Goal: Transaction & Acquisition: Purchase product/service

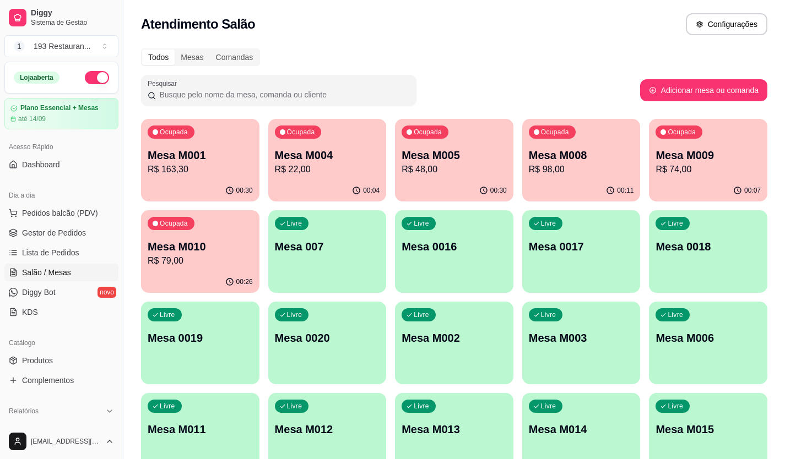
click at [699, 172] on p "R$ 74,00" at bounding box center [708, 169] width 105 height 13
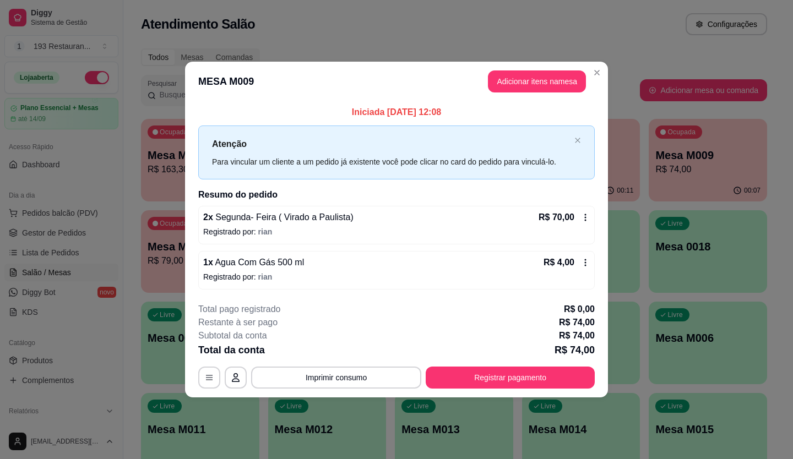
click at [368, 277] on p "Registrado por: rian" at bounding box center [396, 277] width 387 height 11
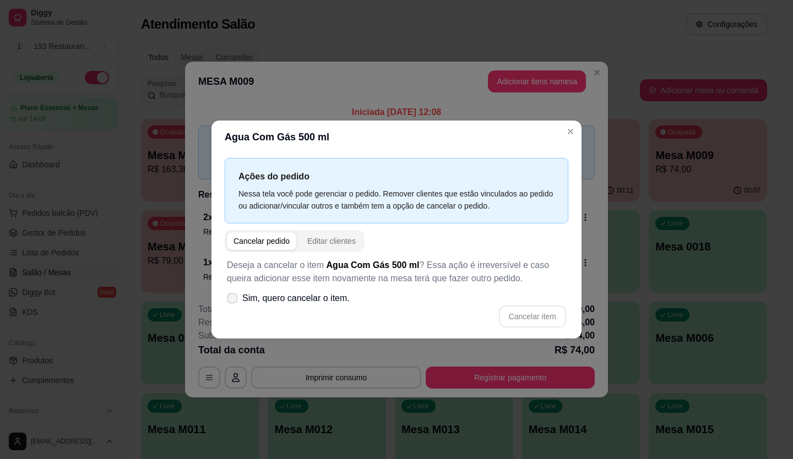
click at [237, 299] on span at bounding box center [232, 299] width 10 height 10
click at [234, 301] on input "Sim, quero cancelar o item." at bounding box center [229, 304] width 7 height 7
checkbox input "true"
click at [527, 316] on button "Cancelar item" at bounding box center [532, 317] width 67 height 22
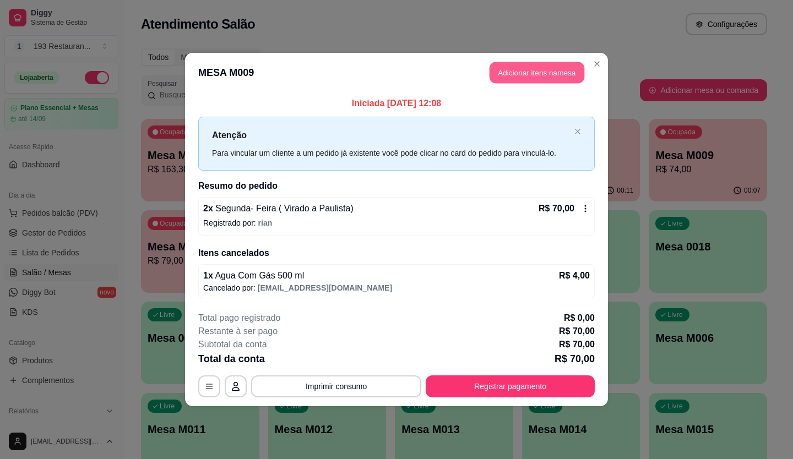
click at [544, 68] on button "Adicionar itens na mesa" at bounding box center [537, 72] width 95 height 21
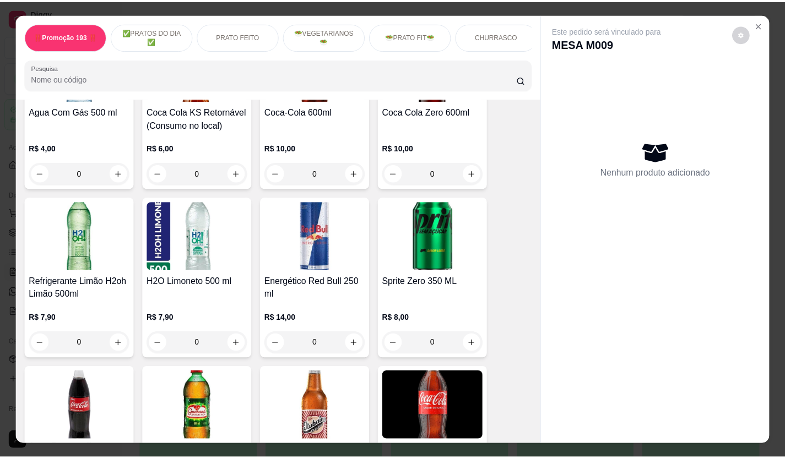
scroll to position [3250, 0]
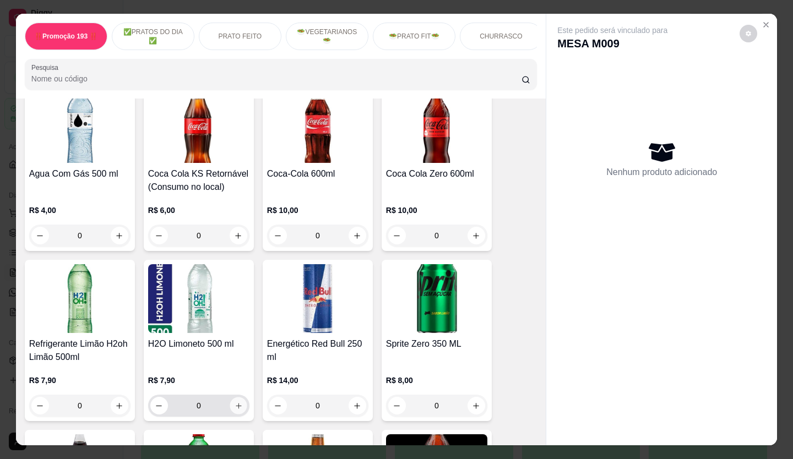
click at [236, 402] on icon "increase-product-quantity" at bounding box center [239, 406] width 8 height 8
type input "1"
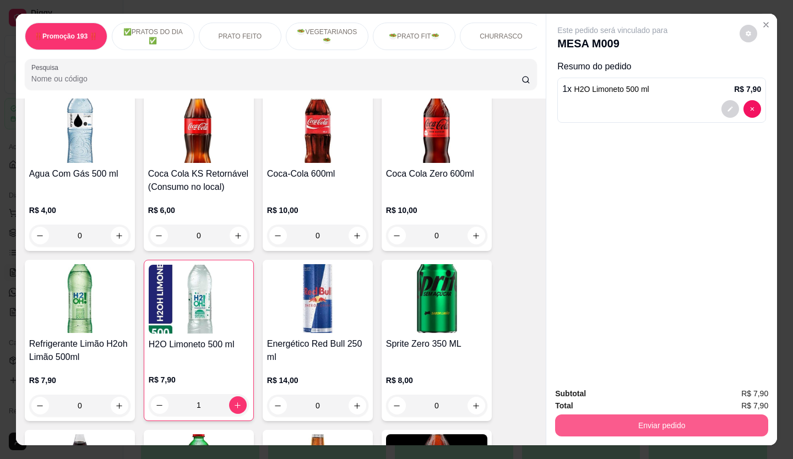
click at [643, 421] on button "Enviar pedido" at bounding box center [661, 426] width 213 height 22
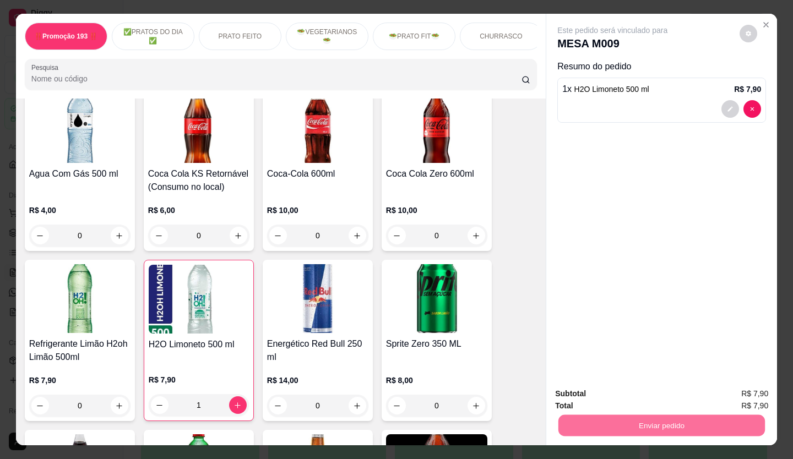
click at [633, 393] on button "Não registrar e enviar pedido" at bounding box center [625, 394] width 115 height 21
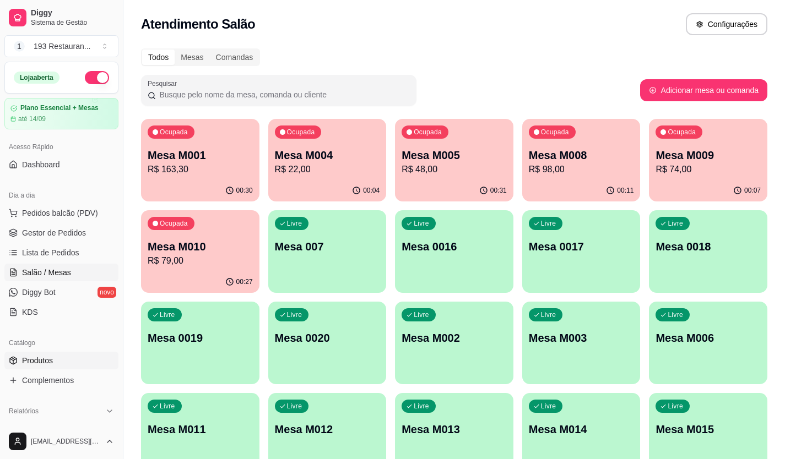
click at [57, 365] on link "Produtos" at bounding box center [61, 361] width 114 height 18
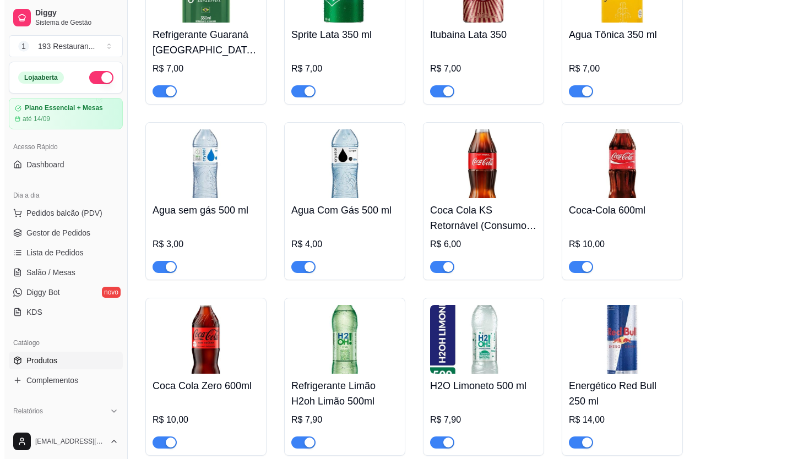
scroll to position [4847, 0]
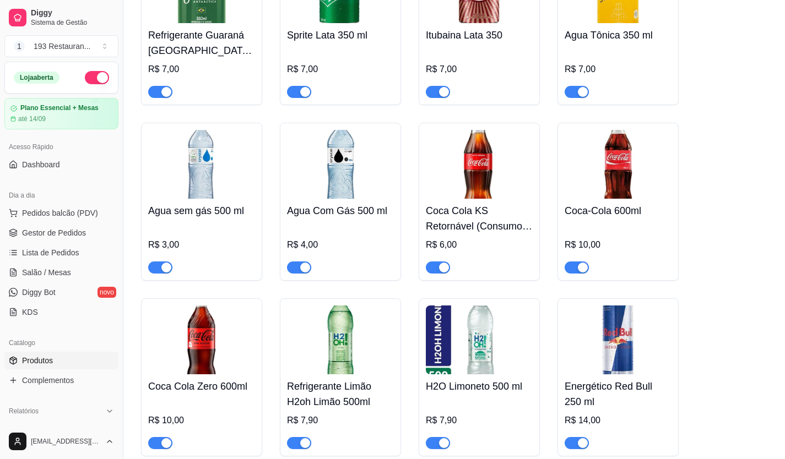
click at [297, 252] on div at bounding box center [340, 263] width 107 height 22
click at [303, 263] on div "button" at bounding box center [305, 268] width 10 height 10
click at [71, 217] on span "Pedidos balcão (PDV)" at bounding box center [60, 213] width 76 height 11
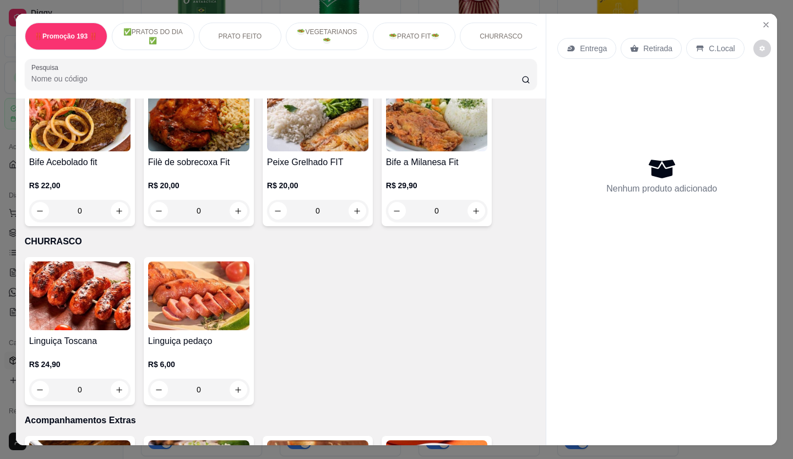
scroll to position [1873, 0]
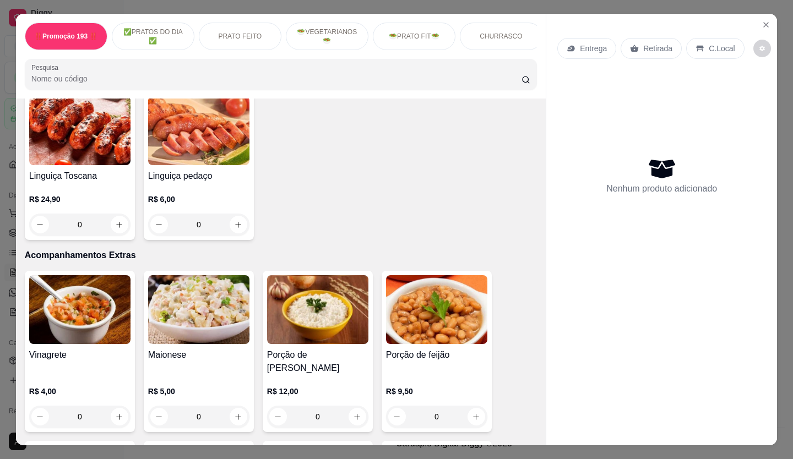
click at [4, 204] on button "Pedidos balcão (PDV)" at bounding box center [61, 213] width 114 height 18
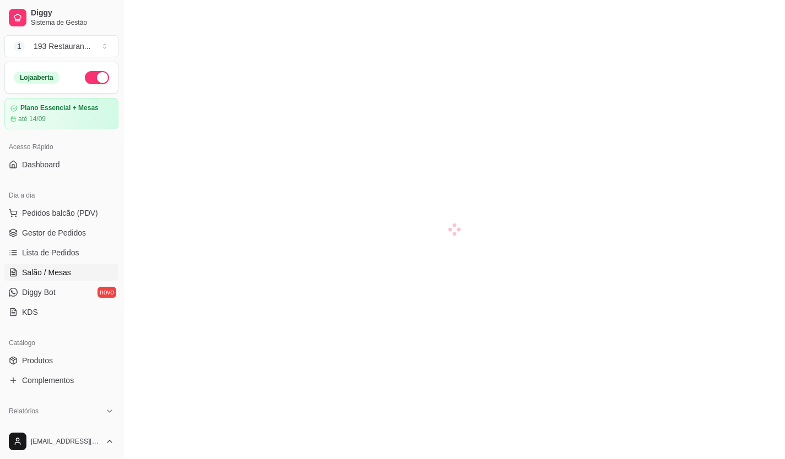
click at [4, 204] on button "Pedidos balcão (PDV)" at bounding box center [61, 213] width 114 height 18
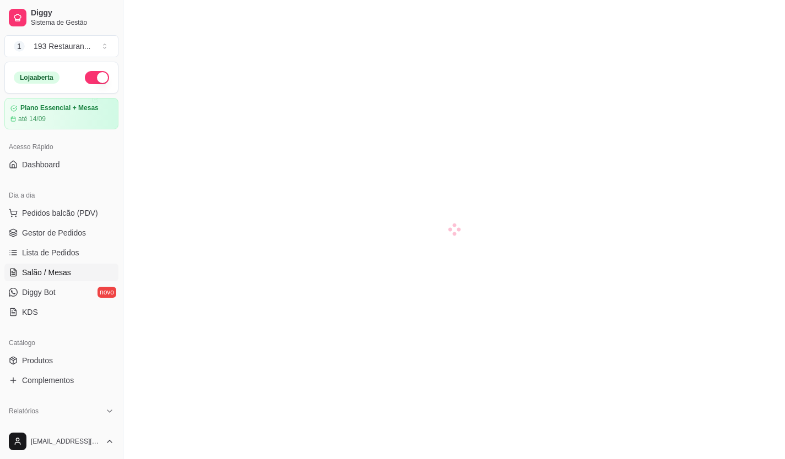
click at [4, 204] on button "Pedidos balcão (PDV)" at bounding box center [61, 213] width 114 height 18
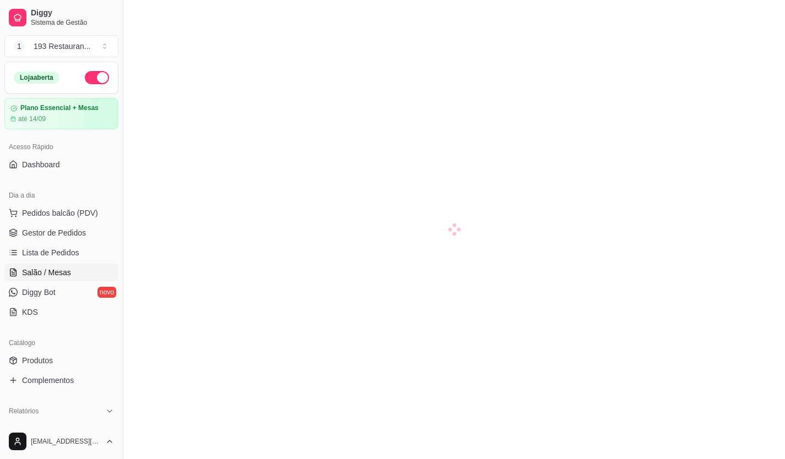
click at [4, 204] on button "Pedidos balcão (PDV)" at bounding box center [61, 213] width 114 height 18
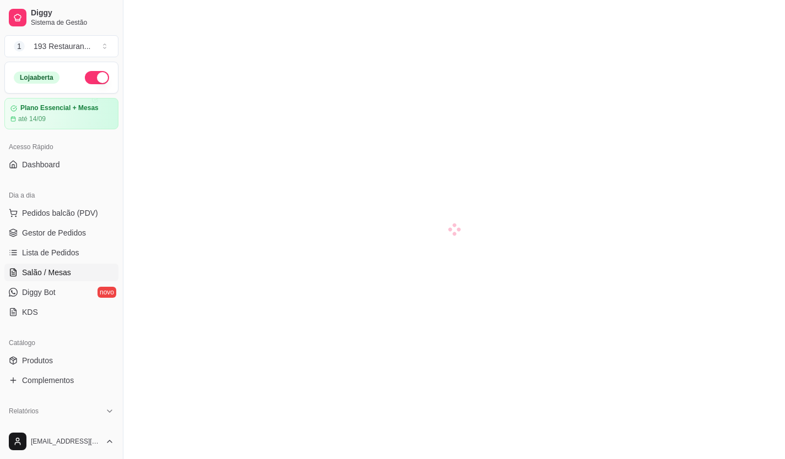
click at [4, 204] on button "Pedidos balcão (PDV)" at bounding box center [61, 213] width 114 height 18
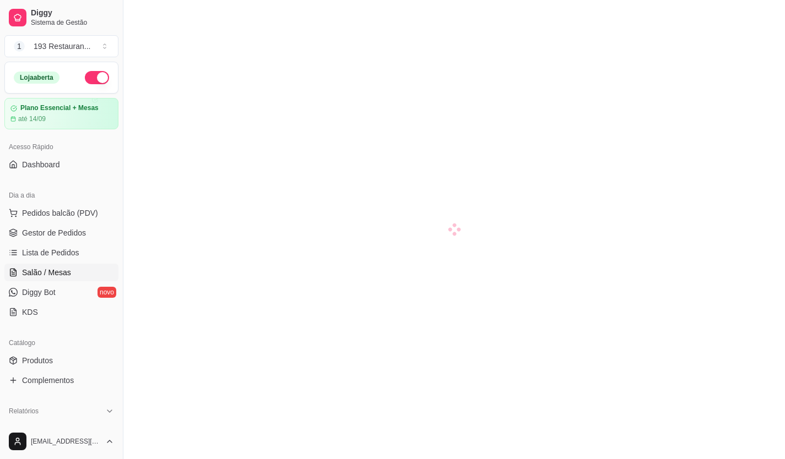
click at [4, 204] on button "Pedidos balcão (PDV)" at bounding box center [61, 213] width 114 height 18
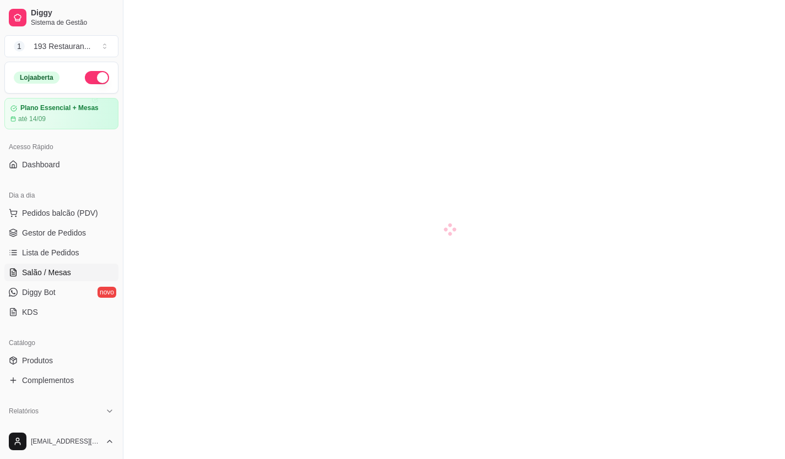
click at [4, 204] on button "Pedidos balcão (PDV)" at bounding box center [61, 213] width 114 height 18
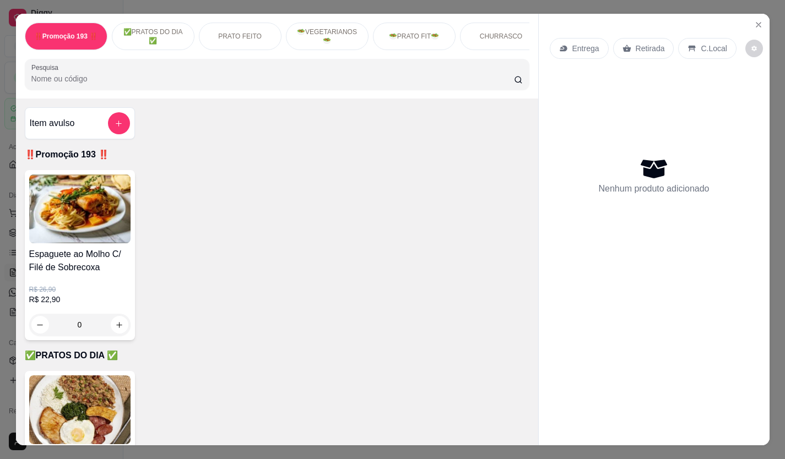
click at [4, 204] on button "Pedidos balcão (PDV)" at bounding box center [61, 213] width 114 height 18
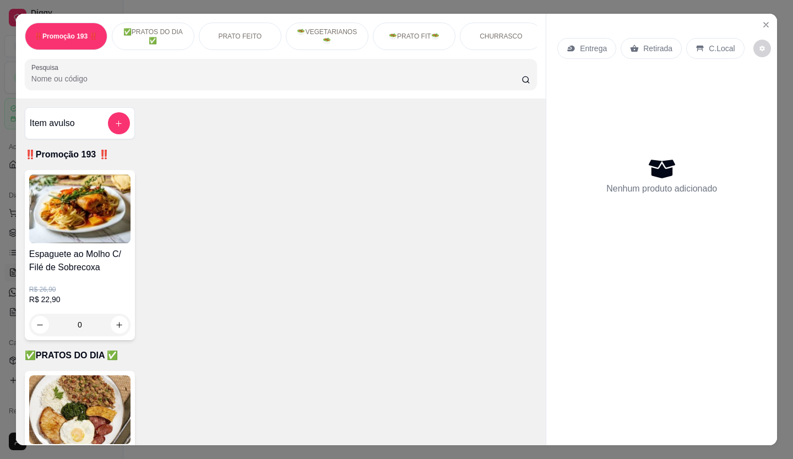
click at [4, 204] on button "Pedidos balcão (PDV)" at bounding box center [61, 213] width 114 height 18
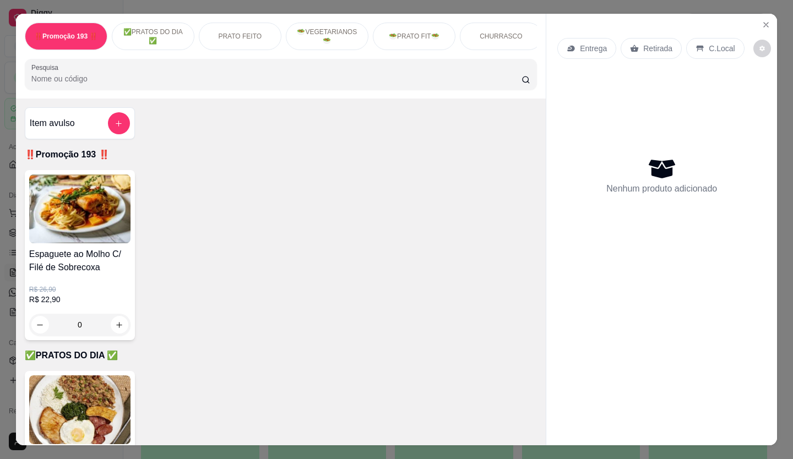
click at [4, 204] on button "Pedidos balcão (PDV)" at bounding box center [61, 213] width 114 height 18
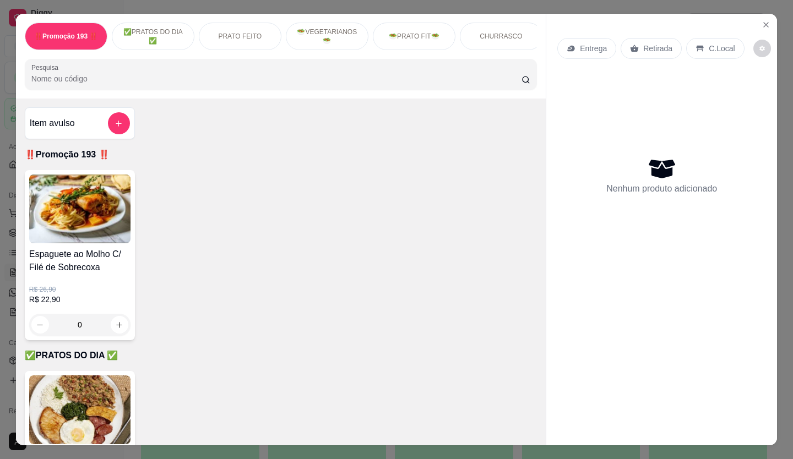
click at [4, 204] on button "Pedidos balcão (PDV)" at bounding box center [61, 213] width 114 height 18
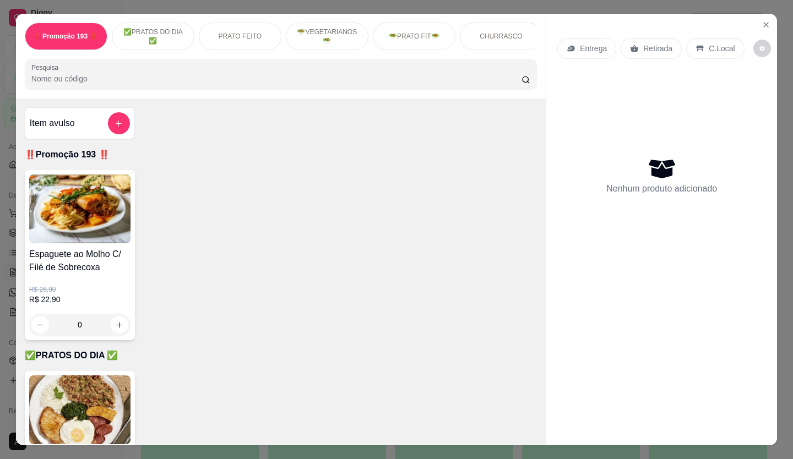
click at [4, 204] on button "Pedidos balcão (PDV)" at bounding box center [61, 213] width 114 height 18
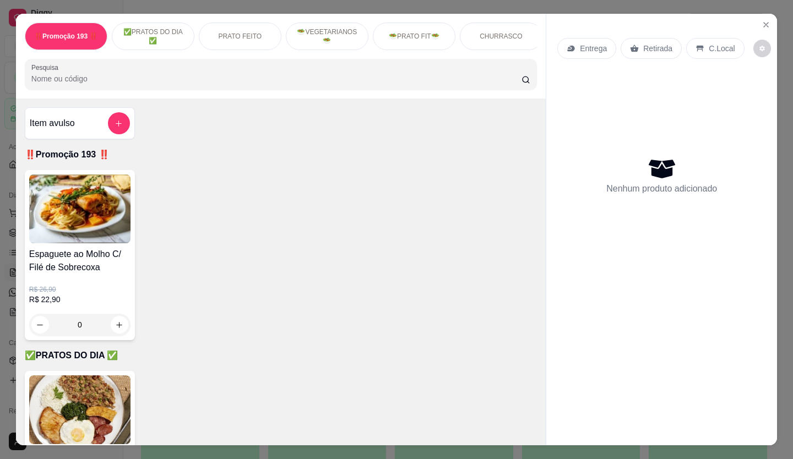
click at [4, 204] on button "Pedidos balcão (PDV)" at bounding box center [61, 213] width 114 height 18
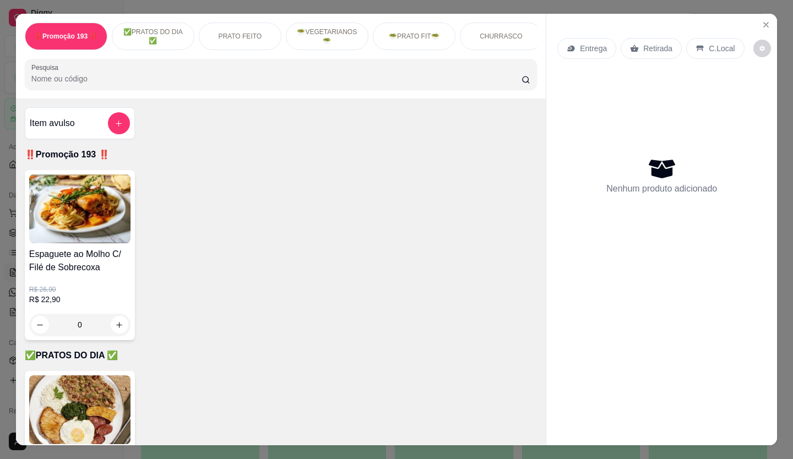
click at [4, 204] on button "Pedidos balcão (PDV)" at bounding box center [61, 213] width 114 height 18
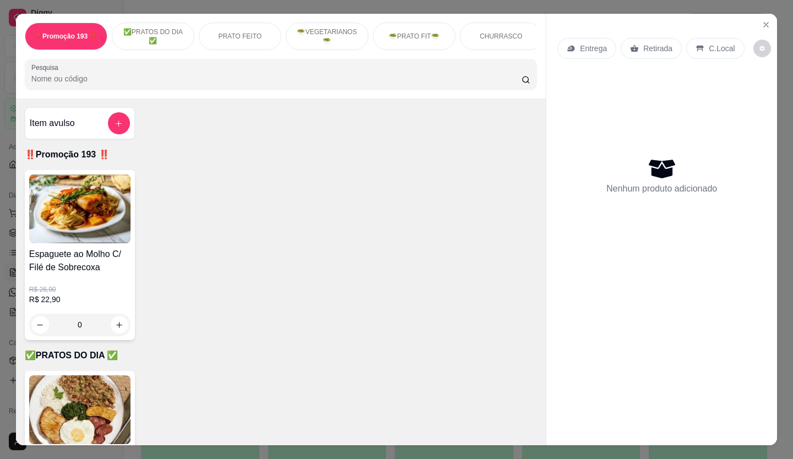
click at [4, 204] on button "Pedidos balcão (PDV)" at bounding box center [61, 213] width 114 height 18
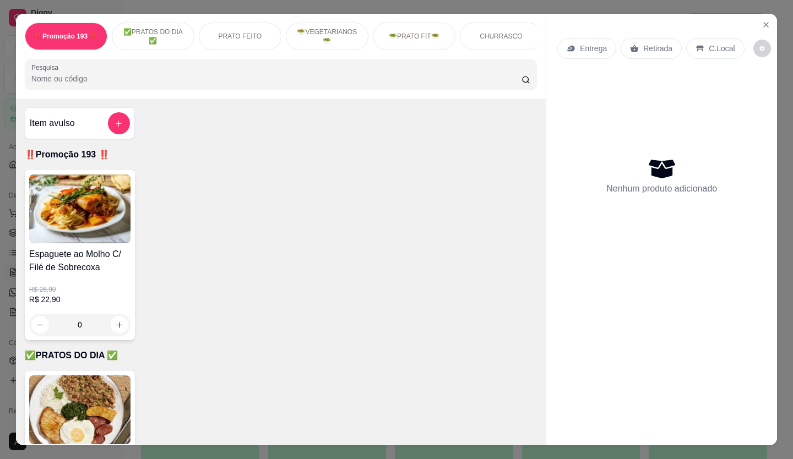
click at [4, 204] on button "Pedidos balcão (PDV)" at bounding box center [61, 213] width 114 height 18
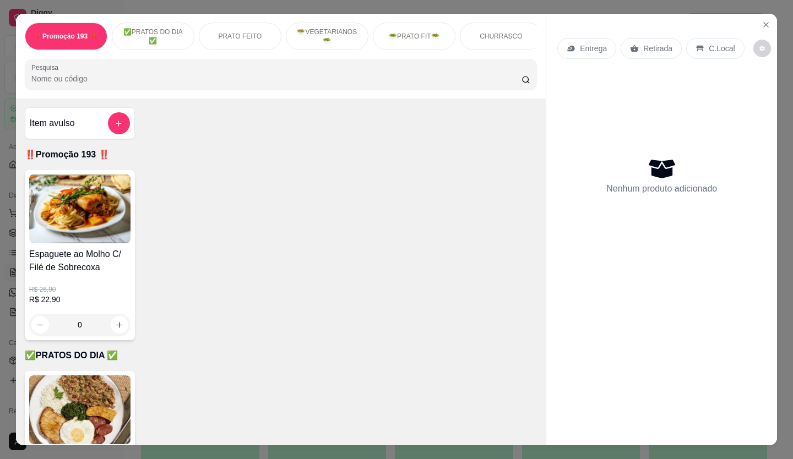
click at [4, 204] on button "Pedidos balcão (PDV)" at bounding box center [61, 213] width 114 height 18
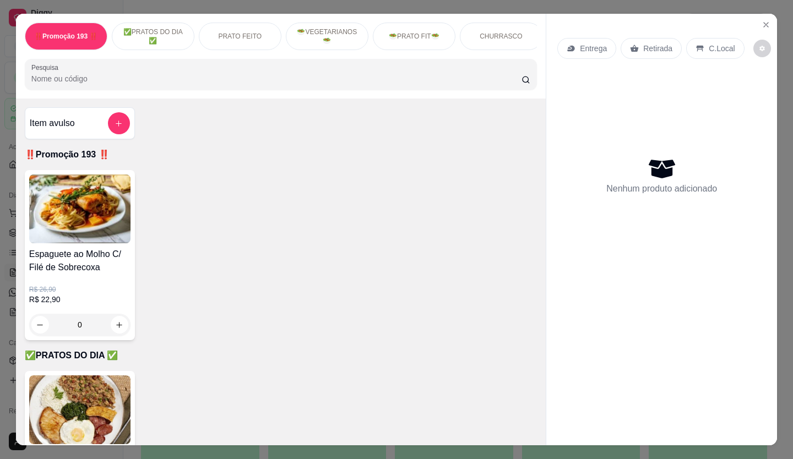
click at [4, 204] on button "Pedidos balcão (PDV)" at bounding box center [61, 213] width 114 height 18
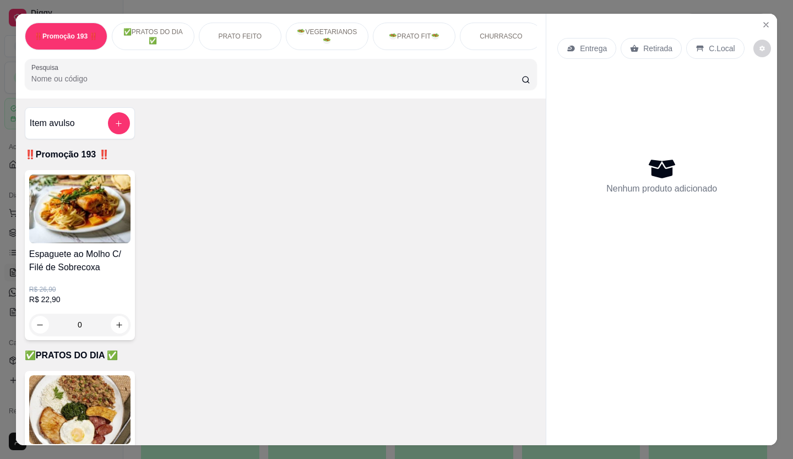
click at [4, 204] on button "Pedidos balcão (PDV)" at bounding box center [61, 213] width 114 height 18
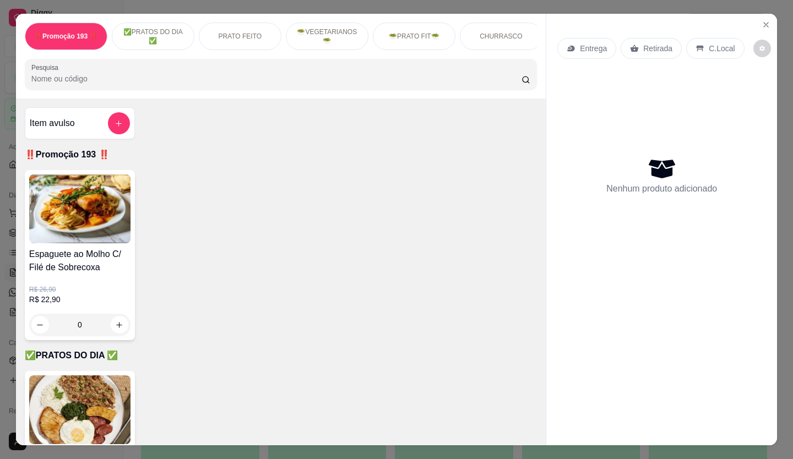
click at [4, 204] on button "Pedidos balcão (PDV)" at bounding box center [61, 213] width 114 height 18
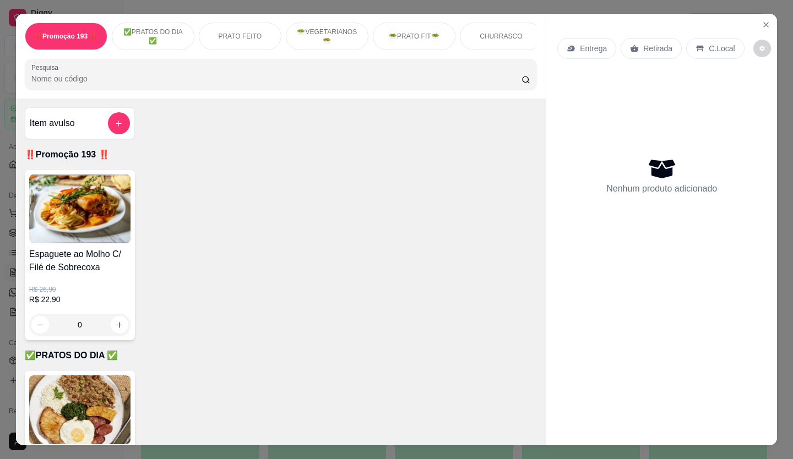
click at [4, 204] on button "Pedidos balcão (PDV)" at bounding box center [61, 213] width 114 height 18
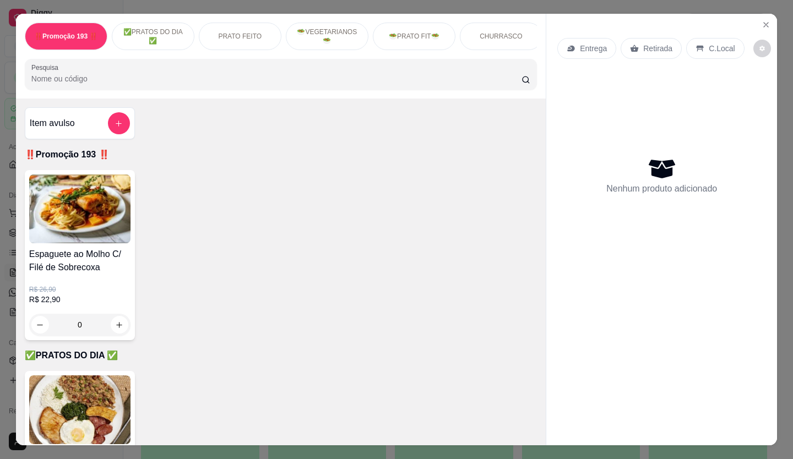
click at [4, 204] on button "Pedidos balcão (PDV)" at bounding box center [61, 213] width 114 height 18
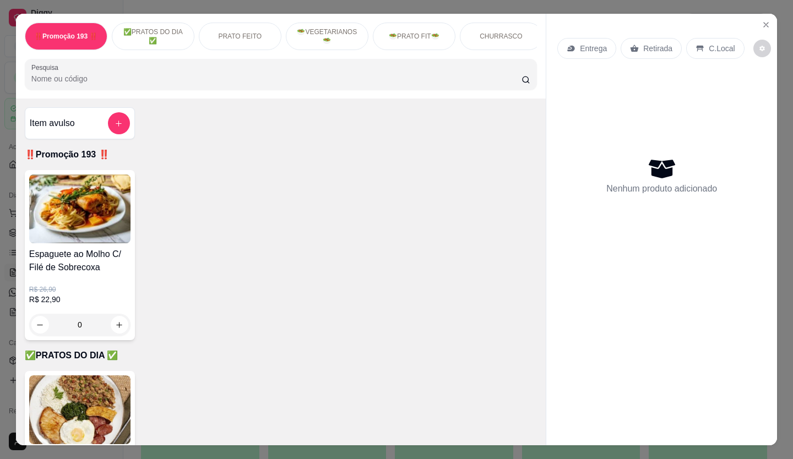
click at [4, 204] on button "Pedidos balcão (PDV)" at bounding box center [61, 213] width 114 height 18
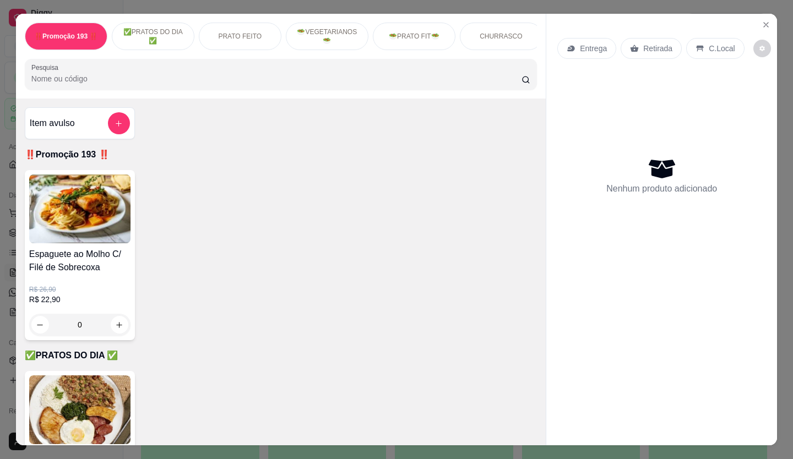
click at [4, 204] on button "Pedidos balcão (PDV)" at bounding box center [61, 213] width 114 height 18
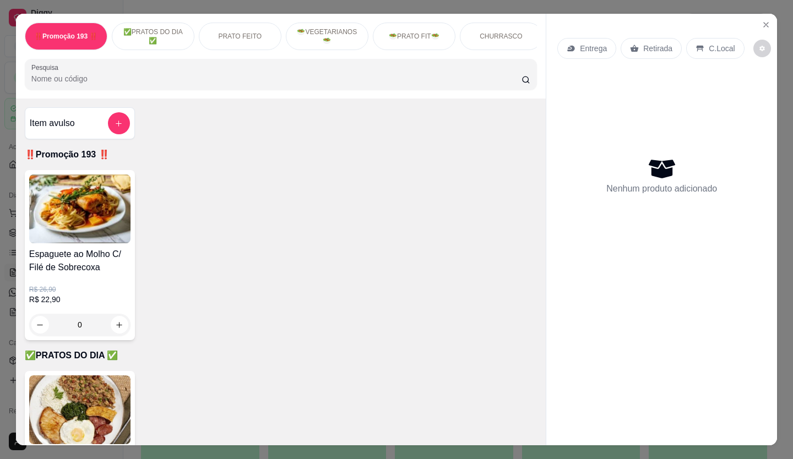
click at [4, 204] on button "Pedidos balcão (PDV)" at bounding box center [61, 213] width 114 height 18
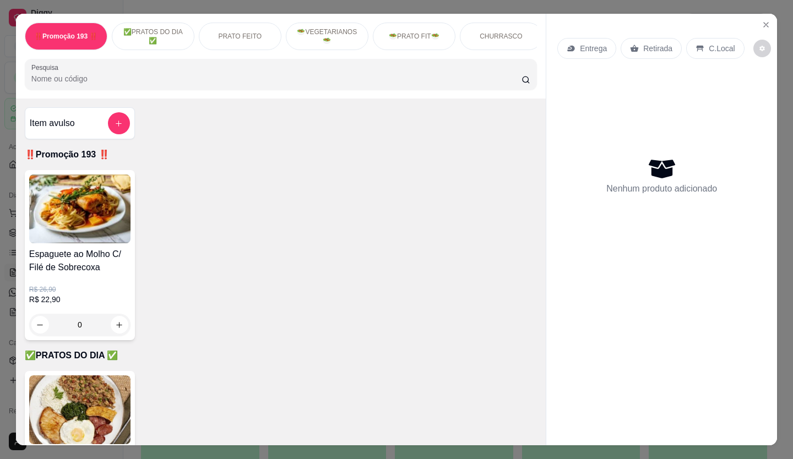
click at [4, 204] on button "Pedidos balcão (PDV)" at bounding box center [61, 213] width 114 height 18
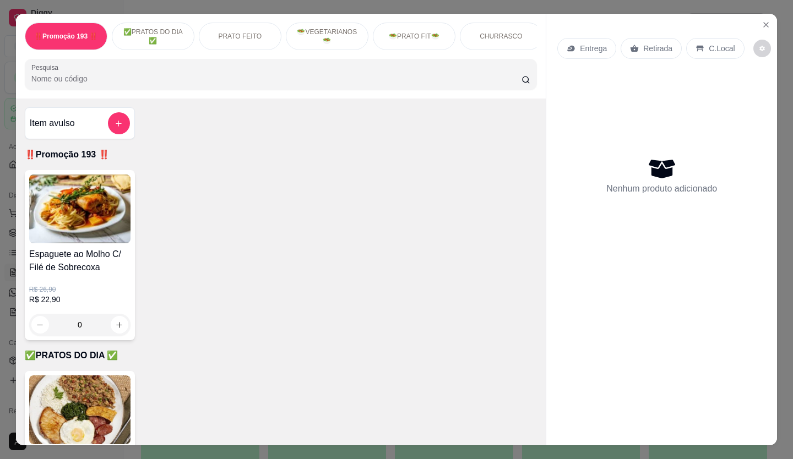
click at [4, 204] on button "Pedidos balcão (PDV)" at bounding box center [61, 213] width 114 height 18
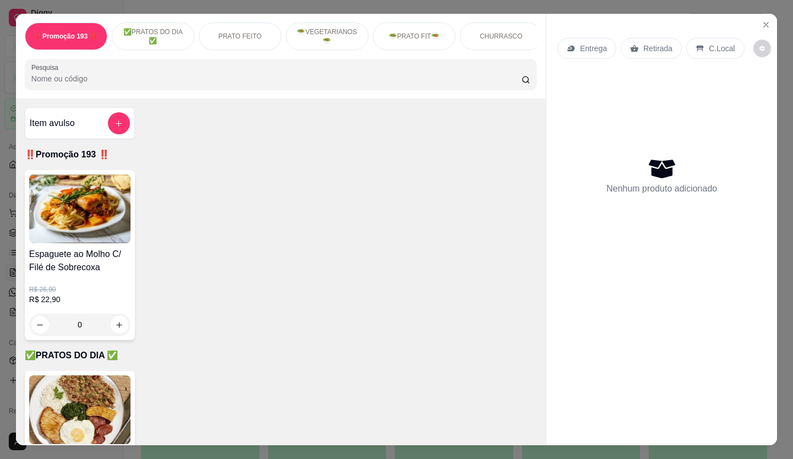
click at [4, 204] on button "Pedidos balcão (PDV)" at bounding box center [61, 213] width 114 height 18
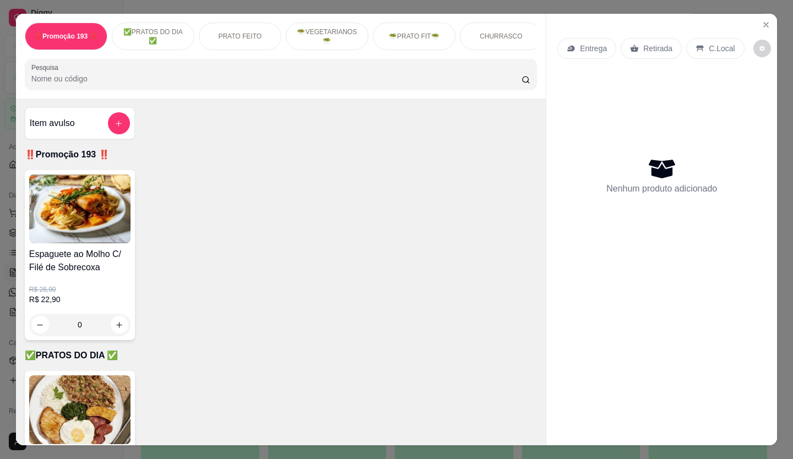
click at [4, 204] on button "Pedidos balcão (PDV)" at bounding box center [61, 213] width 114 height 18
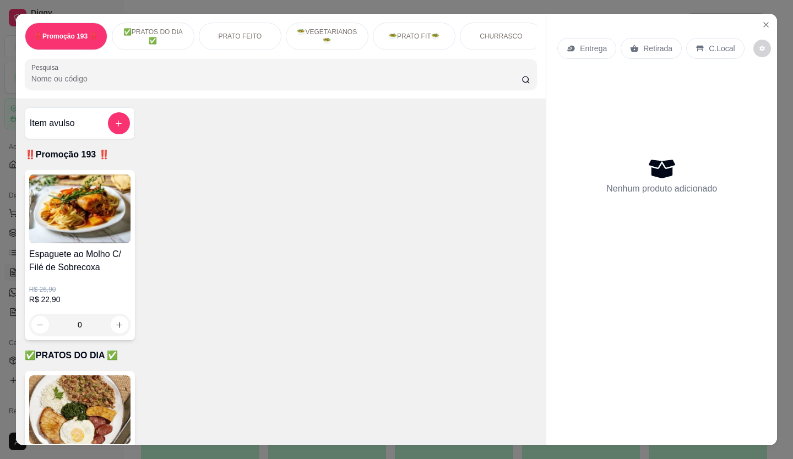
click at [4, 204] on button "Pedidos balcão (PDV)" at bounding box center [61, 213] width 114 height 18
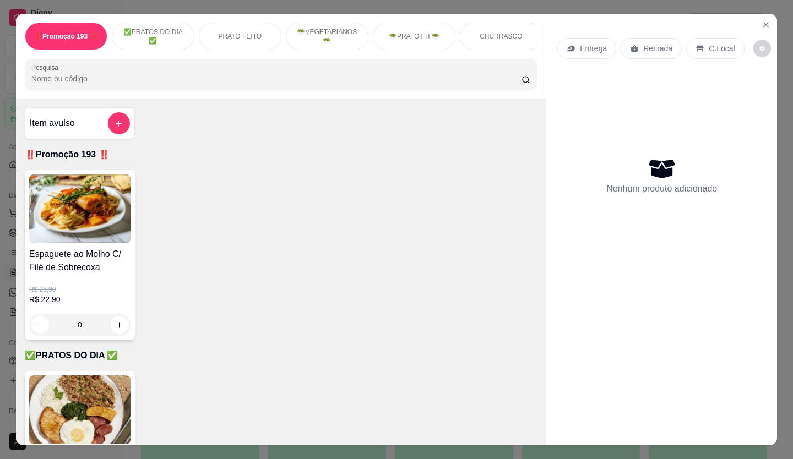
click at [4, 204] on button "Pedidos balcão (PDV)" at bounding box center [61, 213] width 114 height 18
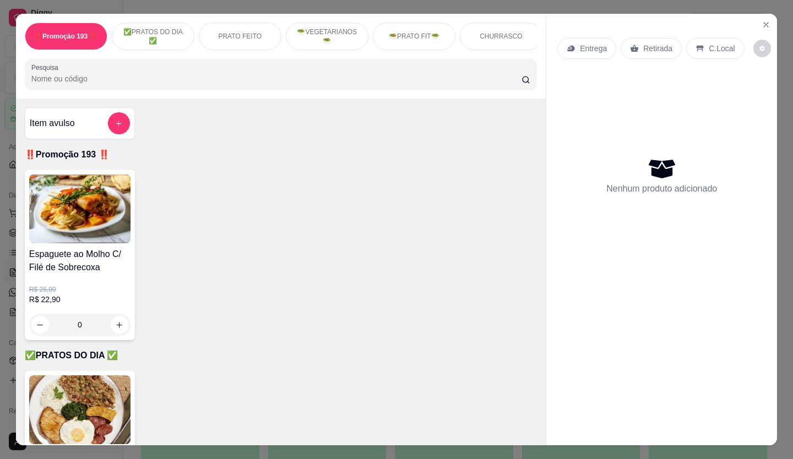
click at [4, 204] on button "Pedidos balcão (PDV)" at bounding box center [61, 213] width 114 height 18
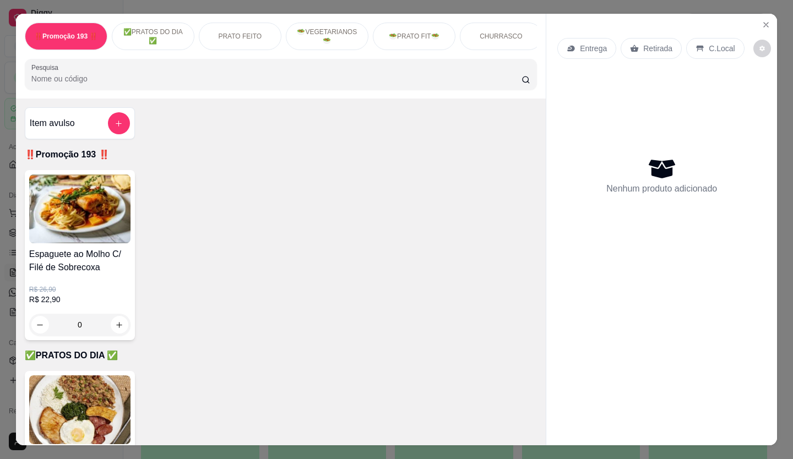
click at [4, 204] on button "Pedidos balcão (PDV)" at bounding box center [61, 213] width 114 height 18
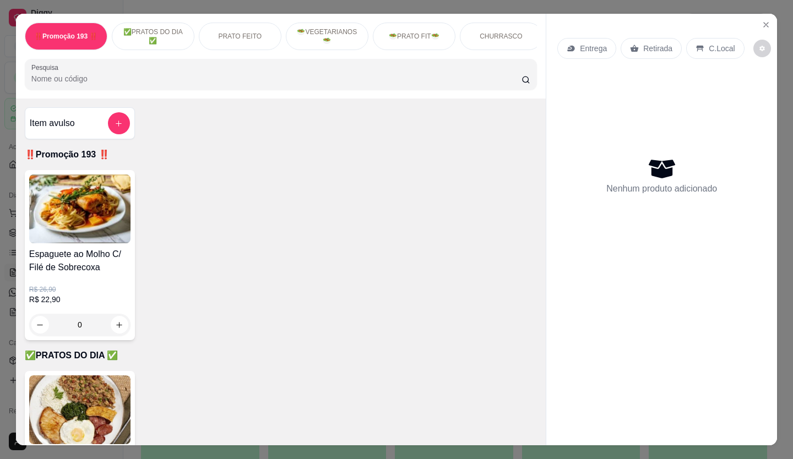
click at [4, 204] on button "Pedidos balcão (PDV)" at bounding box center [61, 213] width 114 height 18
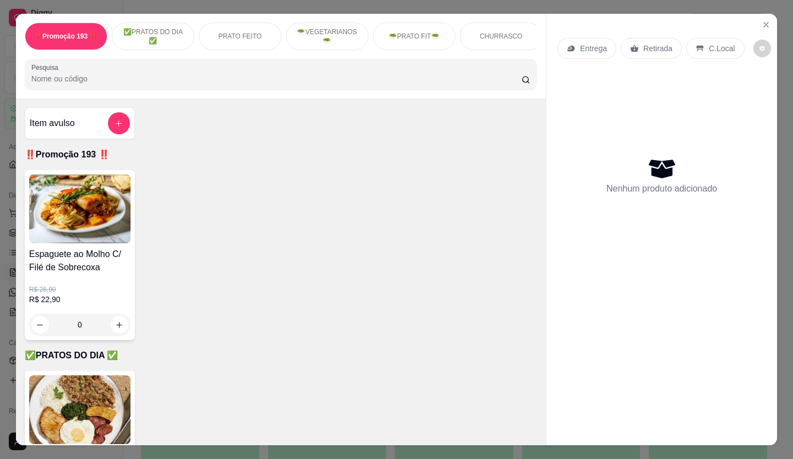
click at [4, 204] on button "Pedidos balcão (PDV)" at bounding box center [61, 213] width 114 height 18
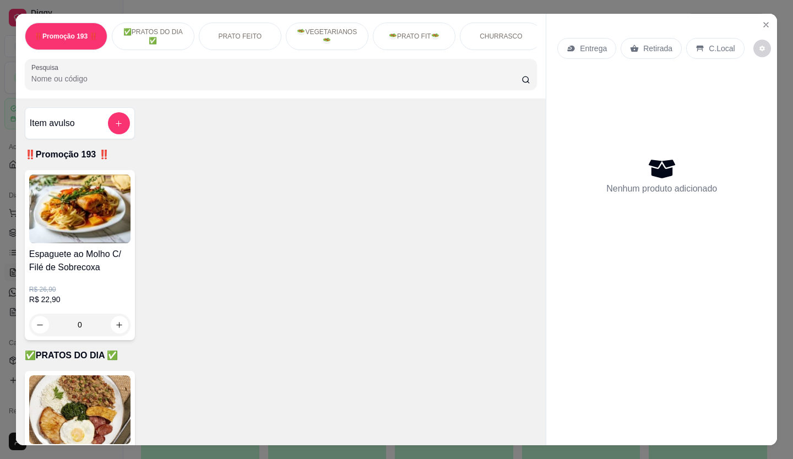
click at [4, 204] on button "Pedidos balcão (PDV)" at bounding box center [61, 213] width 114 height 18
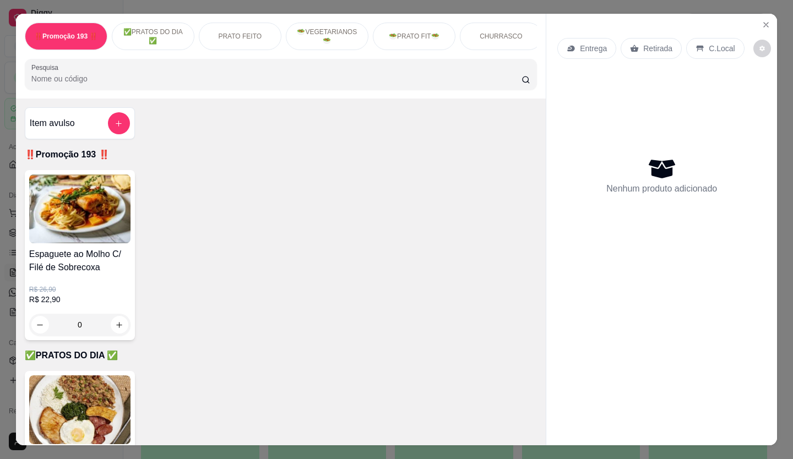
click at [4, 204] on button "Pedidos balcão (PDV)" at bounding box center [61, 213] width 114 height 18
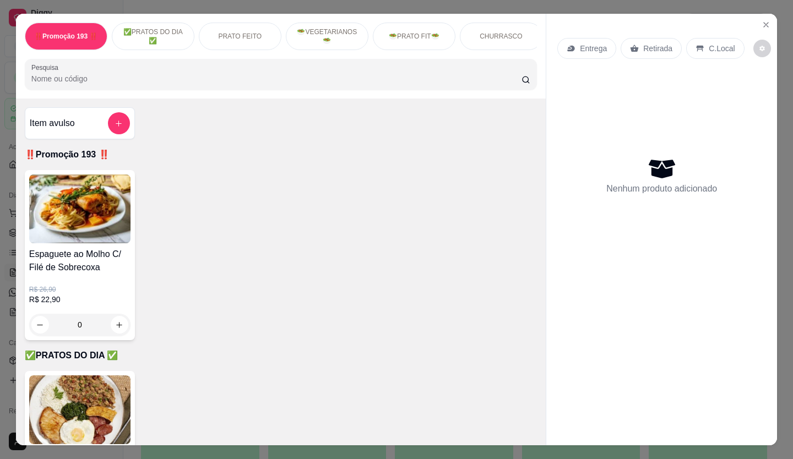
click at [4, 204] on button "Pedidos balcão (PDV)" at bounding box center [61, 213] width 114 height 18
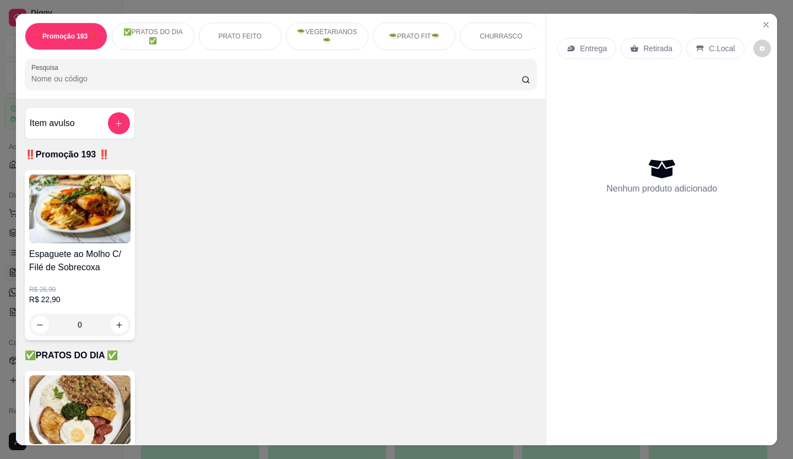
click at [4, 204] on button "Pedidos balcão (PDV)" at bounding box center [61, 213] width 114 height 18
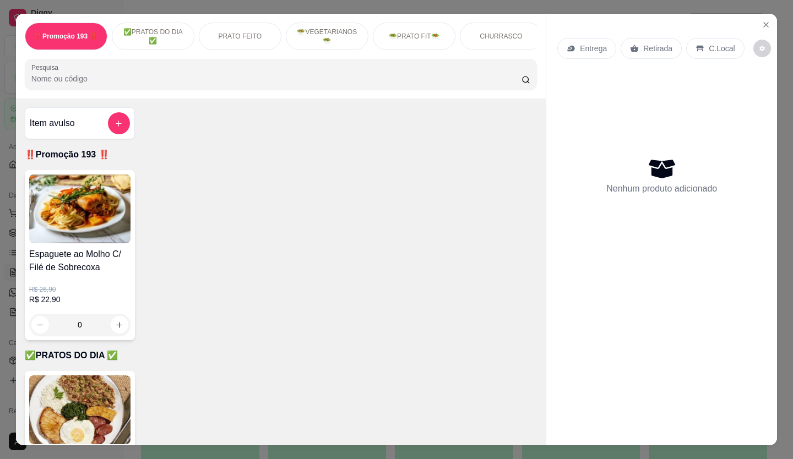
click at [4, 204] on button "Pedidos balcão (PDV)" at bounding box center [61, 213] width 114 height 18
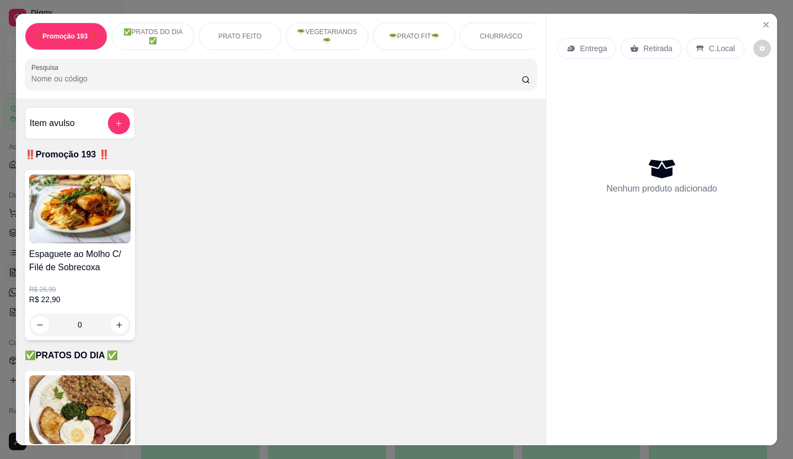
click at [4, 204] on button "Pedidos balcão (PDV)" at bounding box center [61, 213] width 114 height 18
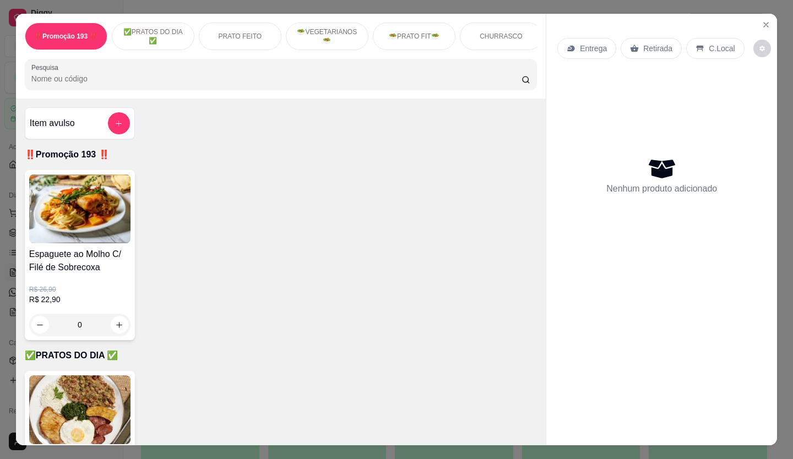
click at [4, 204] on button "Pedidos balcão (PDV)" at bounding box center [61, 213] width 114 height 18
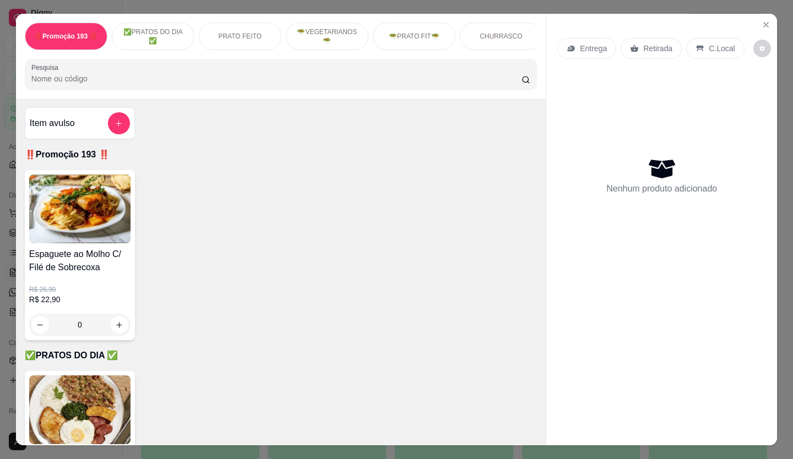
click at [4, 204] on button "Pedidos balcão (PDV)" at bounding box center [61, 213] width 114 height 18
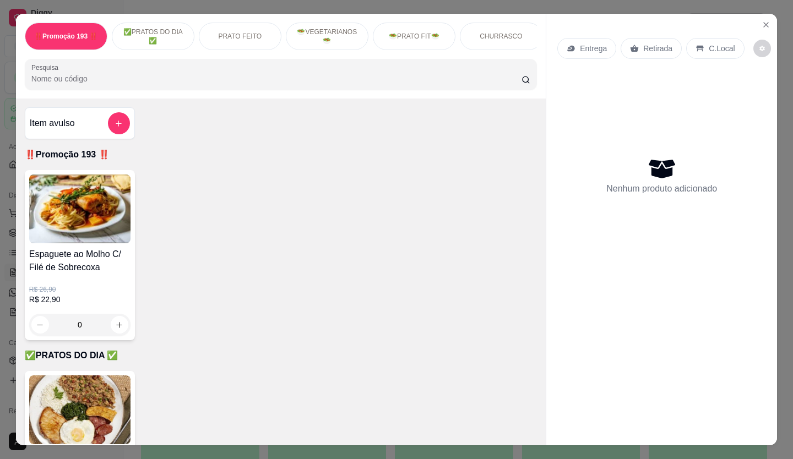
click at [4, 204] on button "Pedidos balcão (PDV)" at bounding box center [61, 213] width 114 height 18
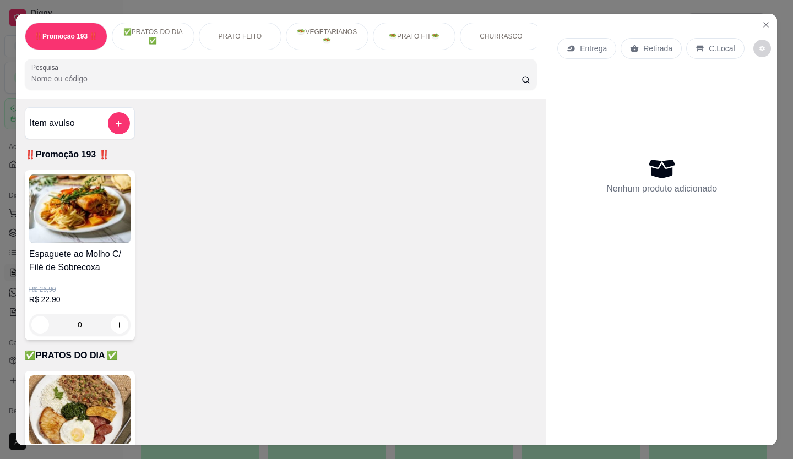
click at [4, 204] on button "Pedidos balcão (PDV)" at bounding box center [61, 213] width 114 height 18
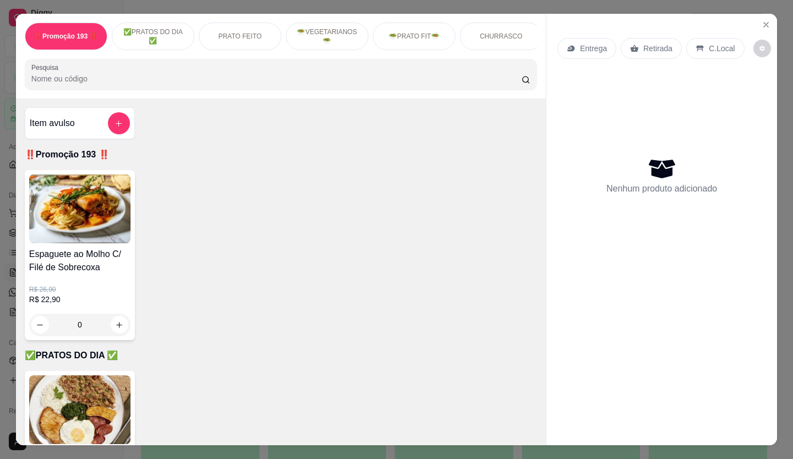
click at [4, 204] on button "Pedidos balcão (PDV)" at bounding box center [61, 213] width 114 height 18
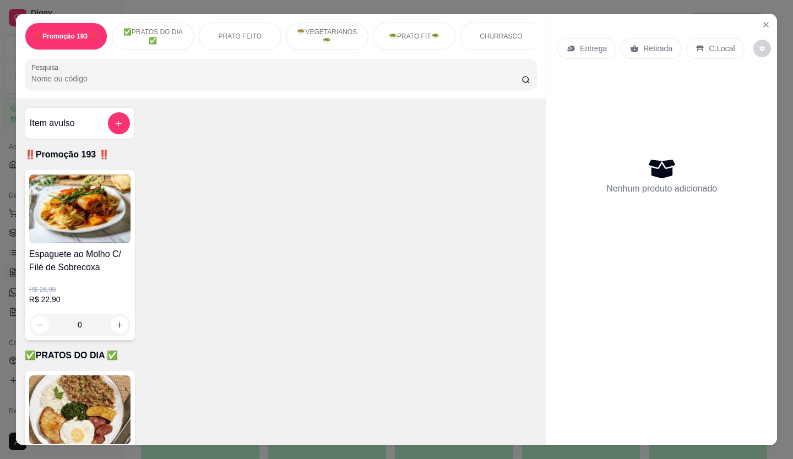
click at [4, 204] on button "Pedidos balcão (PDV)" at bounding box center [61, 213] width 114 height 18
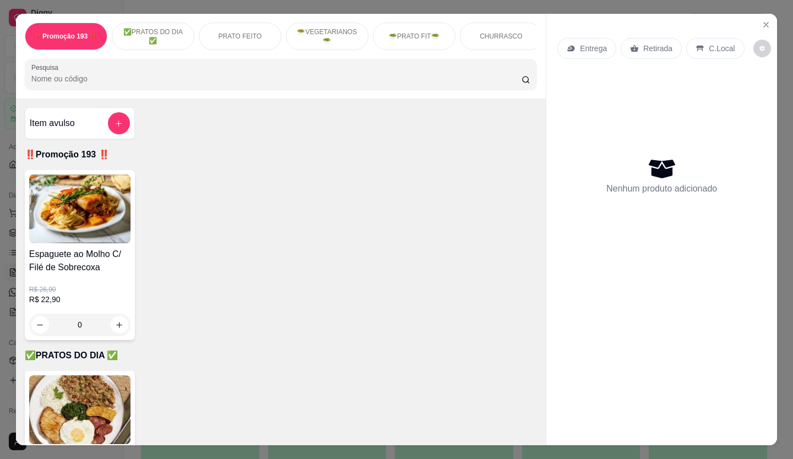
click at [4, 204] on button "Pedidos balcão (PDV)" at bounding box center [61, 213] width 114 height 18
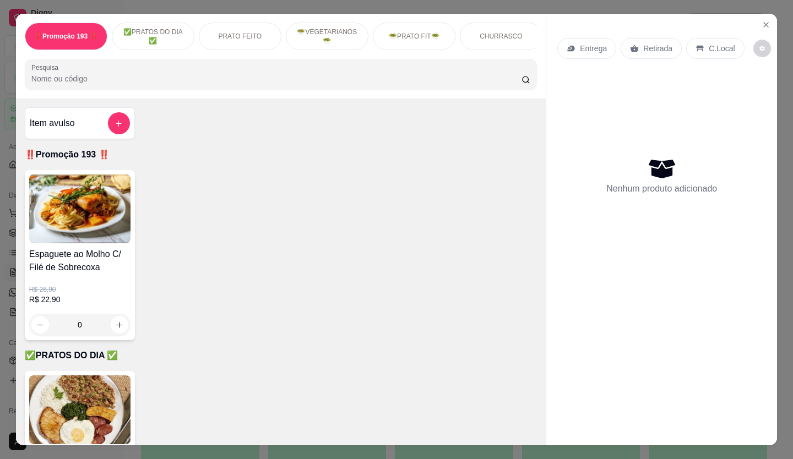
click at [4, 204] on button "Pedidos balcão (PDV)" at bounding box center [61, 213] width 114 height 18
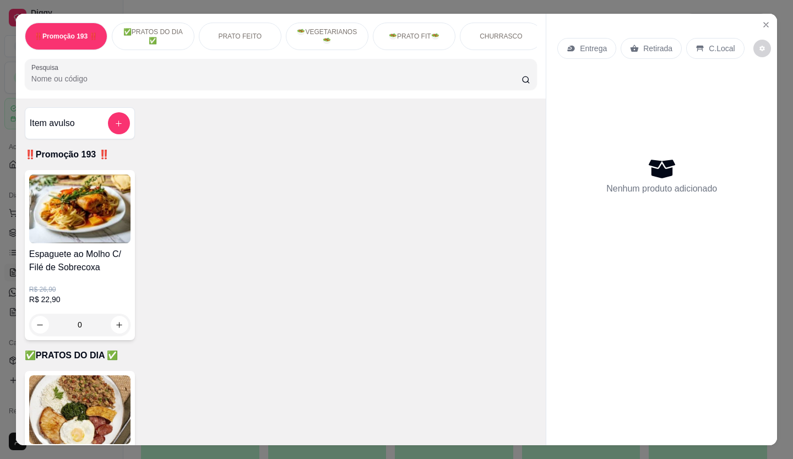
click at [4, 204] on button "Pedidos balcão (PDV)" at bounding box center [61, 213] width 114 height 18
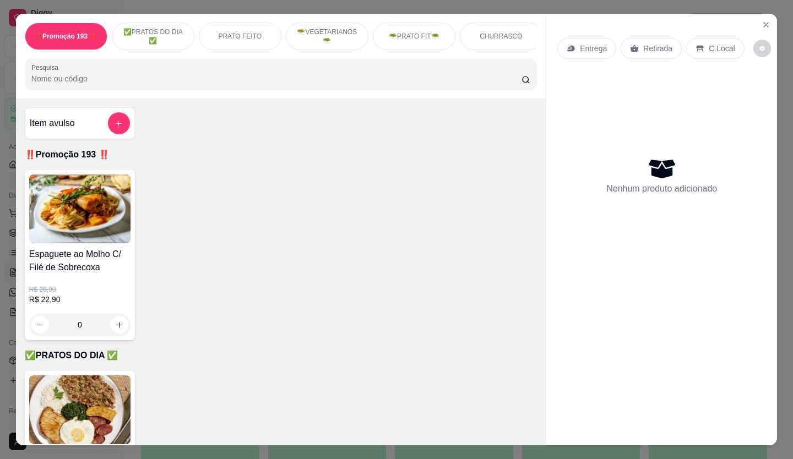
click at [4, 204] on button "Pedidos balcão (PDV)" at bounding box center [61, 213] width 114 height 18
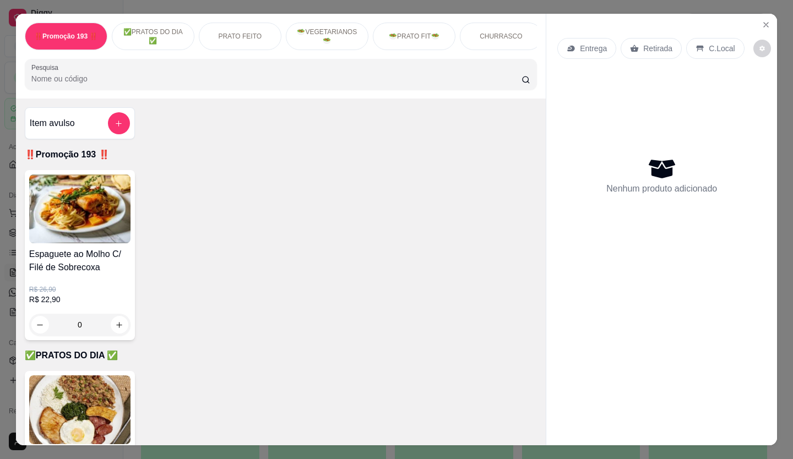
click at [4, 204] on button "Pedidos balcão (PDV)" at bounding box center [61, 213] width 114 height 18
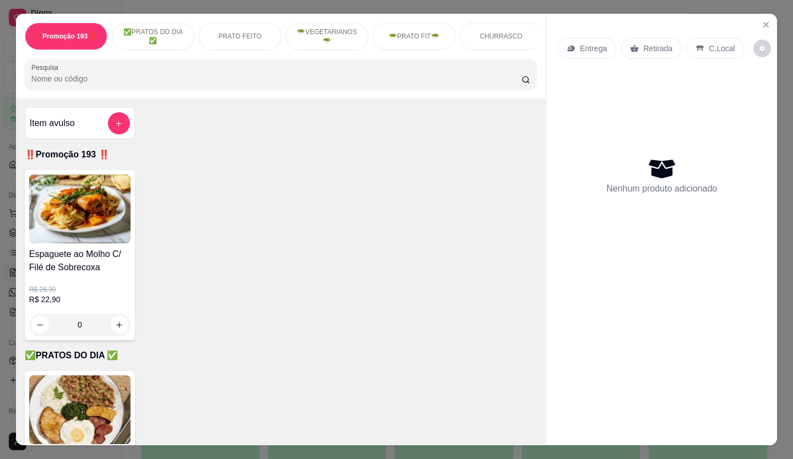
click at [4, 204] on button "Pedidos balcão (PDV)" at bounding box center [61, 213] width 114 height 18
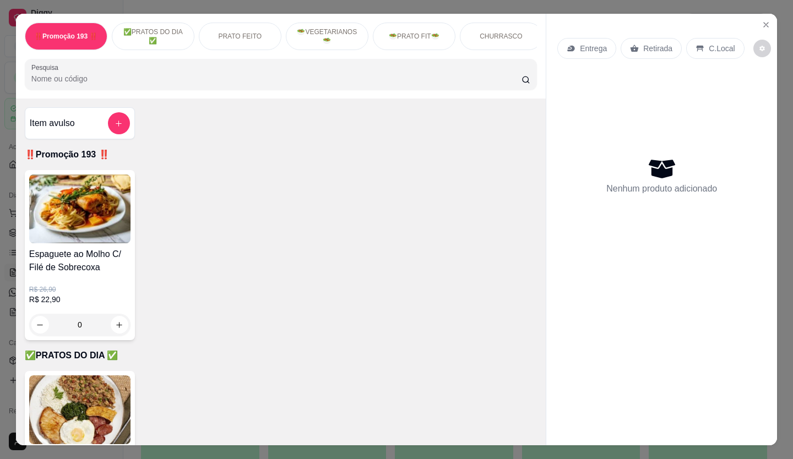
click at [4, 204] on button "Pedidos balcão (PDV)" at bounding box center [61, 213] width 114 height 18
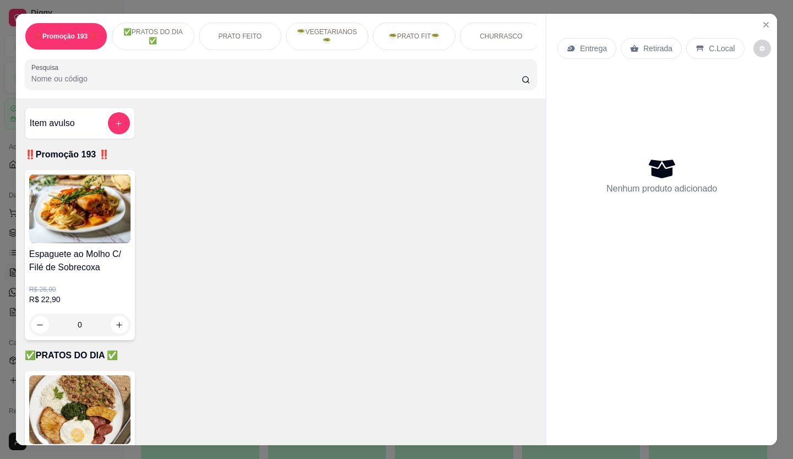
click at [4, 204] on button "Pedidos balcão (PDV)" at bounding box center [61, 213] width 114 height 18
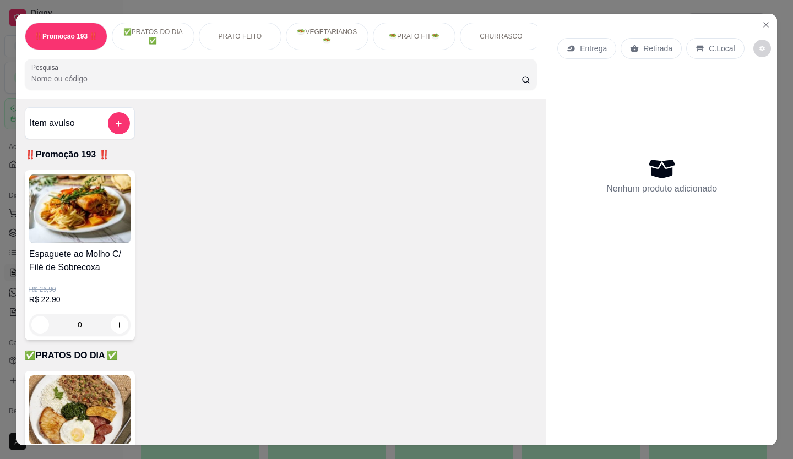
click at [4, 204] on button "Pedidos balcão (PDV)" at bounding box center [61, 213] width 114 height 18
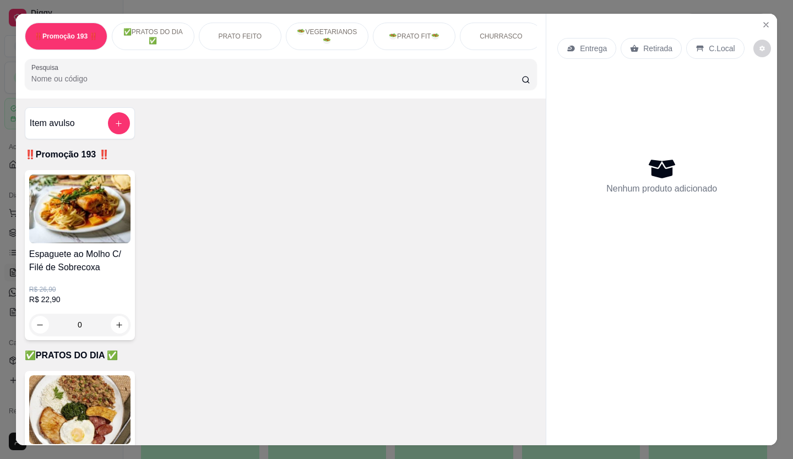
click at [4, 204] on button "Pedidos balcão (PDV)" at bounding box center [61, 213] width 114 height 18
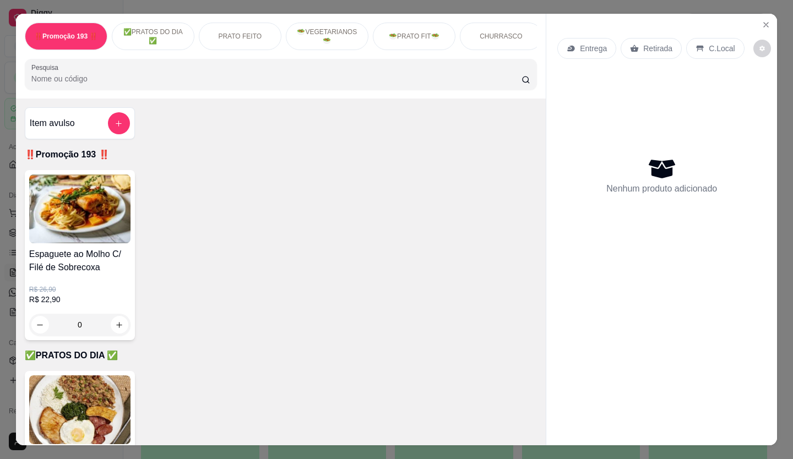
click at [4, 204] on button "Pedidos balcão (PDV)" at bounding box center [61, 213] width 114 height 18
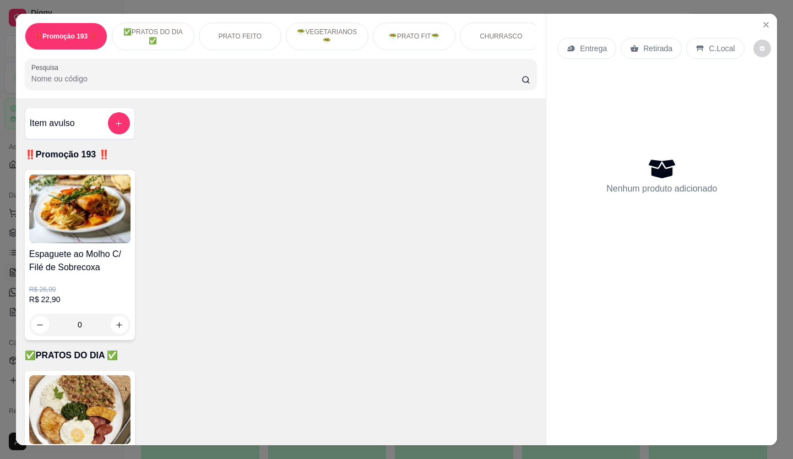
click at [4, 204] on button "Pedidos balcão (PDV)" at bounding box center [61, 213] width 114 height 18
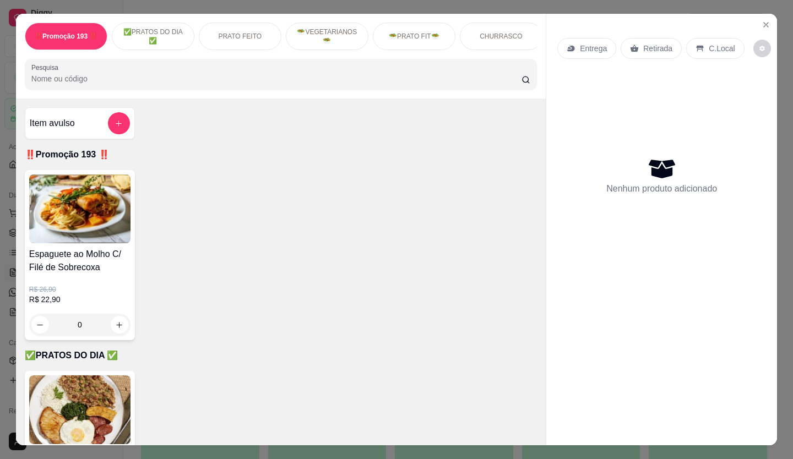
click at [4, 204] on button "Pedidos balcão (PDV)" at bounding box center [61, 213] width 114 height 18
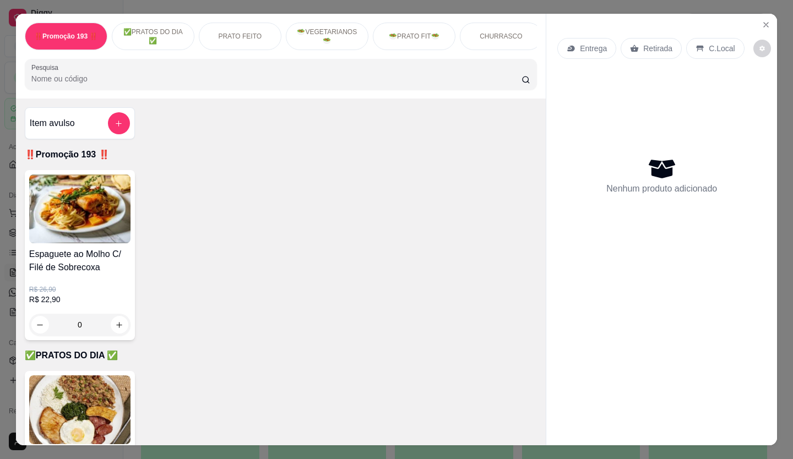
click at [4, 204] on button "Pedidos balcão (PDV)" at bounding box center [61, 213] width 114 height 18
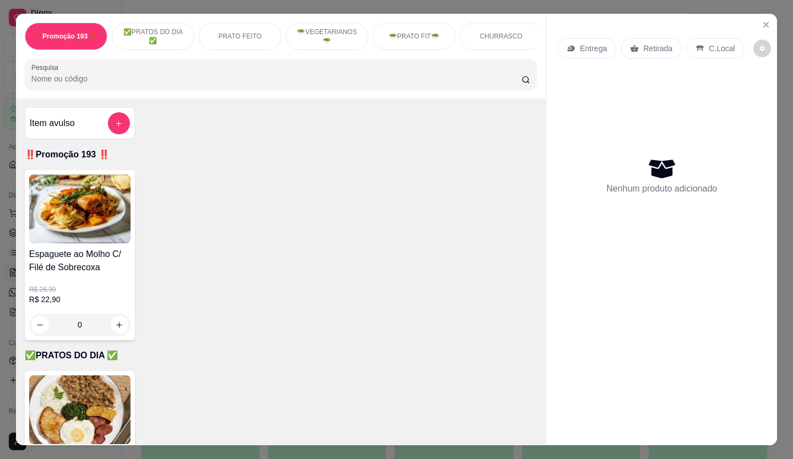
click at [4, 204] on button "Pedidos balcão (PDV)" at bounding box center [61, 213] width 114 height 18
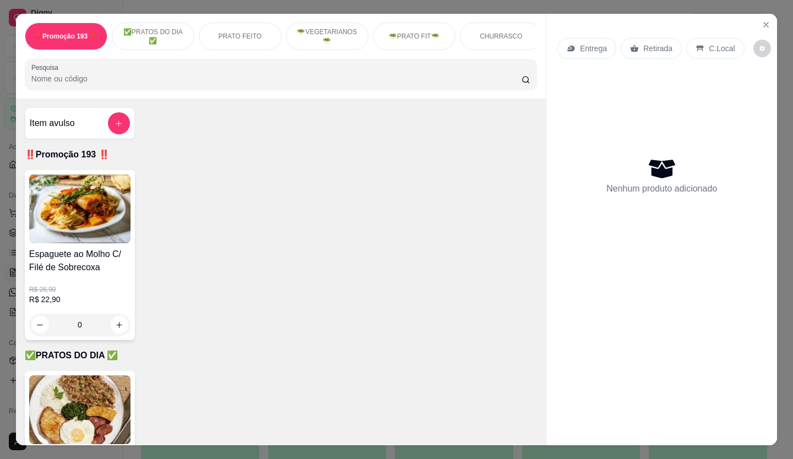
click at [4, 204] on button "Pedidos balcão (PDV)" at bounding box center [61, 213] width 114 height 18
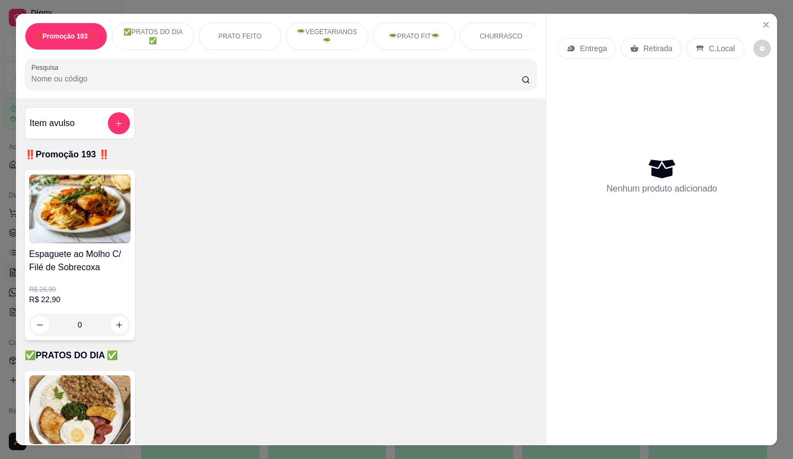
click at [4, 204] on button "Pedidos balcão (PDV)" at bounding box center [61, 213] width 114 height 18
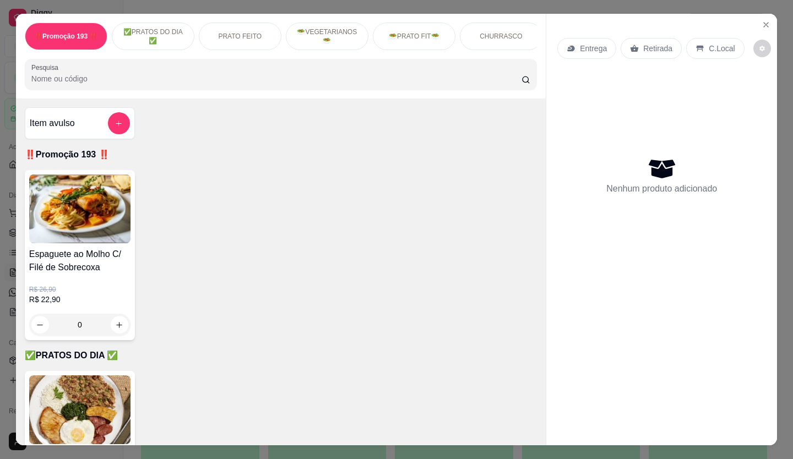
click at [4, 204] on button "Pedidos balcão (PDV)" at bounding box center [61, 213] width 114 height 18
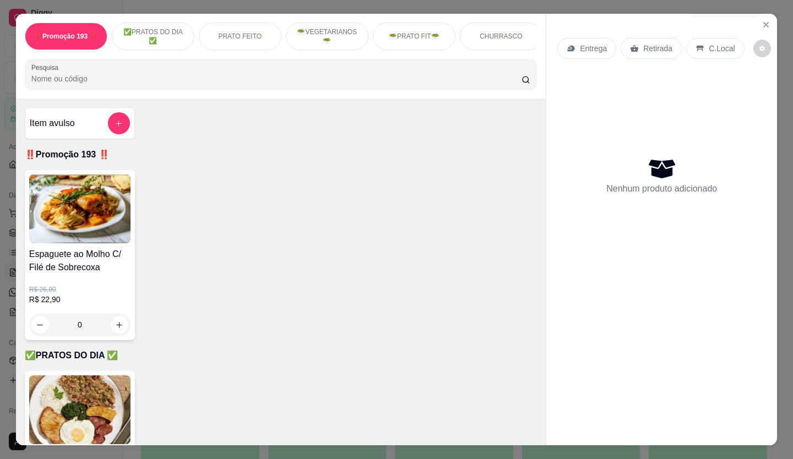
click at [4, 204] on button "Pedidos balcão (PDV)" at bounding box center [61, 213] width 114 height 18
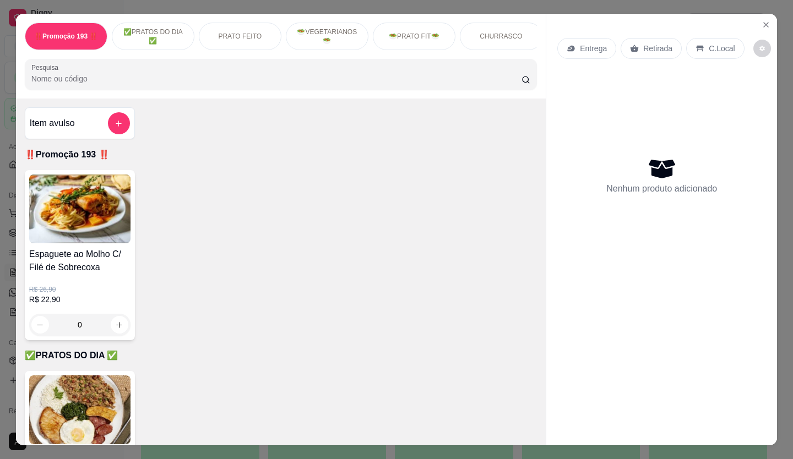
click at [4, 204] on button "Pedidos balcão (PDV)" at bounding box center [61, 213] width 114 height 18
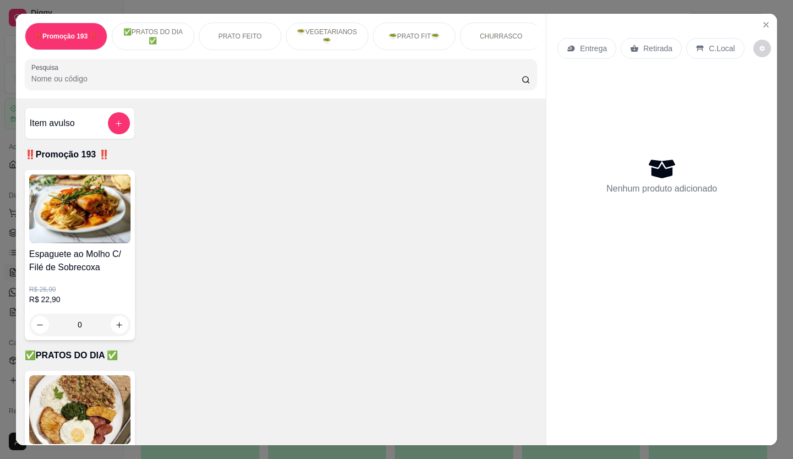
click at [4, 204] on button "Pedidos balcão (PDV)" at bounding box center [61, 213] width 114 height 18
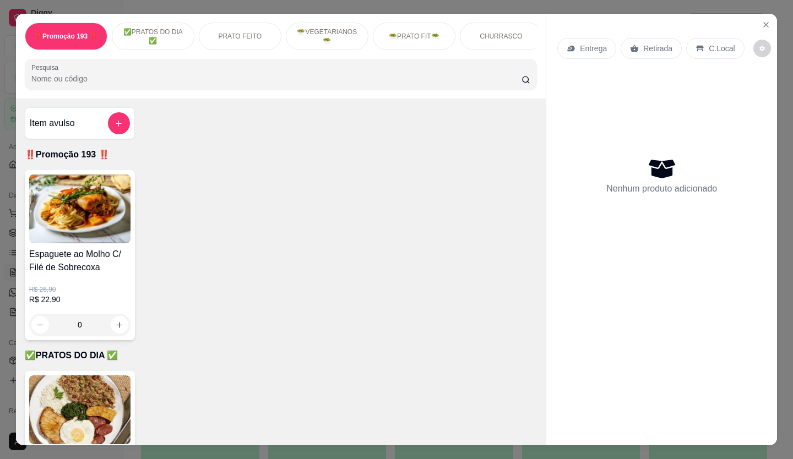
click at [4, 204] on button "Pedidos balcão (PDV)" at bounding box center [61, 213] width 114 height 18
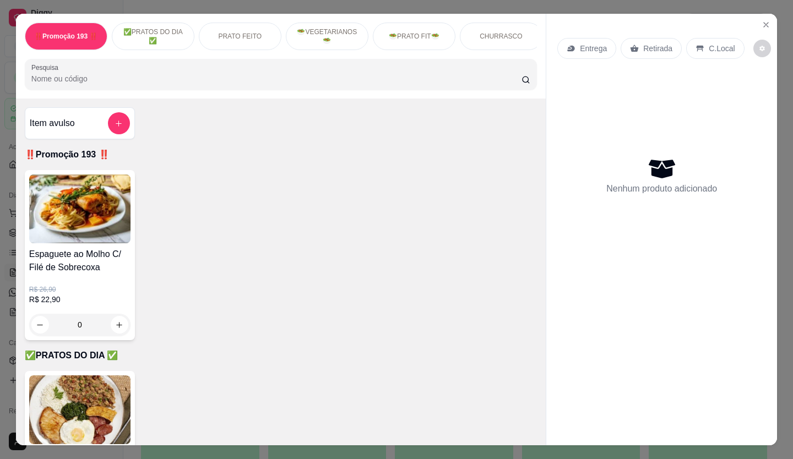
click at [4, 204] on button "Pedidos balcão (PDV)" at bounding box center [61, 213] width 114 height 18
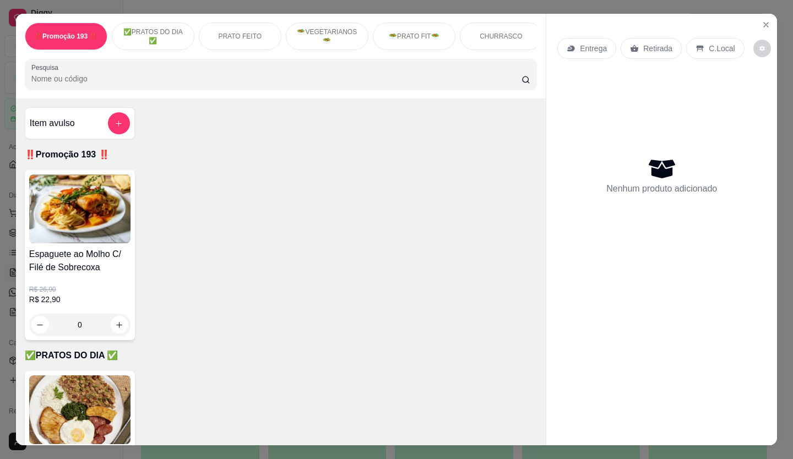
click at [4, 204] on button "Pedidos balcão (PDV)" at bounding box center [61, 213] width 114 height 18
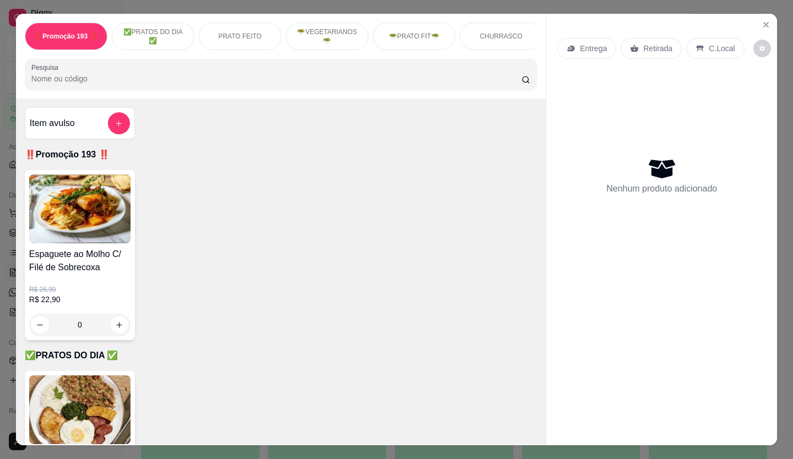
click at [4, 204] on button "Pedidos balcão (PDV)" at bounding box center [61, 213] width 114 height 18
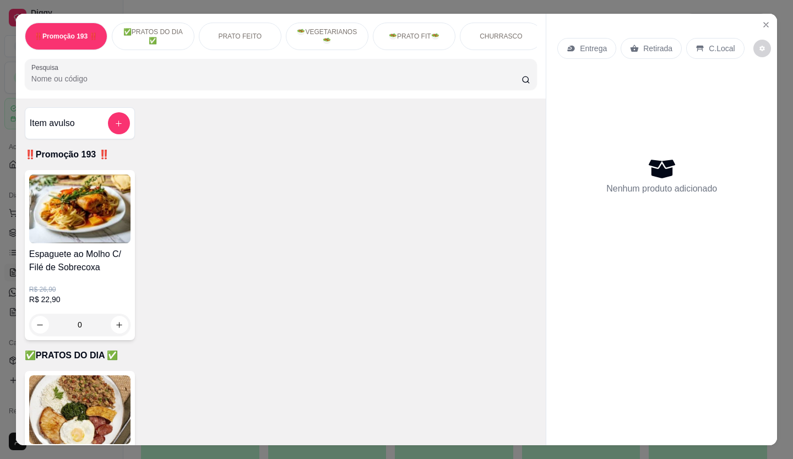
click at [4, 204] on button "Pedidos balcão (PDV)" at bounding box center [61, 213] width 114 height 18
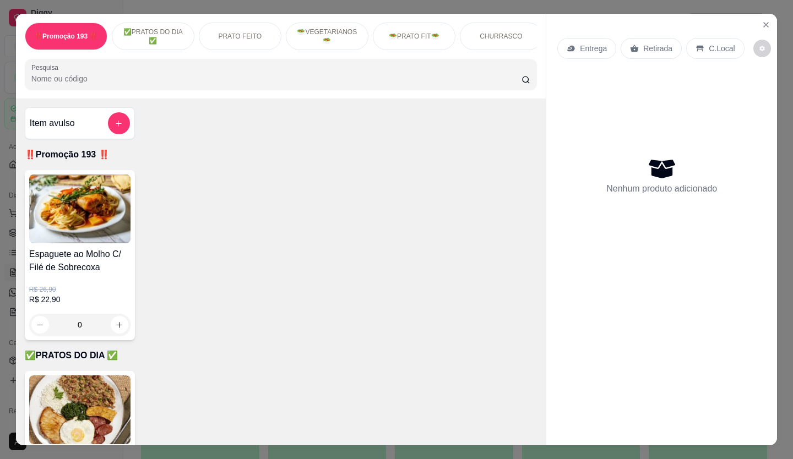
click at [4, 204] on button "Pedidos balcão (PDV)" at bounding box center [61, 213] width 114 height 18
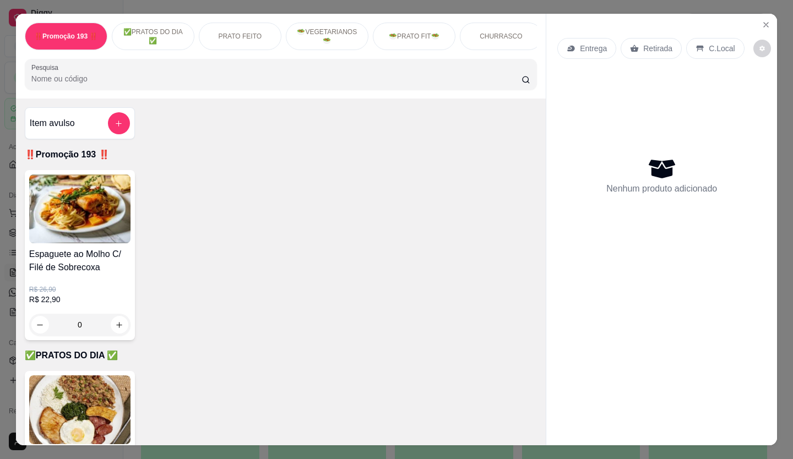
click at [4, 204] on button "Pedidos balcão (PDV)" at bounding box center [61, 213] width 114 height 18
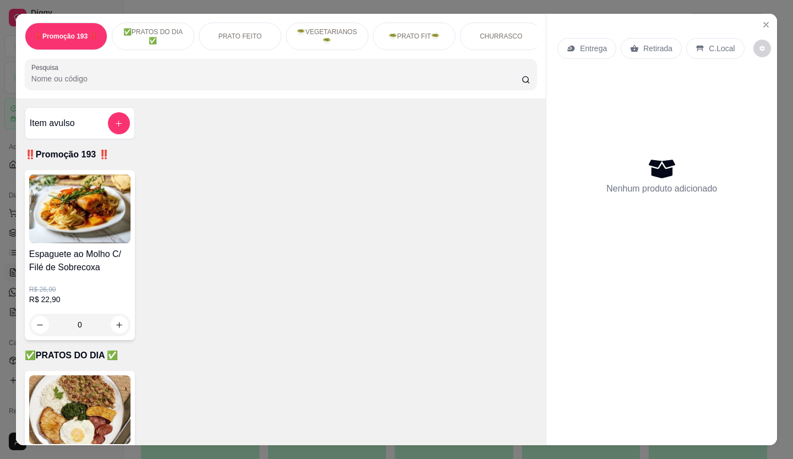
click at [4, 204] on button "Pedidos balcão (PDV)" at bounding box center [61, 213] width 114 height 18
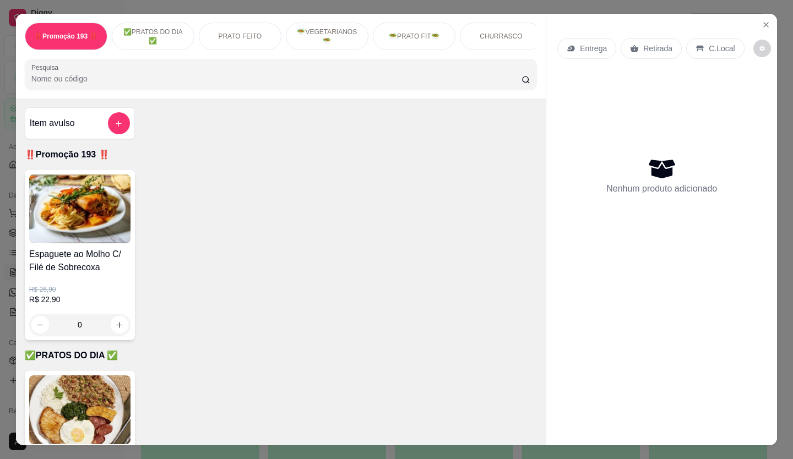
click at [4, 204] on button "Pedidos balcão (PDV)" at bounding box center [61, 213] width 114 height 18
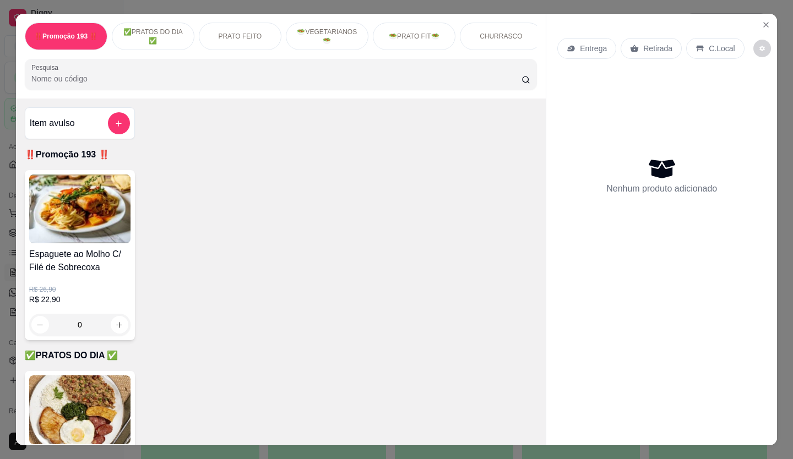
click at [4, 204] on button "Pedidos balcão (PDV)" at bounding box center [61, 213] width 114 height 18
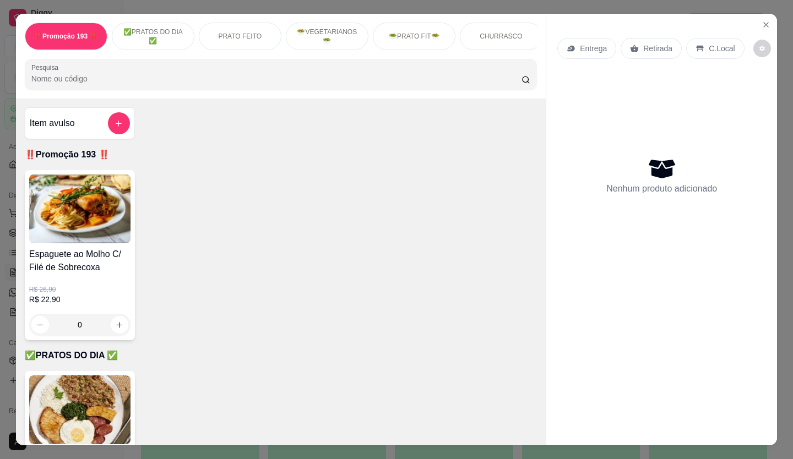
click at [4, 204] on button "Pedidos balcão (PDV)" at bounding box center [61, 213] width 114 height 18
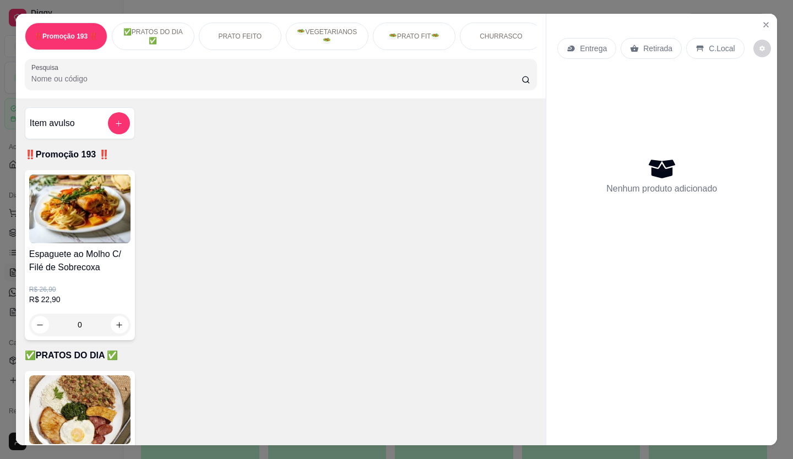
click at [4, 204] on button "Pedidos balcão (PDV)" at bounding box center [61, 213] width 114 height 18
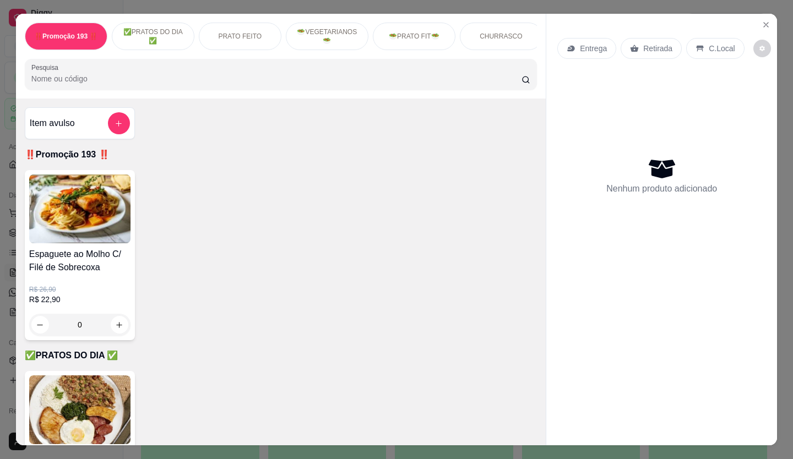
click at [4, 204] on button "Pedidos balcão (PDV)" at bounding box center [61, 213] width 114 height 18
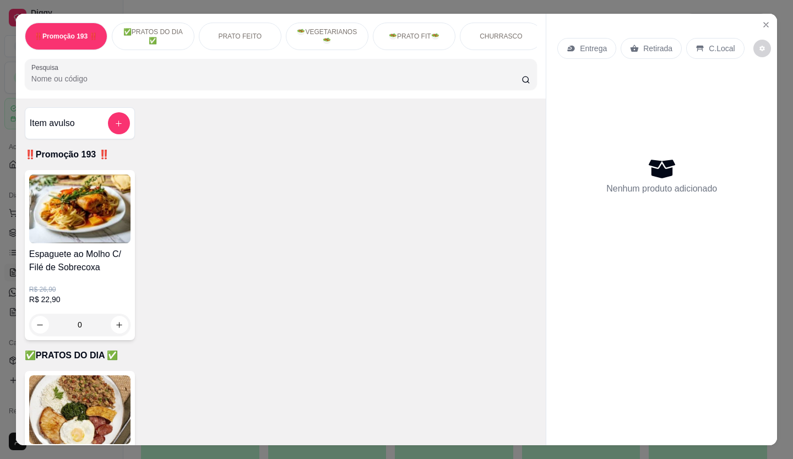
click at [4, 204] on button "Pedidos balcão (PDV)" at bounding box center [61, 213] width 114 height 18
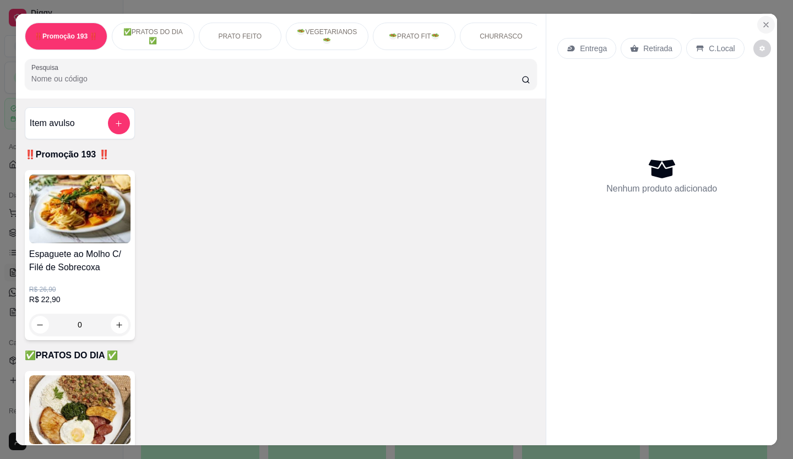
click at [4, 204] on button "Pedidos balcão (PDV)" at bounding box center [61, 213] width 114 height 18
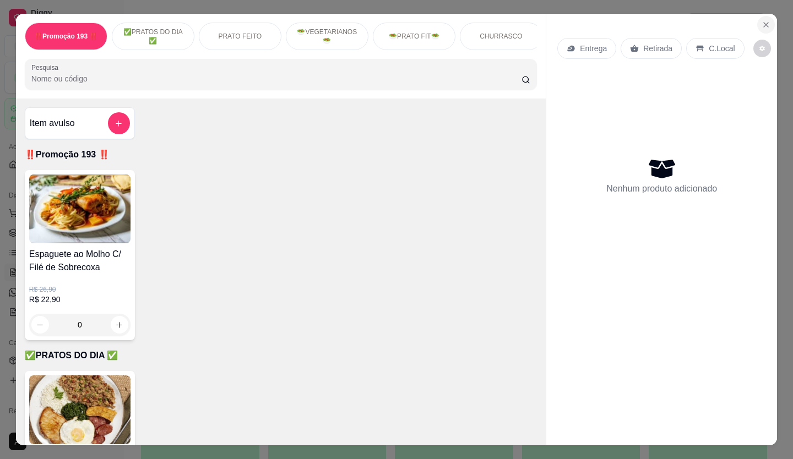
click at [4, 204] on button "Pedidos balcão (PDV)" at bounding box center [61, 213] width 114 height 18
click at [762, 21] on icon "Close" at bounding box center [766, 24] width 9 height 9
click at [765, 21] on icon "Close" at bounding box center [766, 24] width 9 height 9
click at [4, 204] on button "Pedidos balcão (PDV)" at bounding box center [61, 213] width 114 height 18
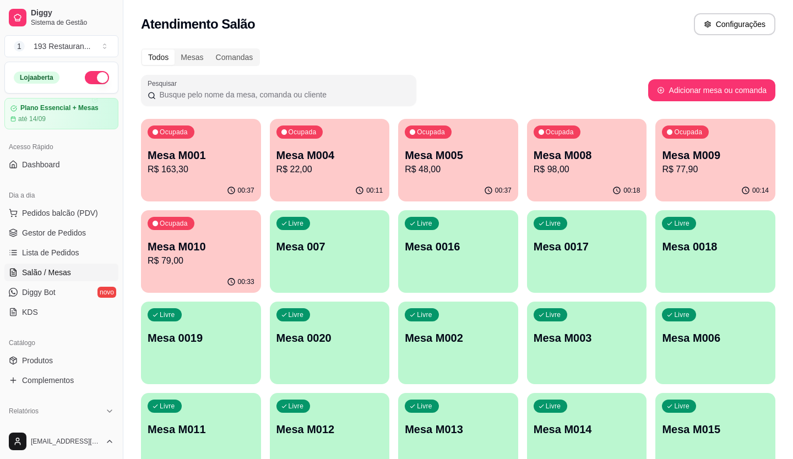
click at [4, 204] on button "Pedidos balcão (PDV)" at bounding box center [61, 213] width 114 height 18
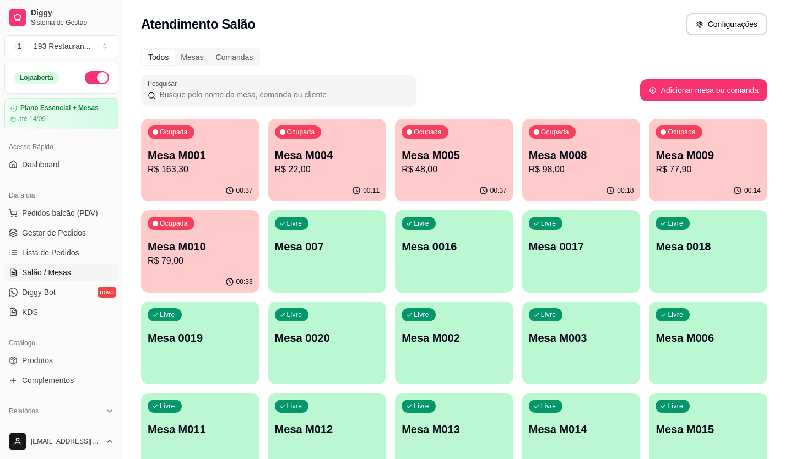
click at [4, 204] on button "Pedidos balcão (PDV)" at bounding box center [61, 213] width 114 height 18
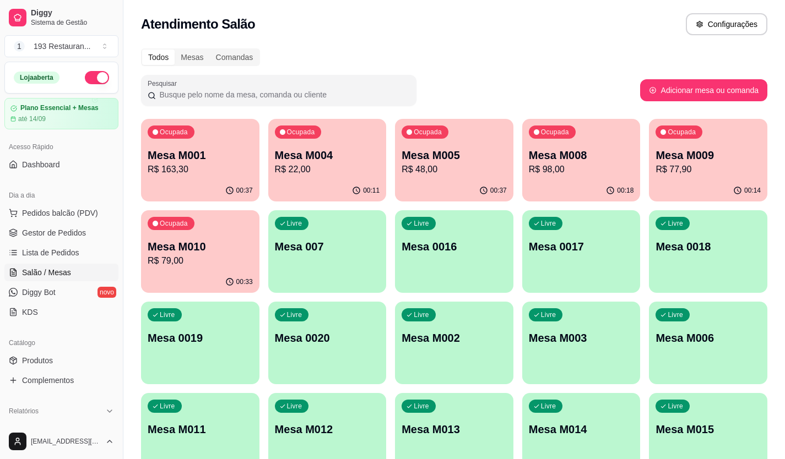
click at [4, 204] on button "Pedidos balcão (PDV)" at bounding box center [61, 213] width 114 height 18
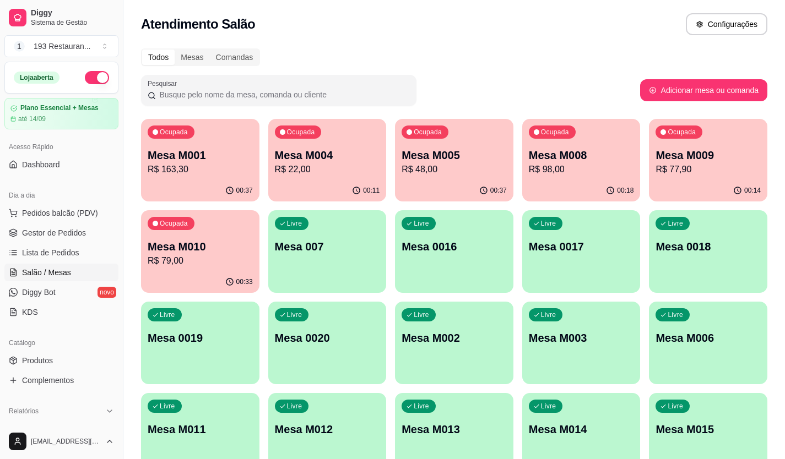
click at [4, 204] on button "Pedidos balcão (PDV)" at bounding box center [61, 213] width 114 height 18
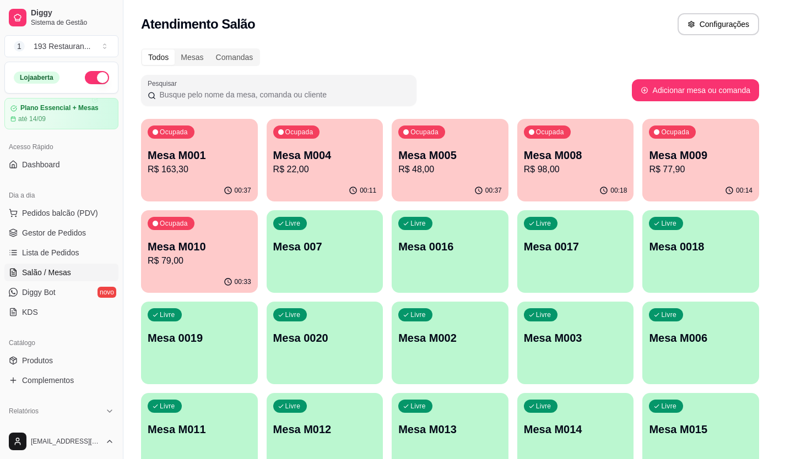
click at [4, 204] on button "Pedidos balcão (PDV)" at bounding box center [61, 213] width 114 height 18
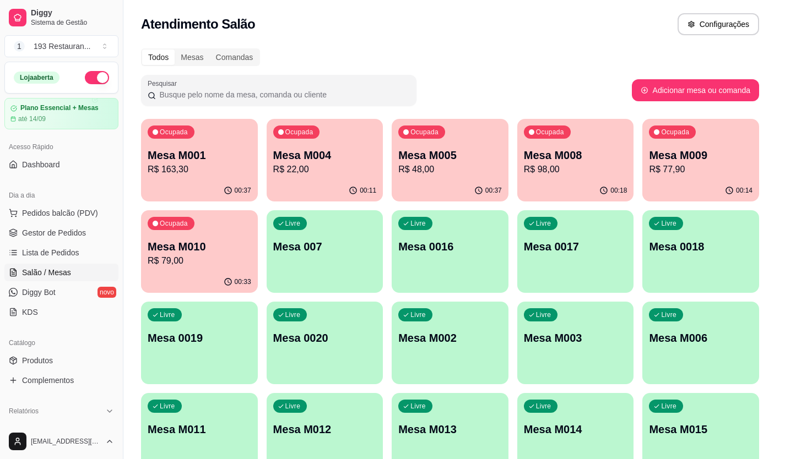
click at [4, 204] on button "Pedidos balcão (PDV)" at bounding box center [61, 213] width 114 height 18
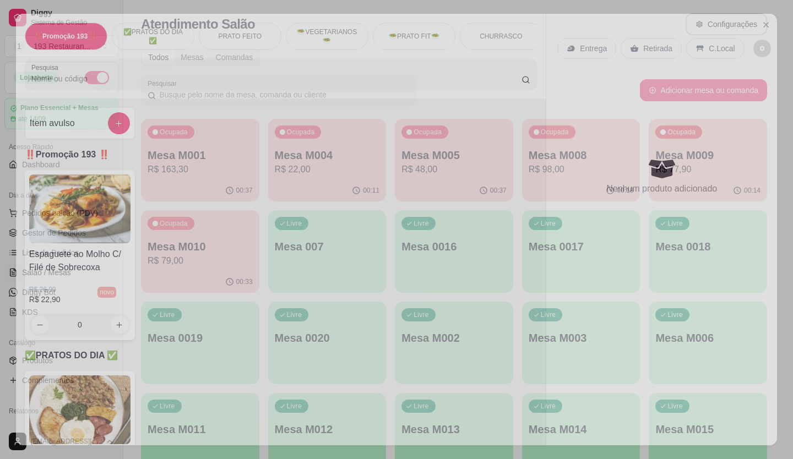
click at [4, 204] on button "Pedidos balcão (PDV)" at bounding box center [61, 213] width 114 height 18
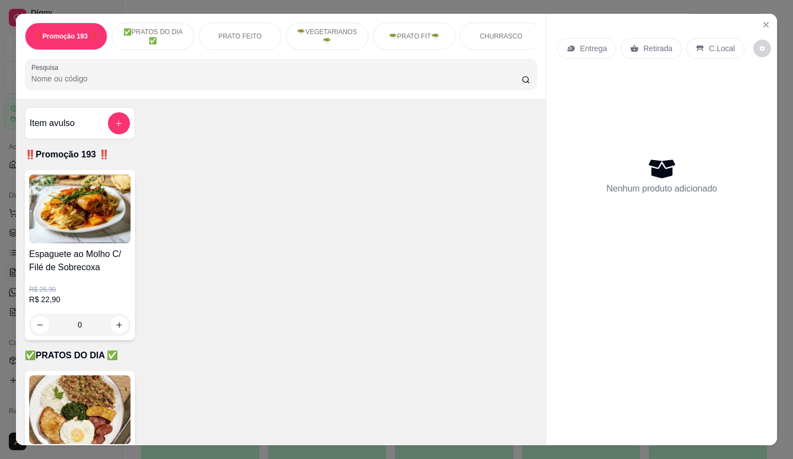
click at [4, 204] on button "Pedidos balcão (PDV)" at bounding box center [61, 213] width 114 height 18
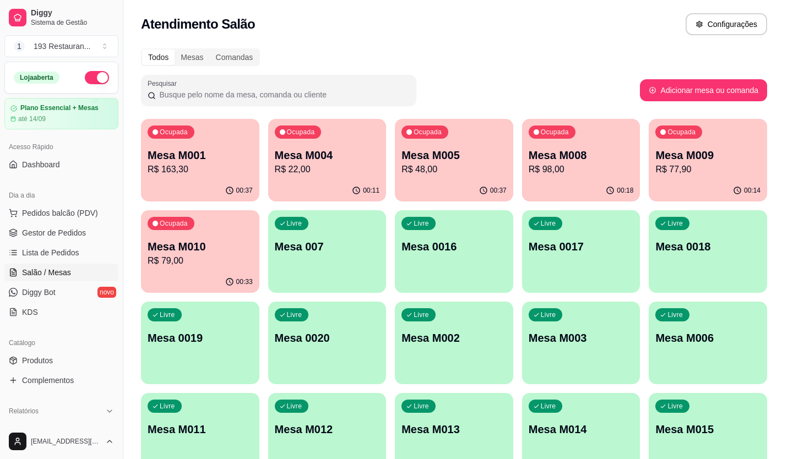
click at [4, 204] on button "Pedidos balcão (PDV)" at bounding box center [61, 213] width 114 height 18
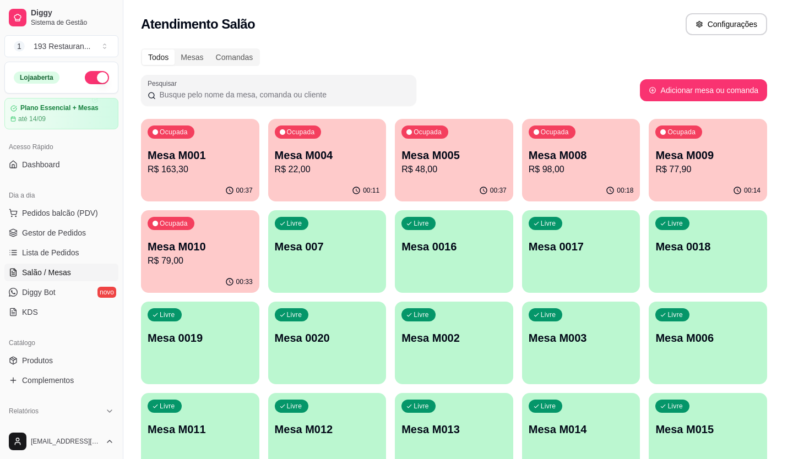
click at [4, 204] on button "Pedidos balcão (PDV)" at bounding box center [61, 213] width 114 height 18
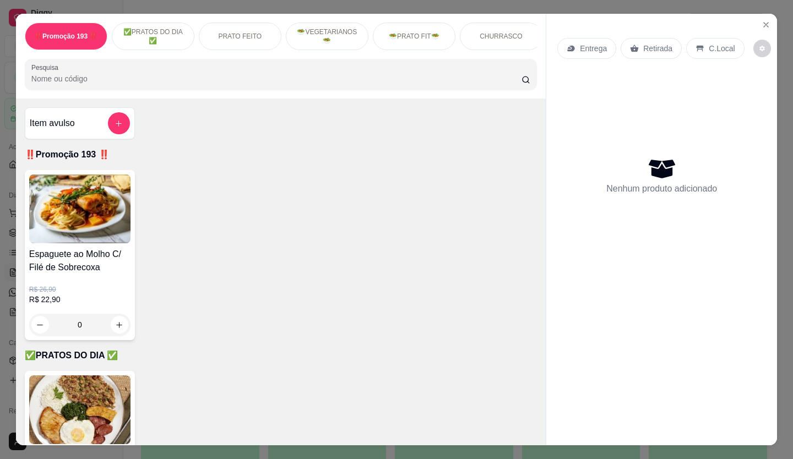
click at [4, 204] on button "Pedidos balcão (PDV)" at bounding box center [61, 213] width 114 height 18
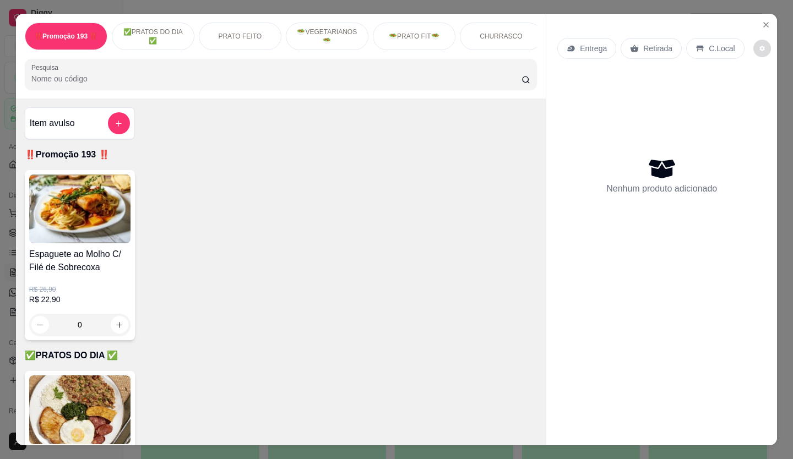
click at [4, 204] on button "Pedidos balcão (PDV)" at bounding box center [61, 213] width 114 height 18
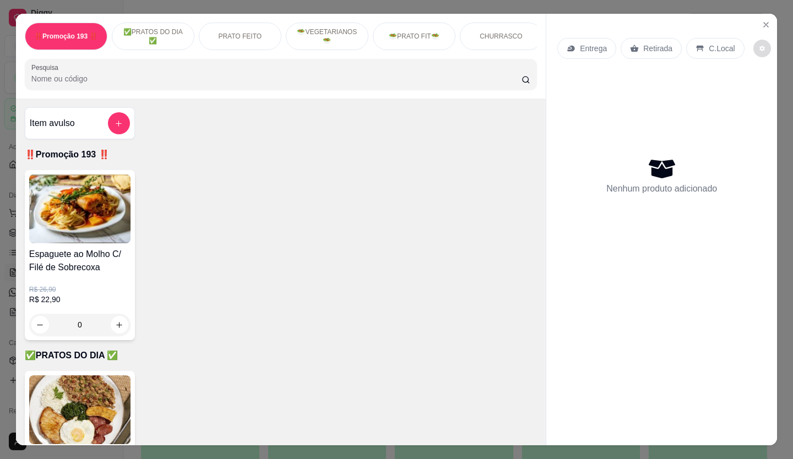
click at [4, 204] on button "Pedidos balcão (PDV)" at bounding box center [61, 213] width 114 height 18
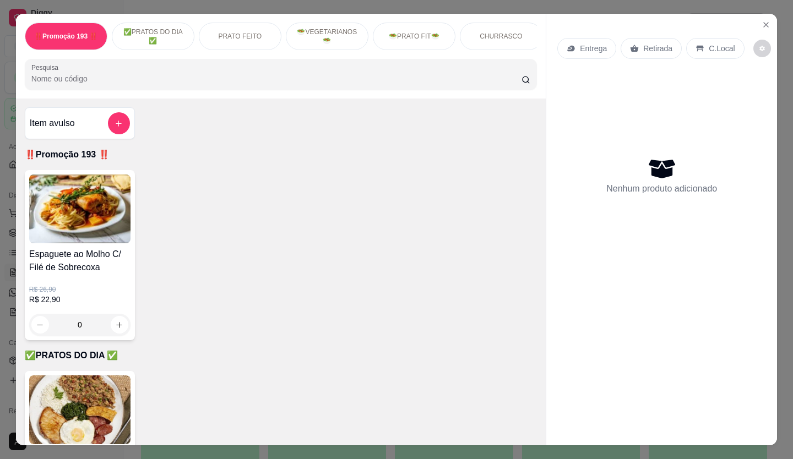
click at [4, 204] on button "Pedidos balcão (PDV)" at bounding box center [61, 213] width 114 height 18
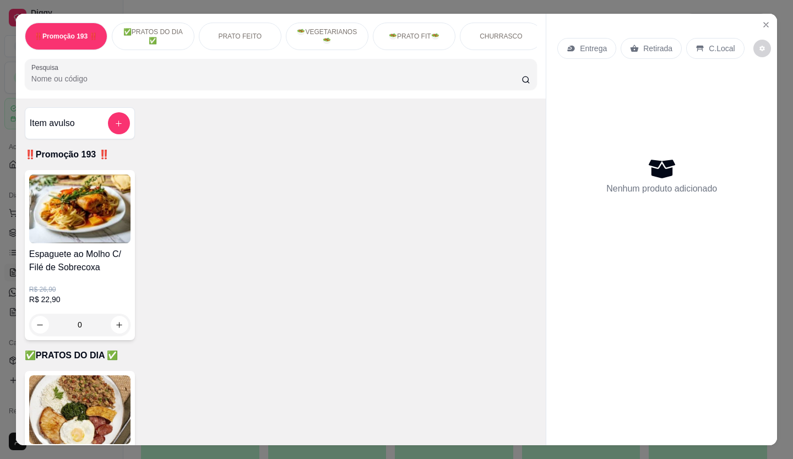
click at [4, 204] on button "Pedidos balcão (PDV)" at bounding box center [61, 213] width 114 height 18
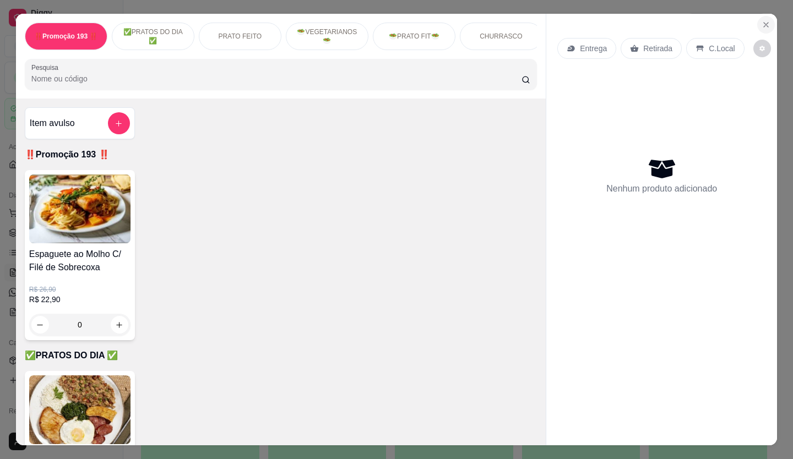
click at [4, 204] on button "Pedidos balcão (PDV)" at bounding box center [61, 213] width 114 height 18
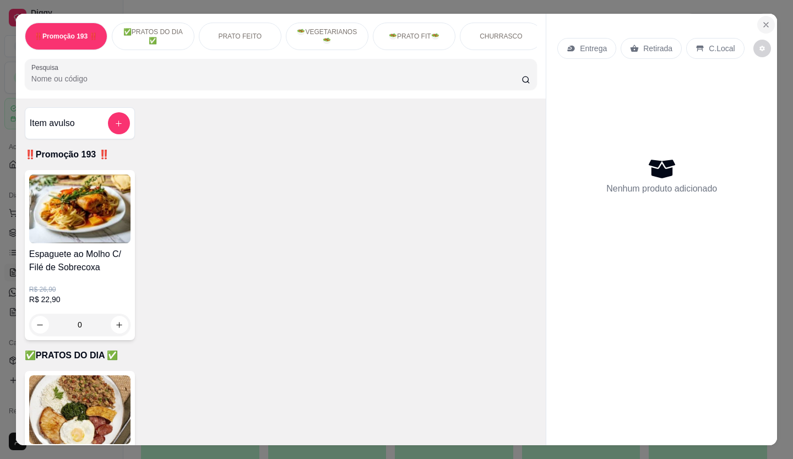
click at [4, 204] on button "Pedidos balcão (PDV)" at bounding box center [61, 213] width 114 height 18
click at [762, 20] on icon "Close" at bounding box center [766, 24] width 9 height 9
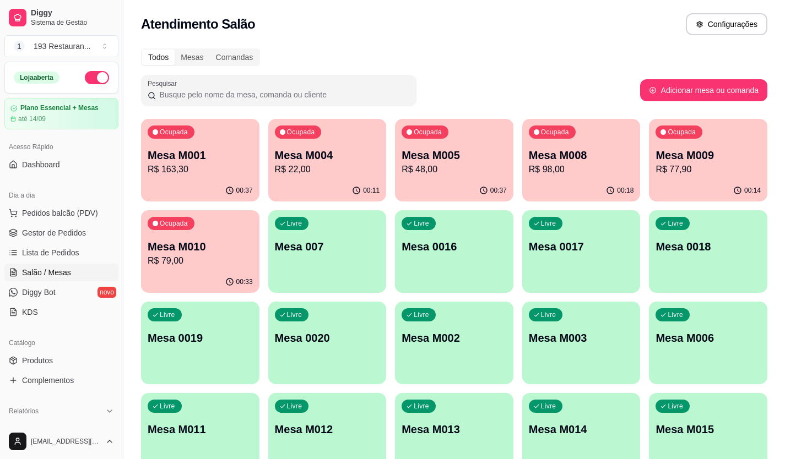
click at [4, 204] on button "Pedidos balcão (PDV)" at bounding box center [61, 213] width 114 height 18
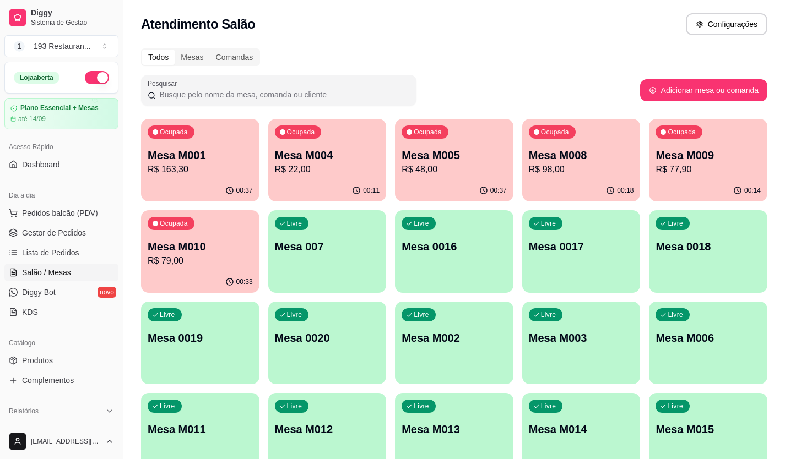
click at [4, 204] on button "Pedidos balcão (PDV)" at bounding box center [61, 213] width 114 height 18
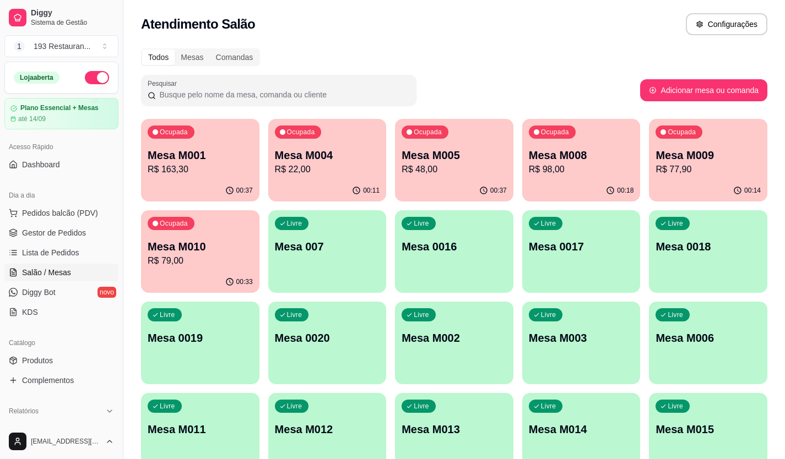
click at [4, 204] on button "Pedidos balcão (PDV)" at bounding box center [61, 213] width 114 height 18
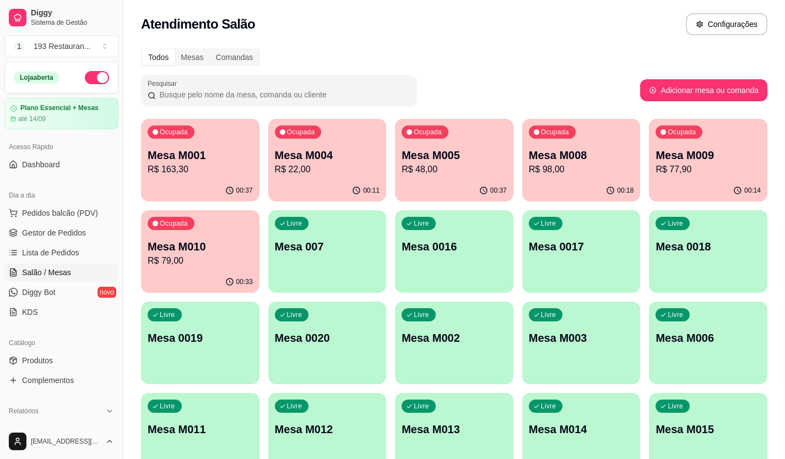
click at [4, 204] on button "Pedidos balcão (PDV)" at bounding box center [61, 213] width 114 height 18
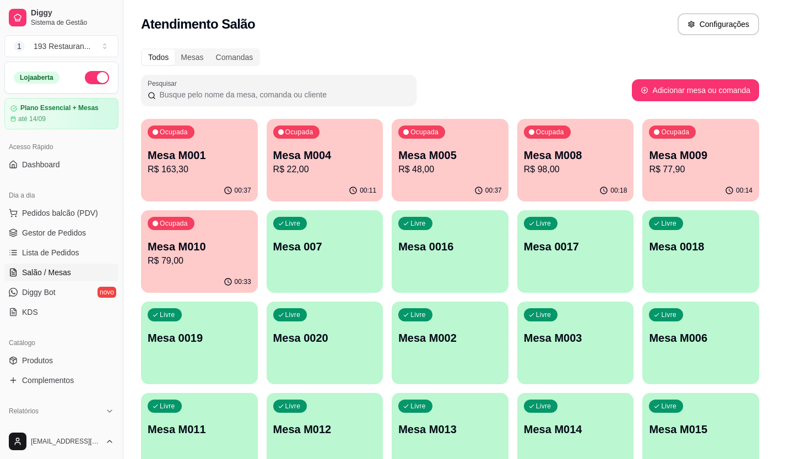
click at [4, 204] on button "Pedidos balcão (PDV)" at bounding box center [61, 213] width 114 height 18
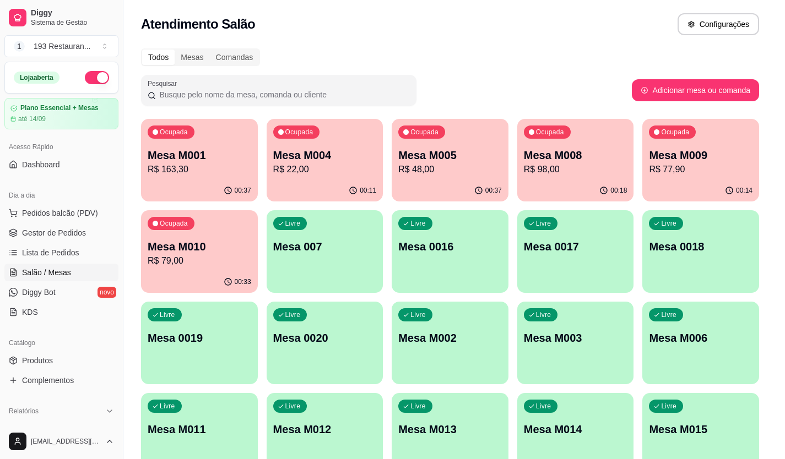
click at [4, 204] on button "Pedidos balcão (PDV)" at bounding box center [61, 213] width 114 height 18
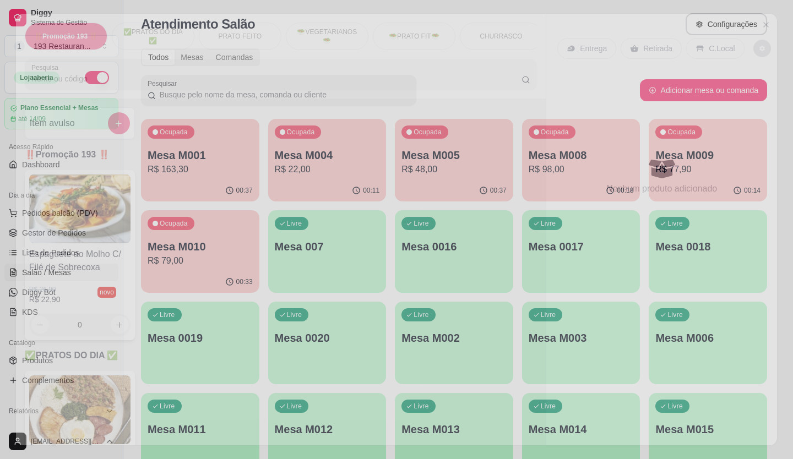
click at [4, 204] on button "Pedidos balcão (PDV)" at bounding box center [61, 213] width 114 height 18
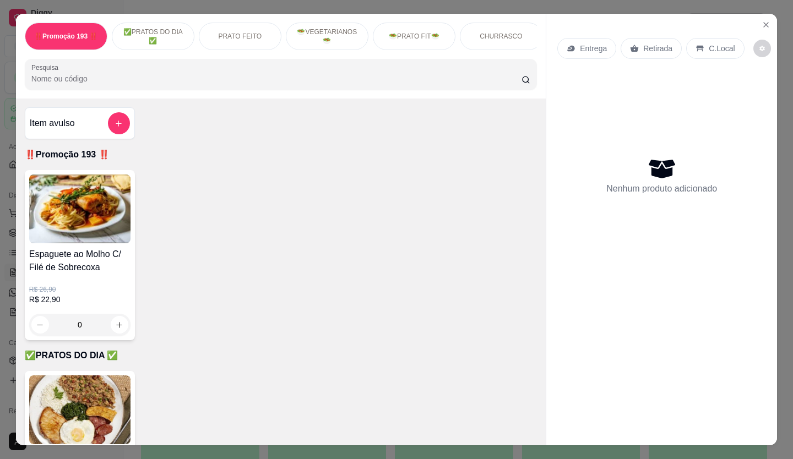
click at [4, 204] on button "Pedidos balcão (PDV)" at bounding box center [61, 213] width 114 height 18
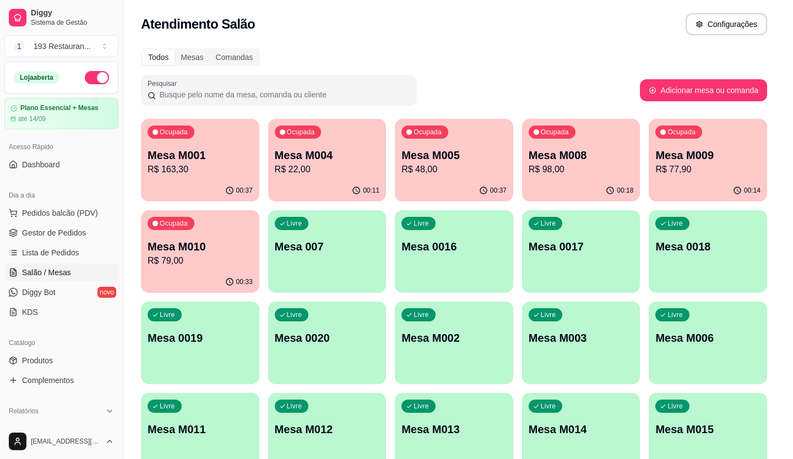
click at [4, 204] on button "Pedidos balcão (PDV)" at bounding box center [61, 213] width 114 height 18
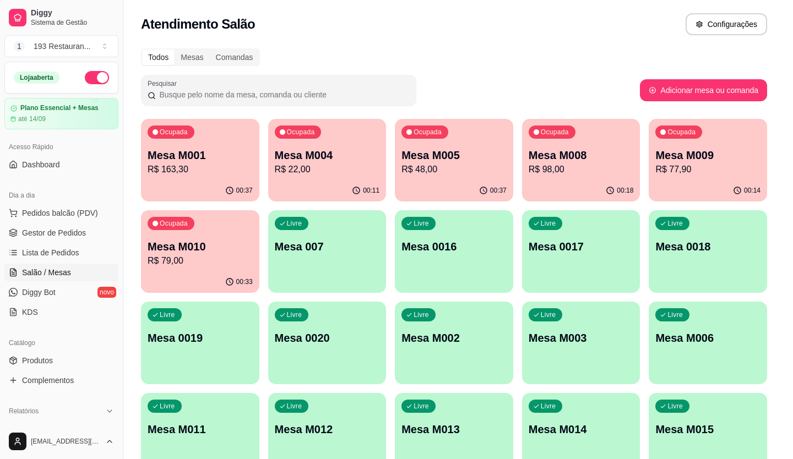
click at [4, 204] on button "Pedidos balcão (PDV)" at bounding box center [61, 213] width 114 height 18
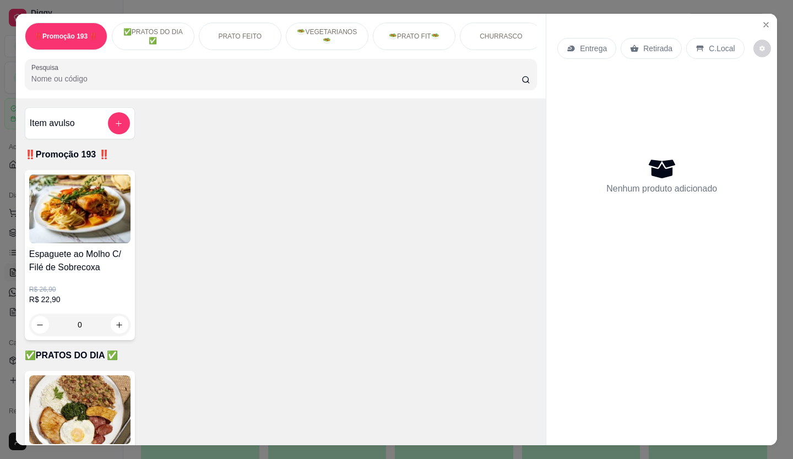
click at [4, 204] on button "Pedidos balcão (PDV)" at bounding box center [61, 213] width 114 height 18
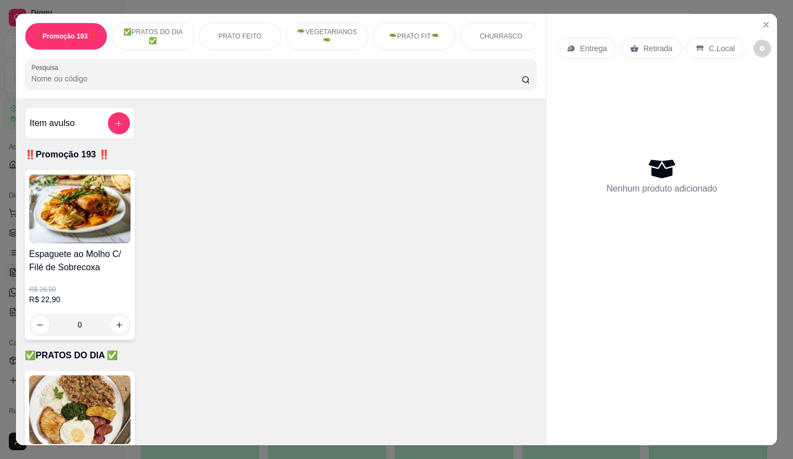
click at [4, 204] on button "Pedidos balcão (PDV)" at bounding box center [61, 213] width 114 height 18
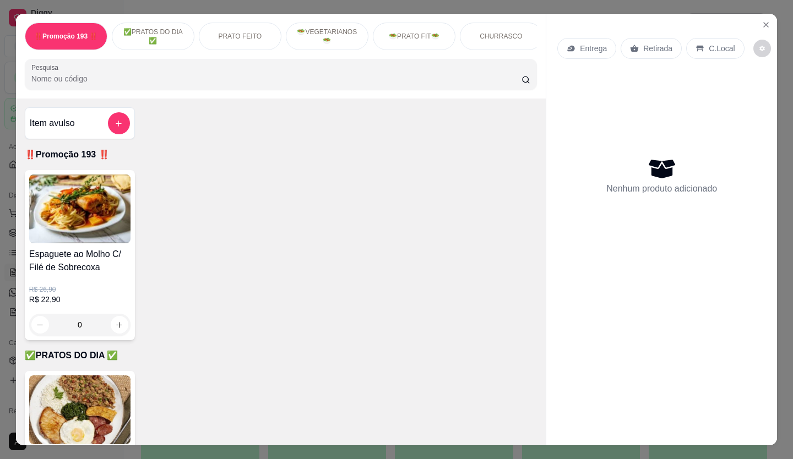
click at [4, 204] on button "Pedidos balcão (PDV)" at bounding box center [61, 213] width 114 height 18
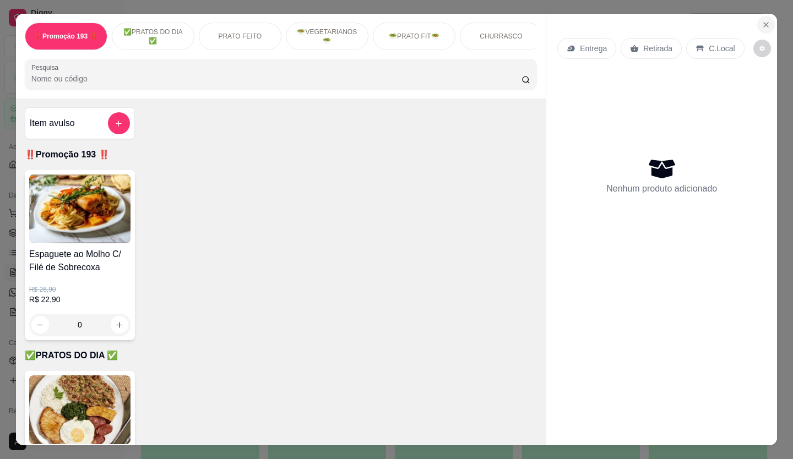
click at [765, 24] on icon "Close" at bounding box center [766, 24] width 9 height 9
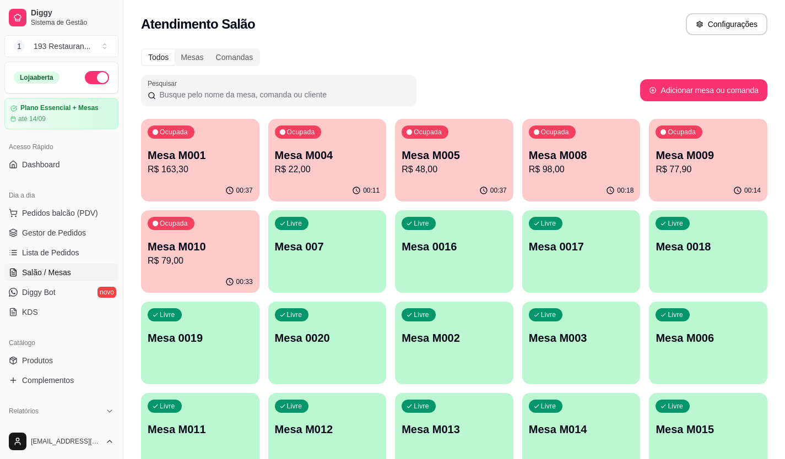
click at [4, 204] on button "Pedidos balcão (PDV)" at bounding box center [61, 213] width 114 height 18
click at [44, 230] on span "Gestor de Pedidos" at bounding box center [54, 232] width 64 height 11
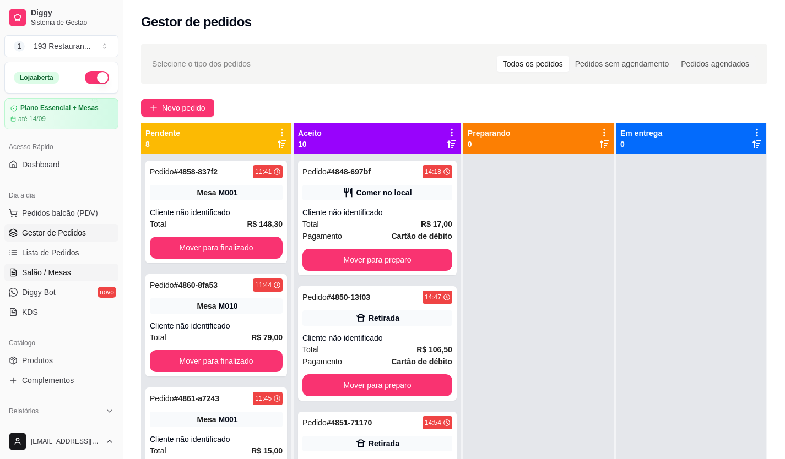
click at [48, 273] on span "Salão / Mesas" at bounding box center [46, 272] width 49 height 11
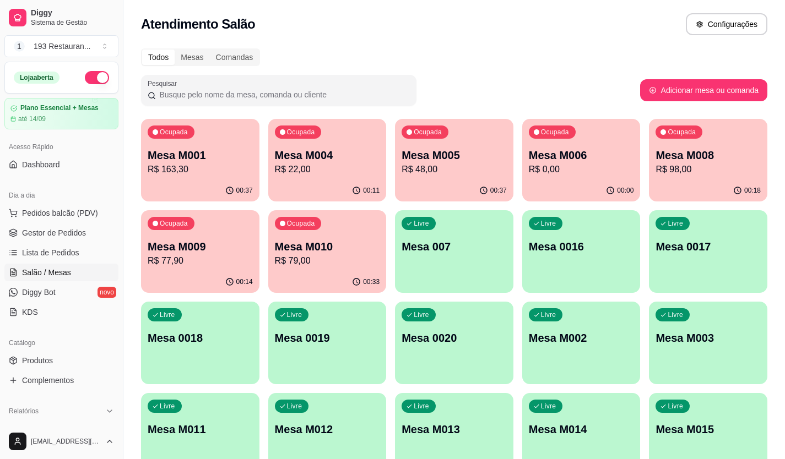
click at [326, 265] on p "R$ 79,00" at bounding box center [327, 260] width 105 height 13
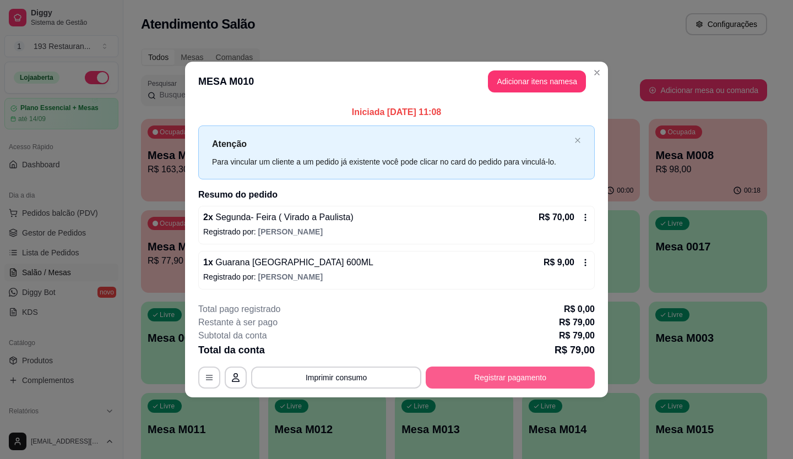
click at [554, 379] on button "Registrar pagamento" at bounding box center [510, 378] width 169 height 22
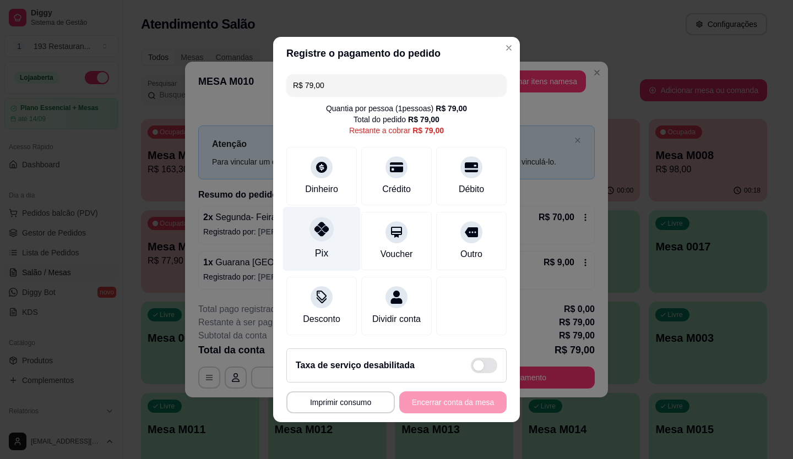
click at [319, 234] on div at bounding box center [322, 229] width 24 height 24
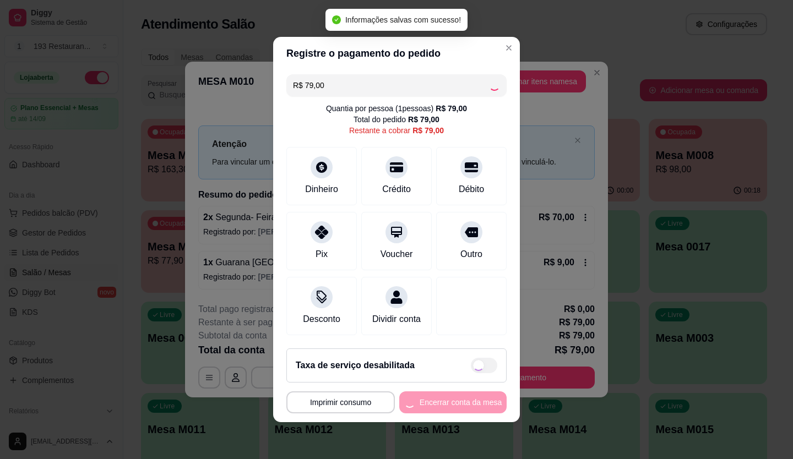
type input "R$ 0,00"
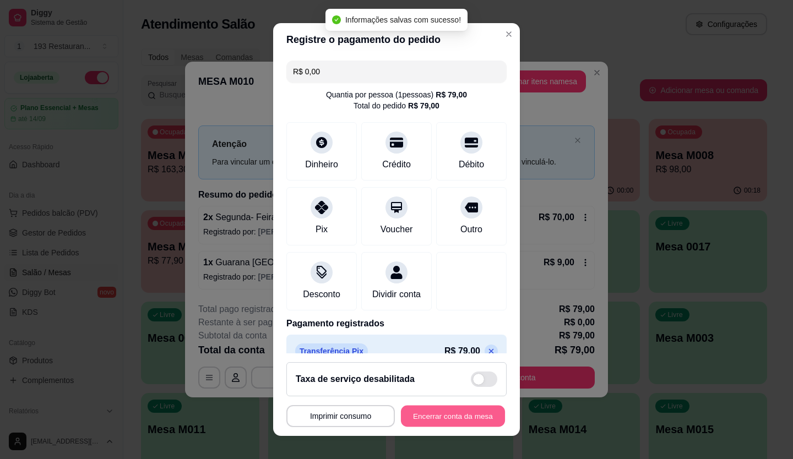
click at [449, 411] on button "Encerrar conta da mesa" at bounding box center [453, 416] width 104 height 21
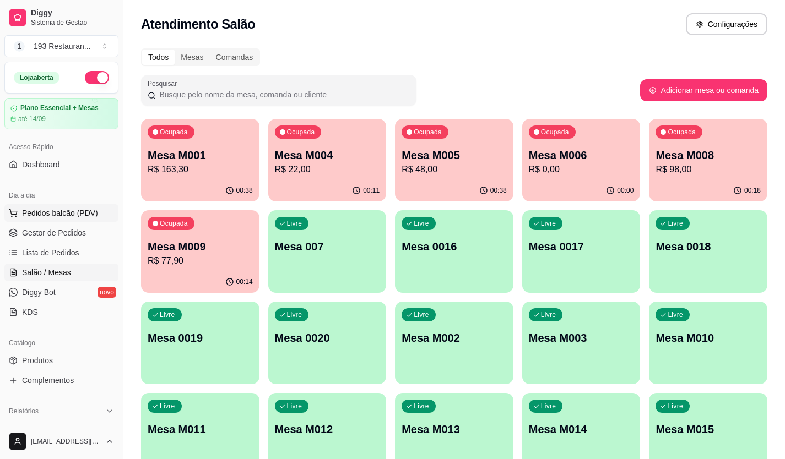
drag, startPoint x: 80, startPoint y: 214, endPoint x: 90, endPoint y: 211, distance: 10.5
click at [85, 213] on span "Pedidos balcão (PDV)" at bounding box center [60, 213] width 76 height 11
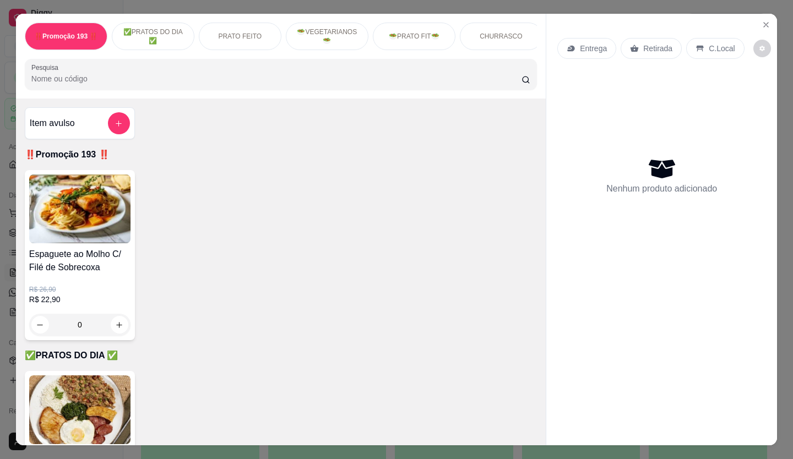
click at [655, 44] on p "Retirada" at bounding box center [657, 48] width 29 height 11
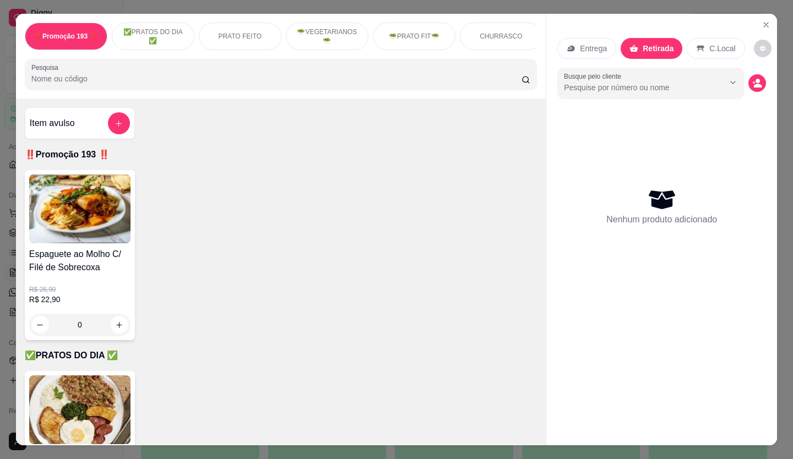
scroll to position [220, 0]
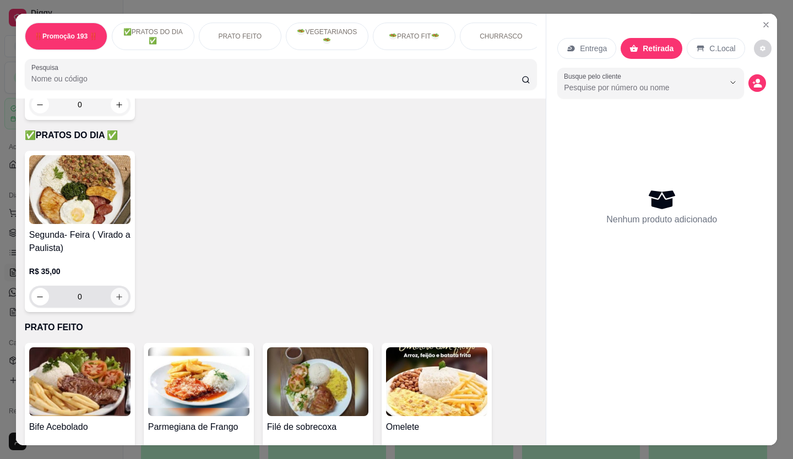
click at [118, 299] on icon "increase-product-quantity" at bounding box center [119, 297] width 8 height 8
type input "1"
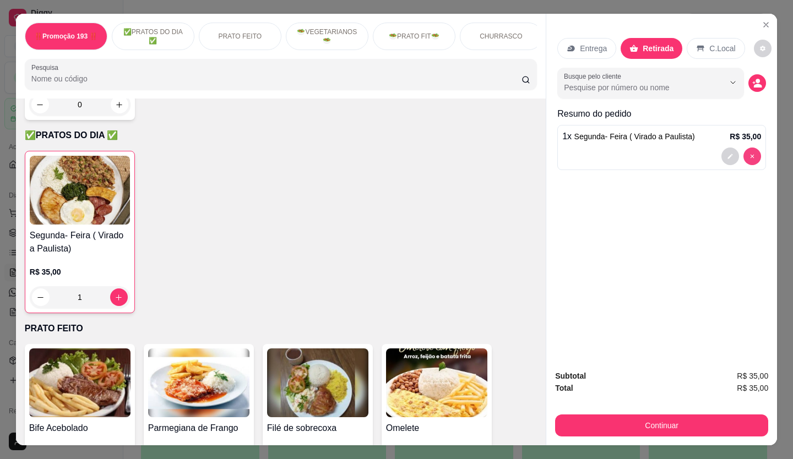
click at [723, 149] on button "decrease-product-quantity" at bounding box center [731, 157] width 18 height 18
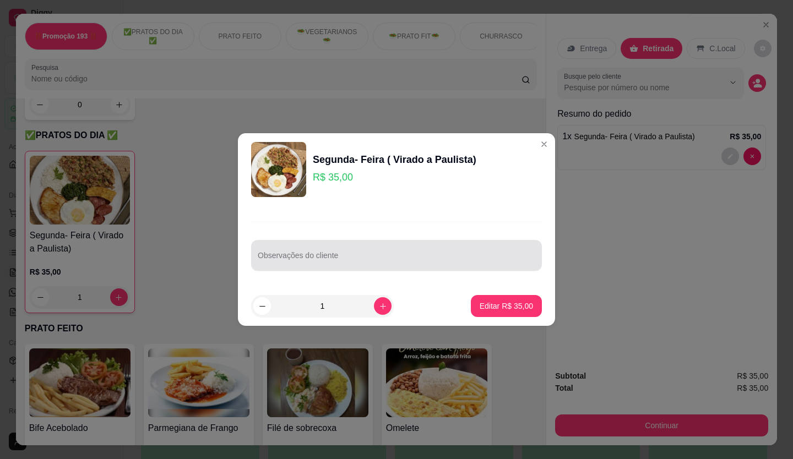
click at [412, 258] on input "Observações do cliente" at bounding box center [397, 259] width 278 height 11
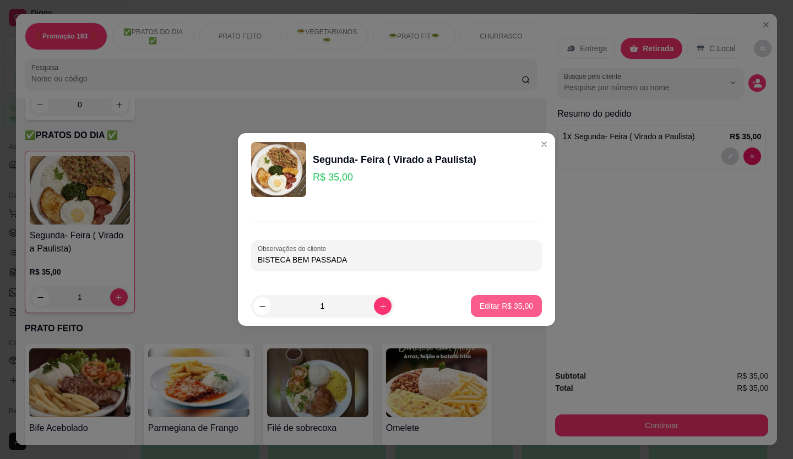
type input "BISTECA BEM PASSADA"
click at [503, 303] on p "Editar R$ 35,00" at bounding box center [506, 306] width 53 height 11
type input "0"
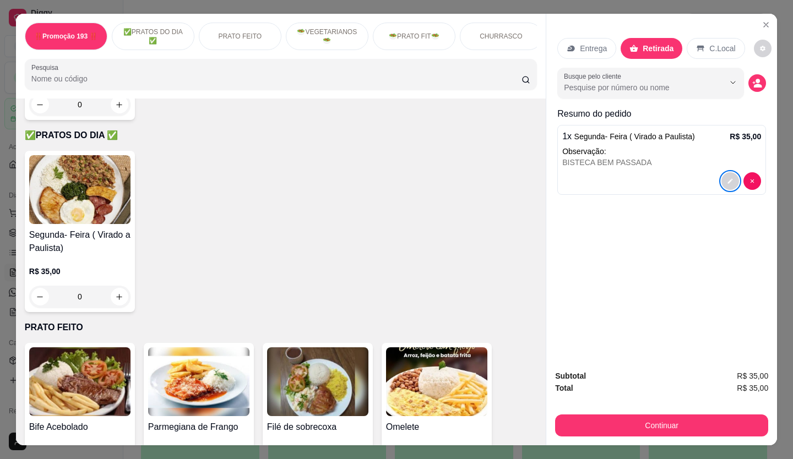
click at [648, 425] on button "Continuar" at bounding box center [661, 426] width 213 height 22
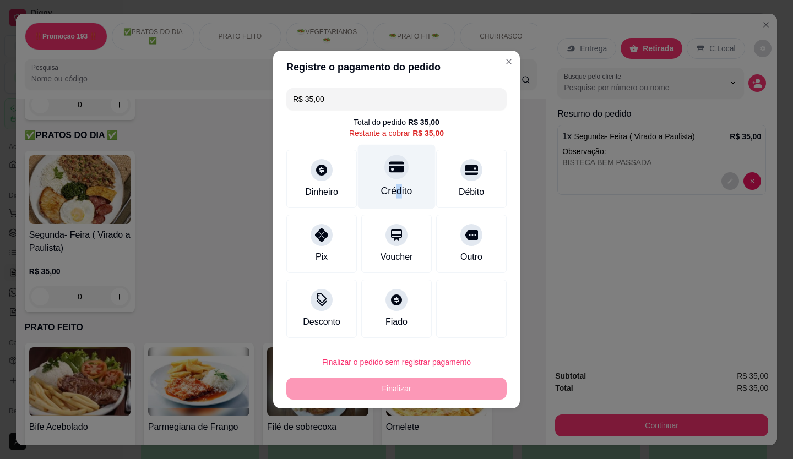
click at [394, 188] on div "Crédito" at bounding box center [396, 191] width 31 height 14
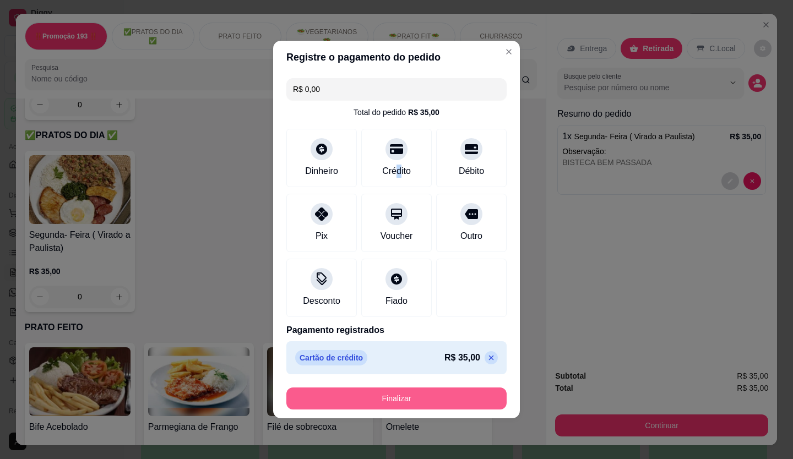
click at [426, 394] on button "Finalizar" at bounding box center [396, 399] width 220 height 22
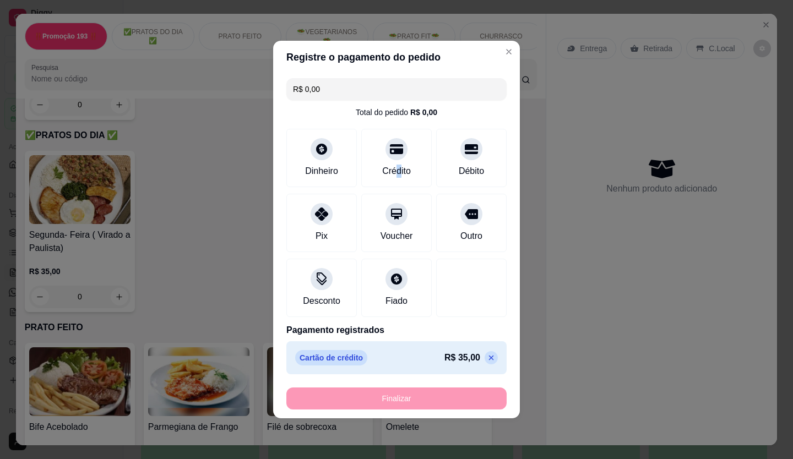
type input "-R$ 35,00"
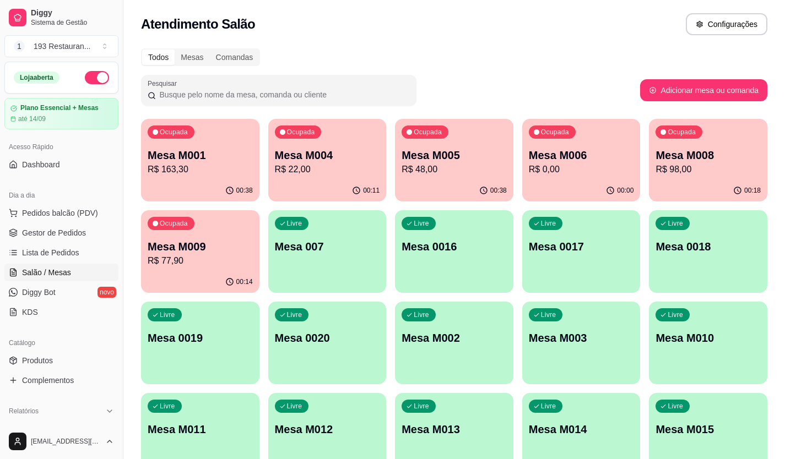
click at [184, 168] on p "R$ 163,30" at bounding box center [200, 169] width 105 height 13
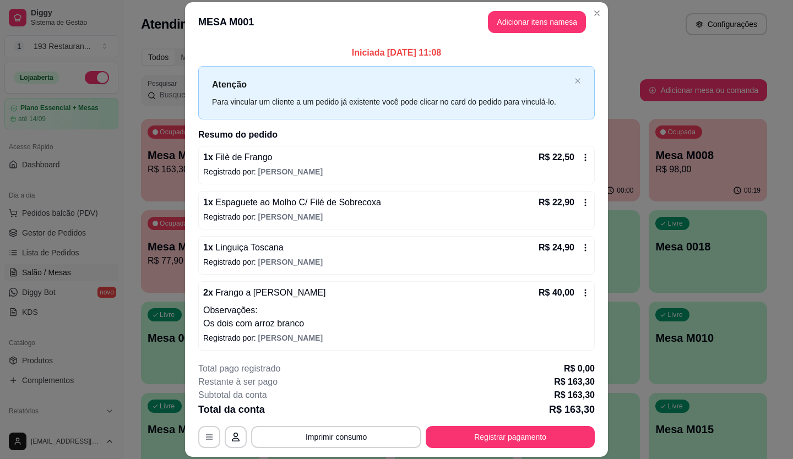
scroll to position [55, 0]
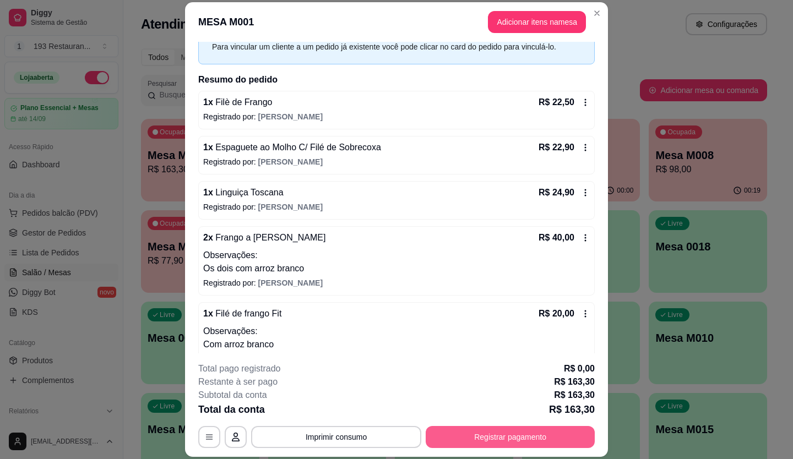
click at [461, 436] on button "Registrar pagamento" at bounding box center [510, 437] width 169 height 22
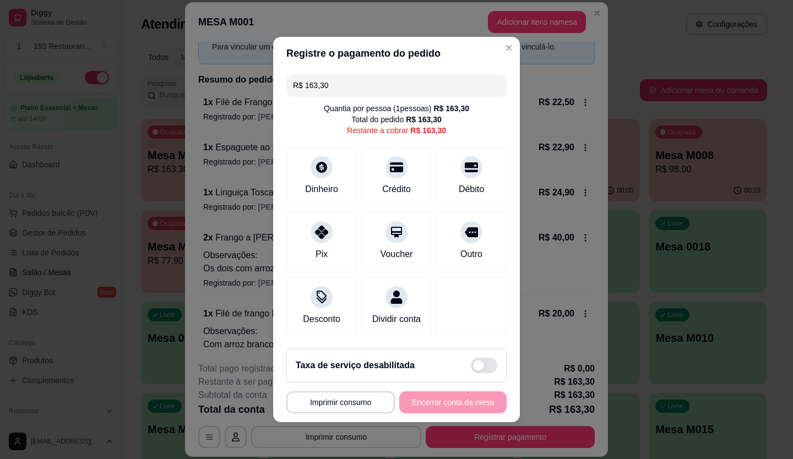
drag, startPoint x: 361, startPoint y: 72, endPoint x: 223, endPoint y: 116, distance: 145.8
click at [223, 116] on div "**********" at bounding box center [396, 229] width 793 height 459
drag, startPoint x: 387, startPoint y: 79, endPoint x: 148, endPoint y: 134, distance: 244.8
click at [148, 134] on div "**********" at bounding box center [396, 229] width 793 height 459
drag, startPoint x: 456, startPoint y: 163, endPoint x: 449, endPoint y: 158, distance: 7.8
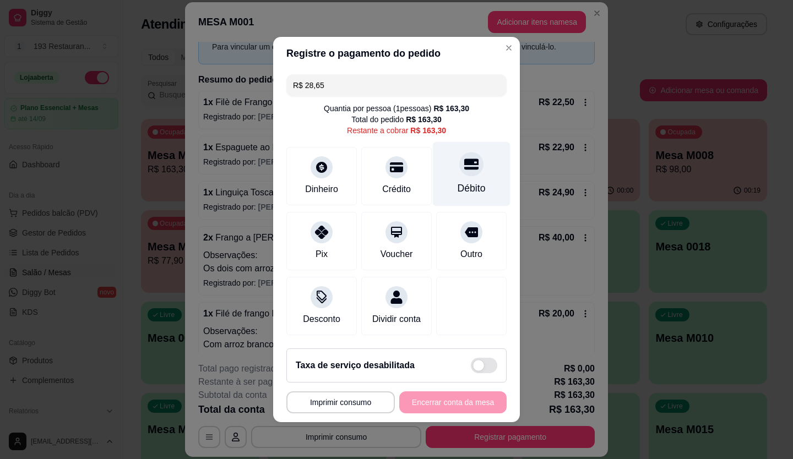
click at [464, 163] on icon at bounding box center [471, 164] width 14 height 11
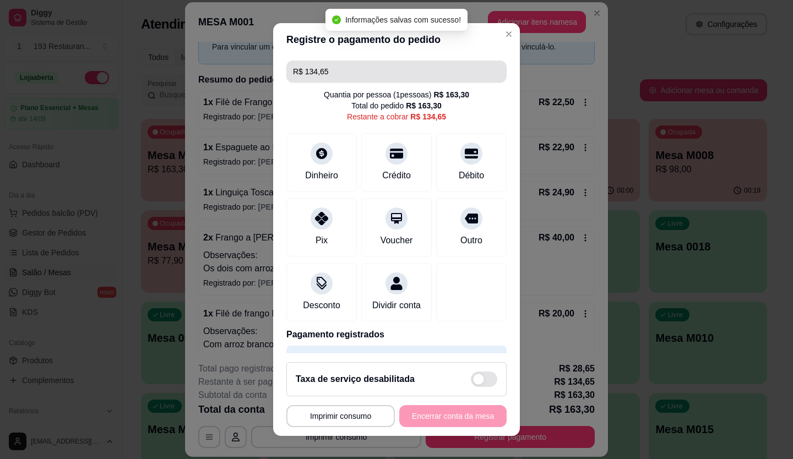
click at [326, 75] on input "R$ 134,65" at bounding box center [396, 72] width 207 height 22
drag, startPoint x: 326, startPoint y: 75, endPoint x: 198, endPoint y: 105, distance: 131.7
click at [205, 105] on div "**********" at bounding box center [396, 229] width 793 height 459
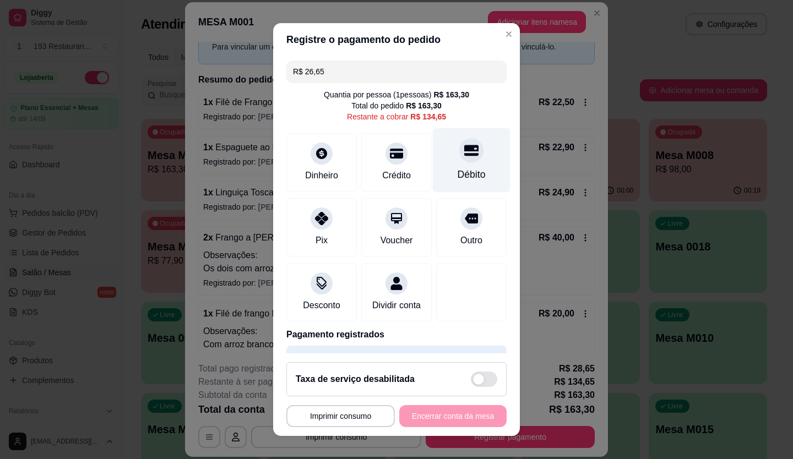
drag, startPoint x: 449, startPoint y: 150, endPoint x: 442, endPoint y: 152, distance: 7.3
click at [464, 150] on icon at bounding box center [471, 150] width 14 height 11
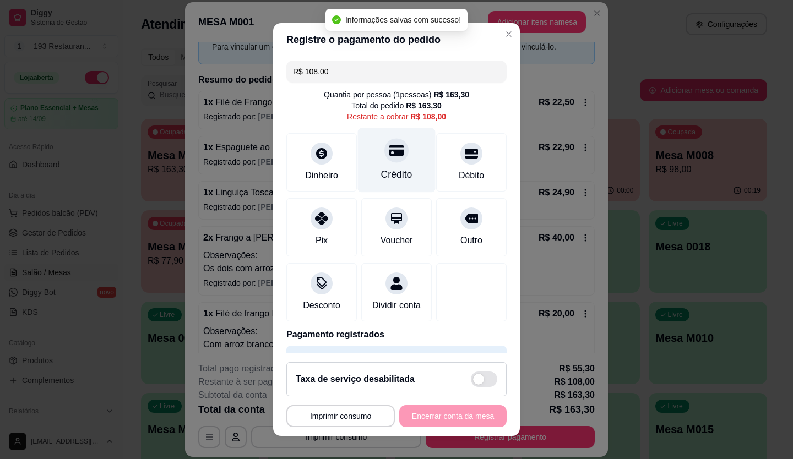
click at [393, 172] on div "Crédito" at bounding box center [396, 174] width 31 height 14
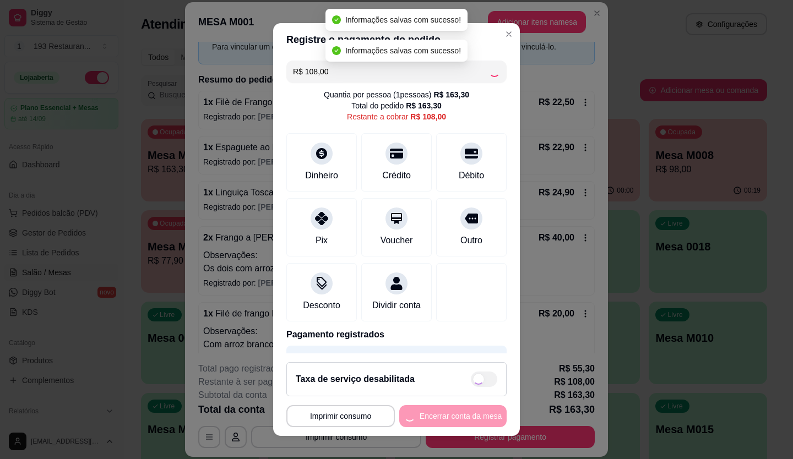
type input "R$ 0,00"
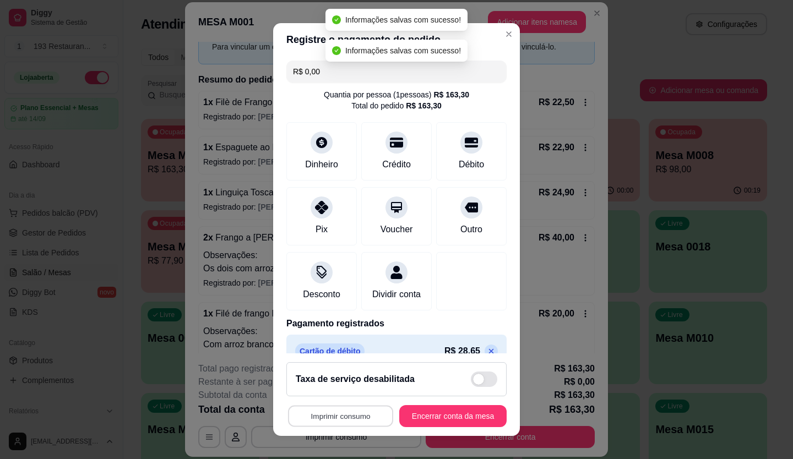
click at [326, 416] on button "Imprimir consumo" at bounding box center [340, 416] width 105 height 21
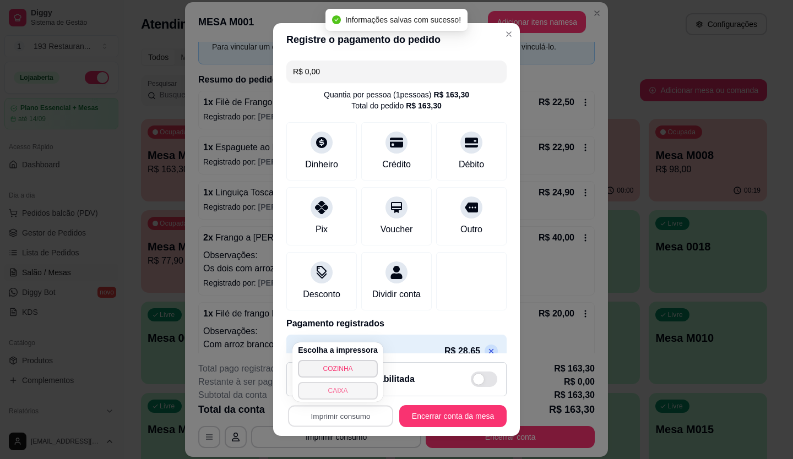
click at [337, 387] on button "CAIXA" at bounding box center [338, 391] width 80 height 18
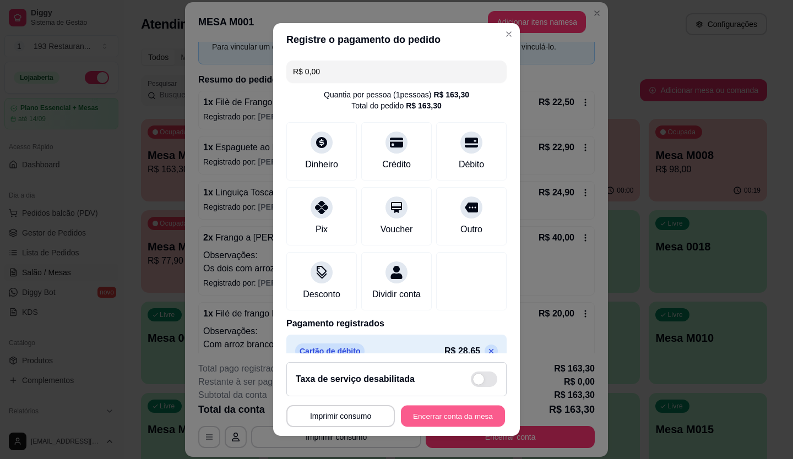
click at [467, 419] on button "Encerrar conta da mesa" at bounding box center [453, 416] width 104 height 21
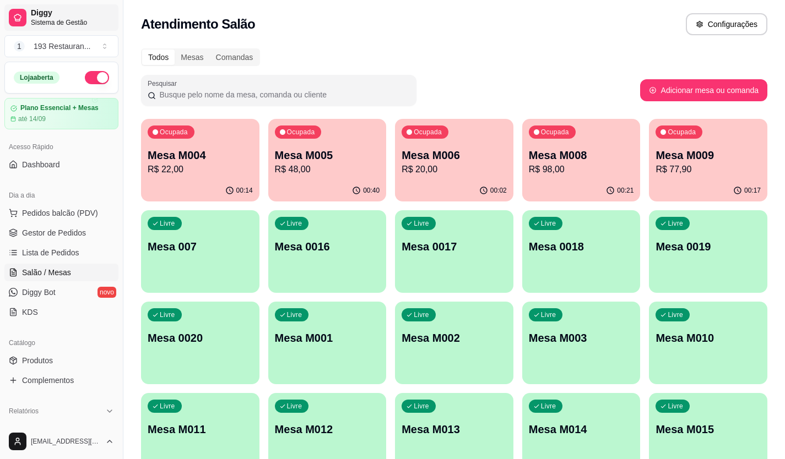
click at [101, 26] on span "Sistema de Gestão" at bounding box center [72, 22] width 83 height 9
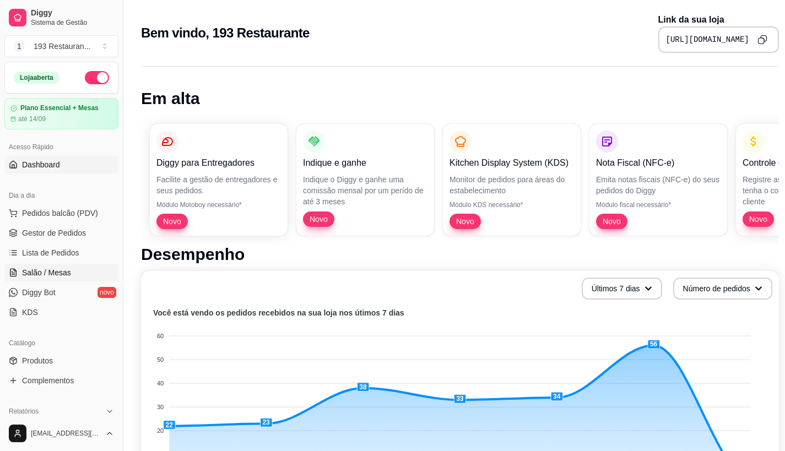
click at [46, 280] on link "Salão / Mesas" at bounding box center [61, 273] width 114 height 18
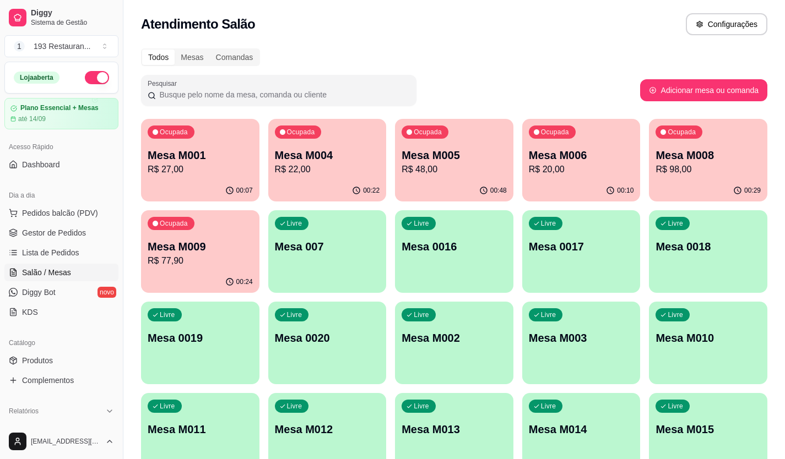
click at [236, 230] on div "Ocupada Mesa M001 R$ 27,00 00:07 Ocupada Mesa M004 R$ 22,00 00:22 Ocupada Mesa …" at bounding box center [454, 297] width 626 height 357
click at [218, 222] on div "Ocupada Mesa M009 R$ 77,90" at bounding box center [200, 241] width 115 height 59
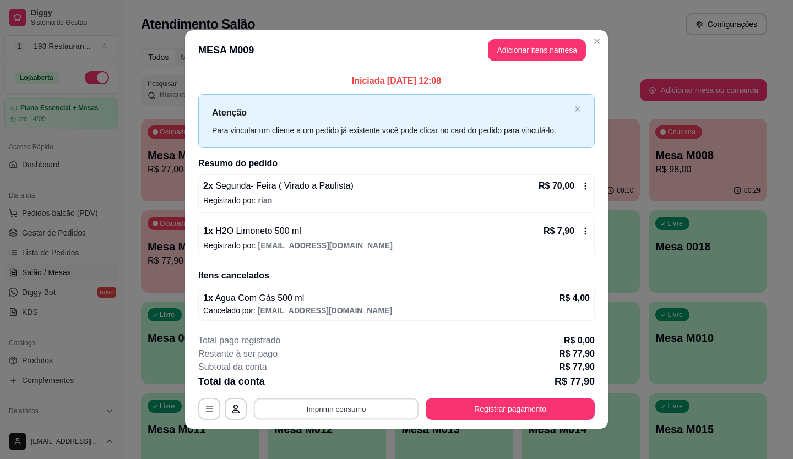
click at [347, 411] on button "Imprimir consumo" at bounding box center [336, 408] width 165 height 21
click at [337, 381] on button "CAIXA" at bounding box center [335, 383] width 77 height 17
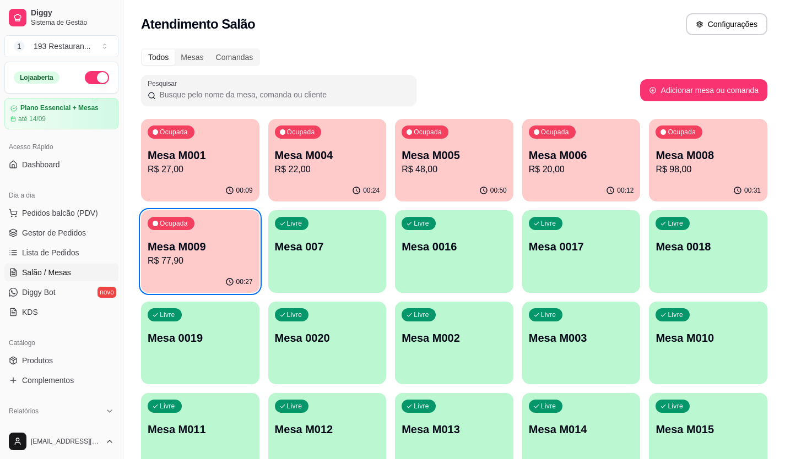
click at [435, 158] on p "Mesa M005" at bounding box center [454, 155] width 105 height 15
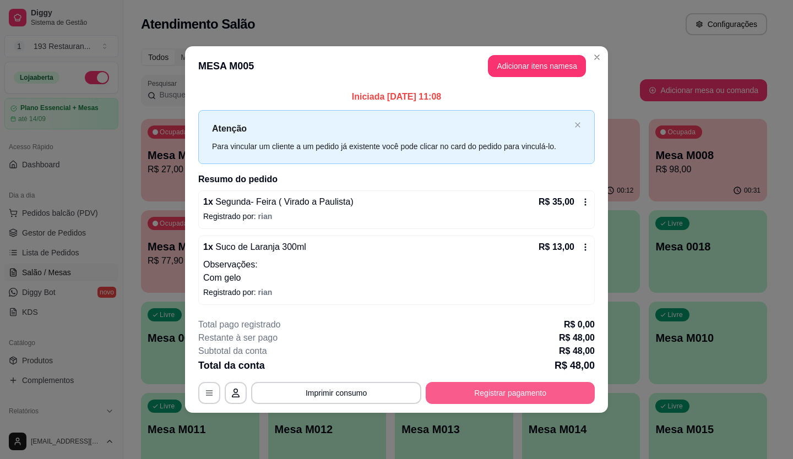
click at [540, 383] on button "Registrar pagamento" at bounding box center [510, 393] width 169 height 22
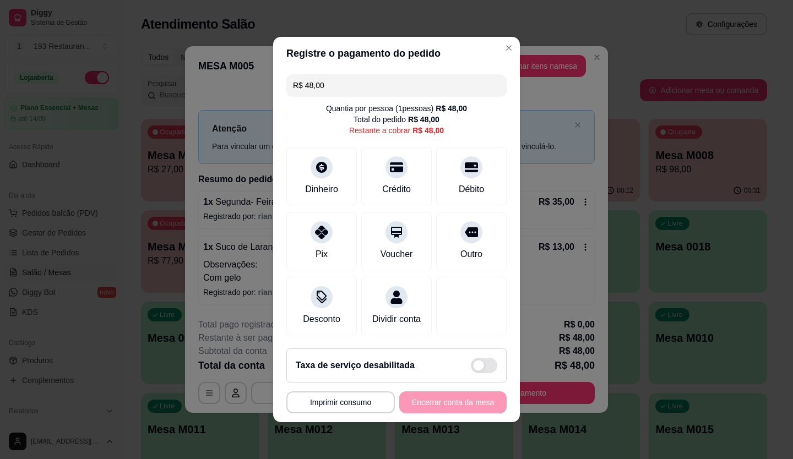
drag, startPoint x: 387, startPoint y: 77, endPoint x: 190, endPoint y: 79, distance: 197.2
click at [190, 78] on div "**********" at bounding box center [396, 229] width 793 height 459
type input "R$ 70,00"
click at [313, 173] on div "Dinheiro" at bounding box center [322, 174] width 78 height 64
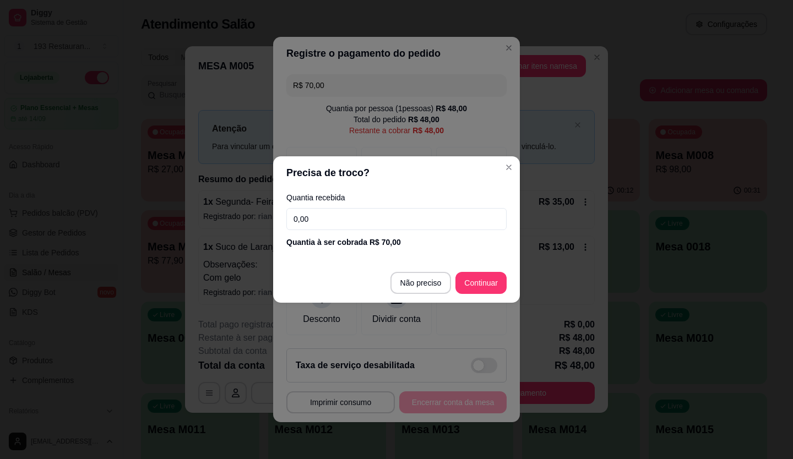
drag, startPoint x: 317, startPoint y: 220, endPoint x: 322, endPoint y: 215, distance: 6.6
click at [317, 219] on input "0,00" at bounding box center [396, 219] width 220 height 22
type input "70,00"
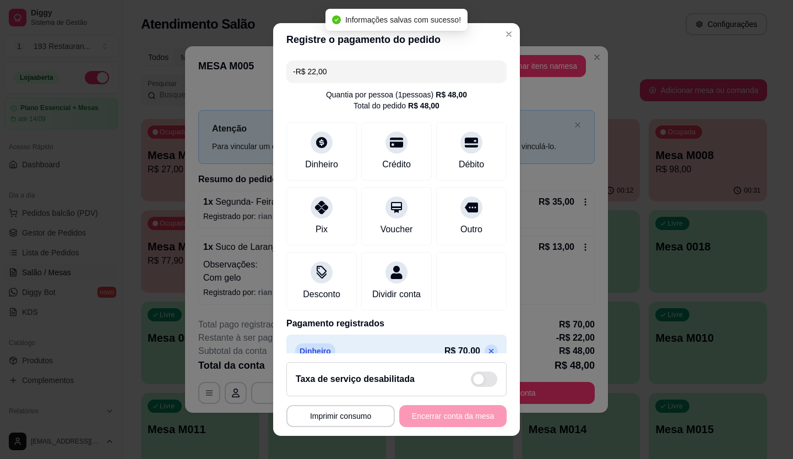
scroll to position [31, 0]
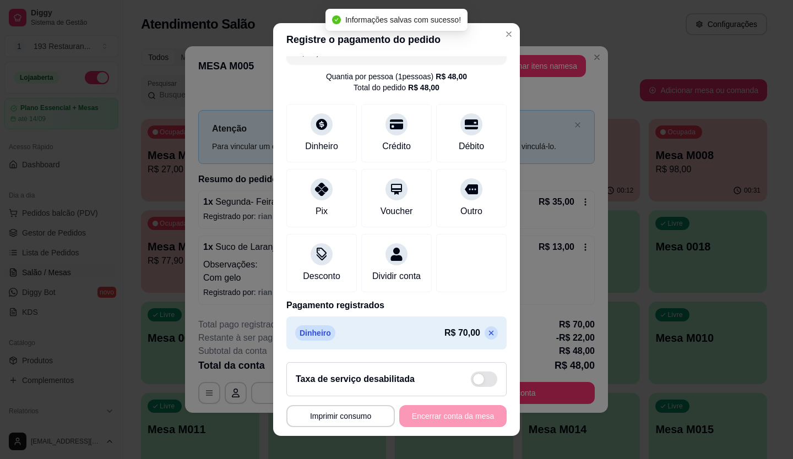
click at [485, 333] on p at bounding box center [491, 333] width 13 height 13
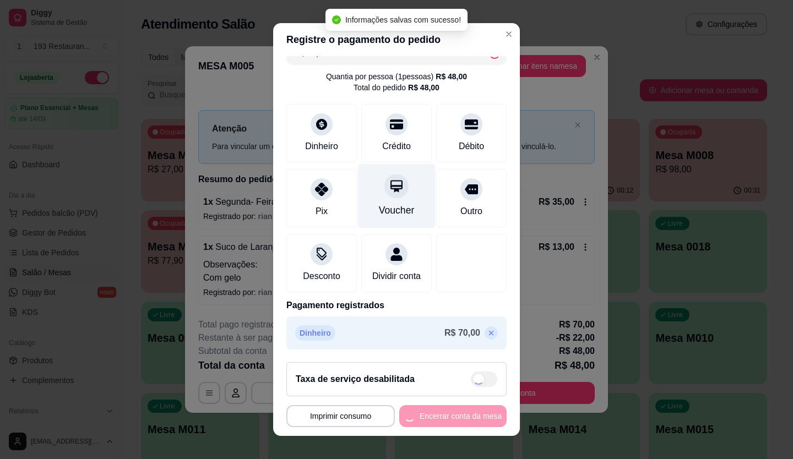
type input "R$ 48,00"
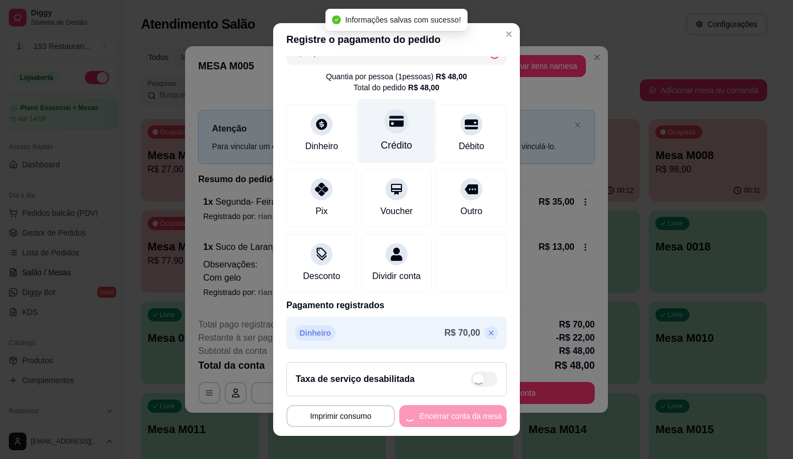
scroll to position [0, 0]
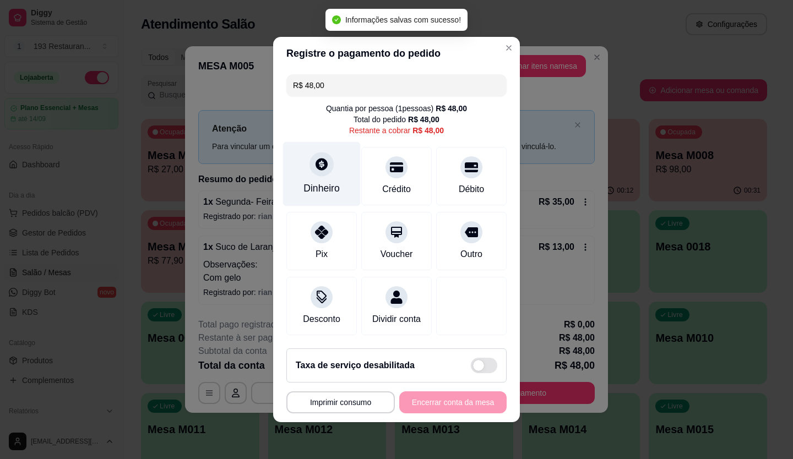
click at [324, 161] on div at bounding box center [322, 164] width 24 height 24
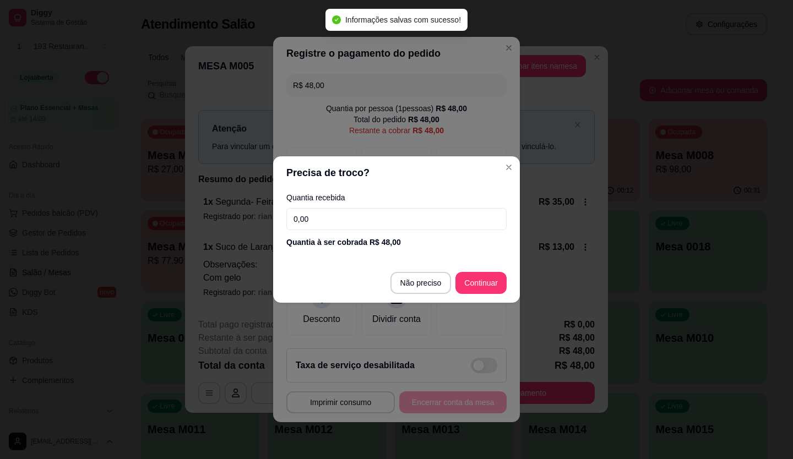
click at [333, 213] on input "0,00" at bounding box center [396, 219] width 220 height 22
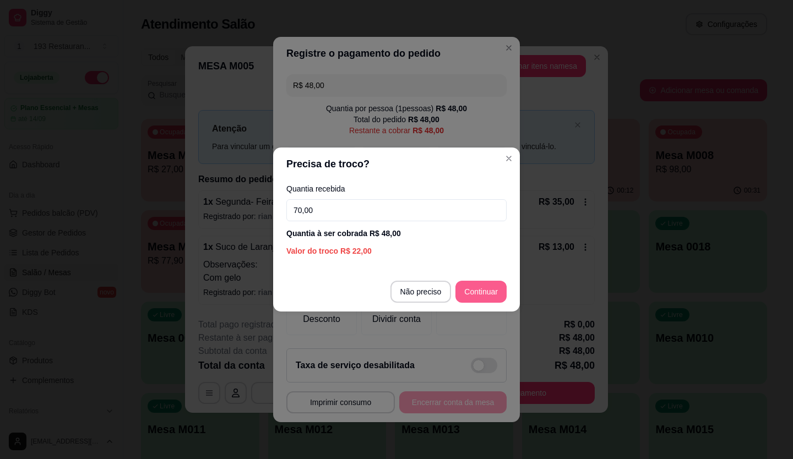
type input "70,00"
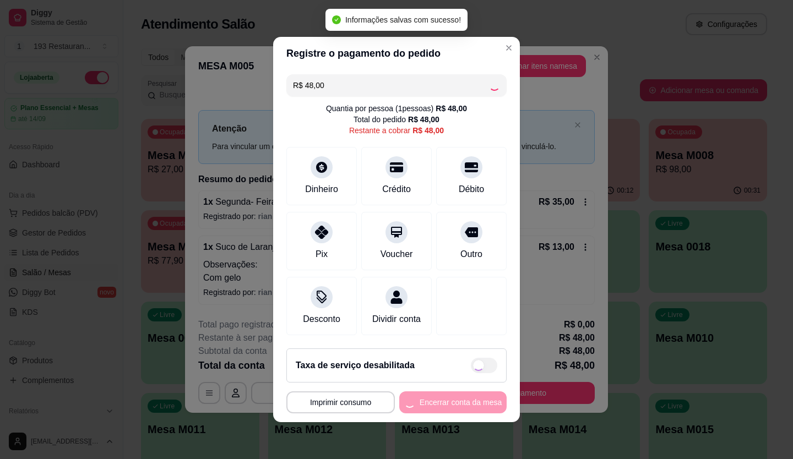
type input "R$ 0,00"
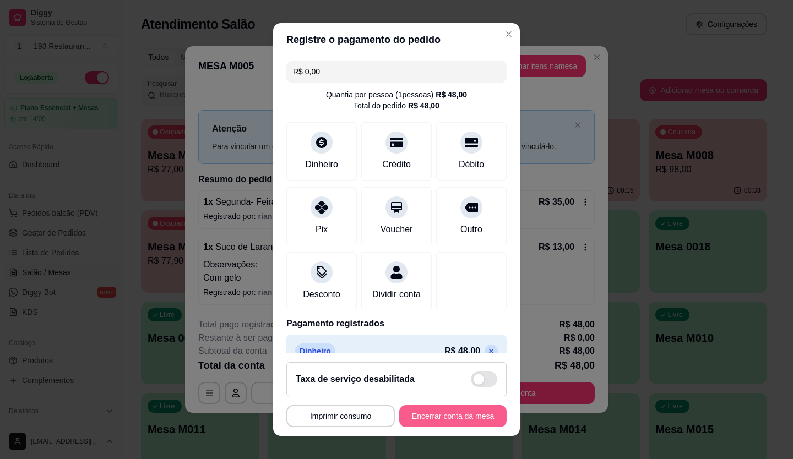
click at [456, 414] on button "Encerrar conta da mesa" at bounding box center [452, 416] width 107 height 22
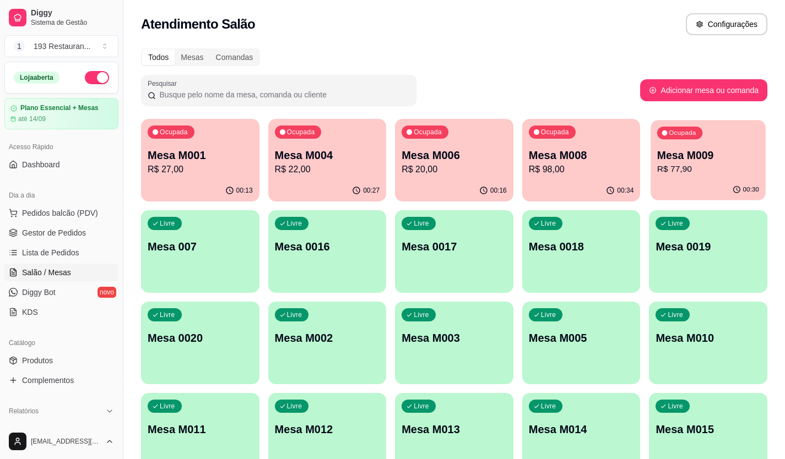
click at [698, 174] on p "R$ 77,90" at bounding box center [708, 169] width 102 height 13
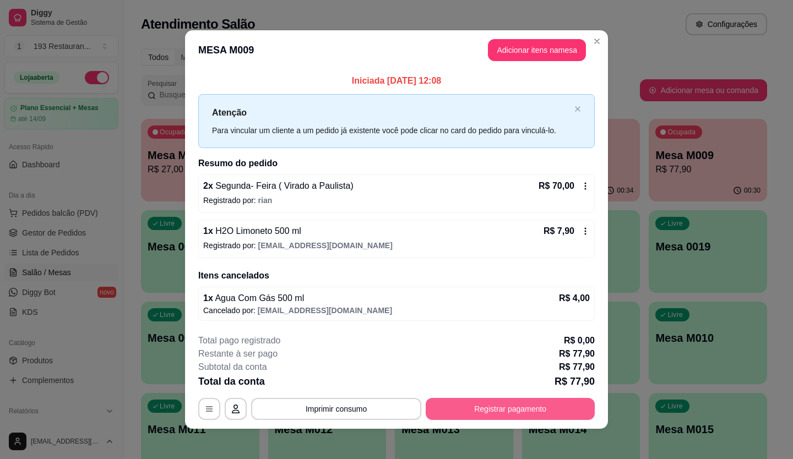
click at [546, 407] on button "Registrar pagamento" at bounding box center [510, 409] width 169 height 22
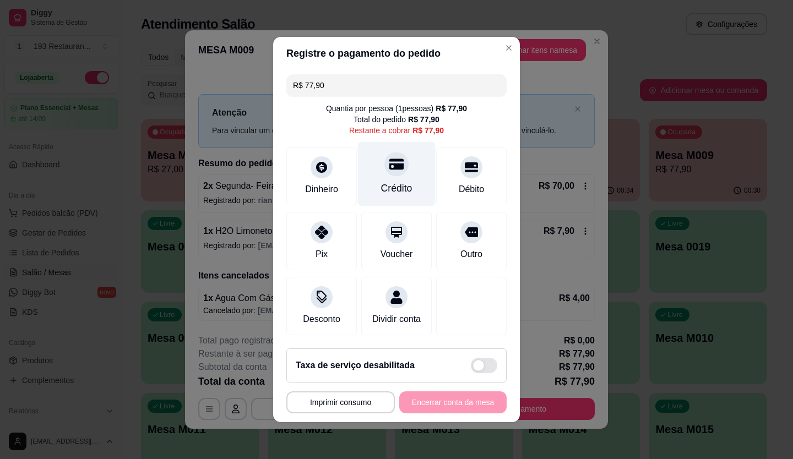
click at [384, 171] on div "Crédito" at bounding box center [397, 174] width 78 height 64
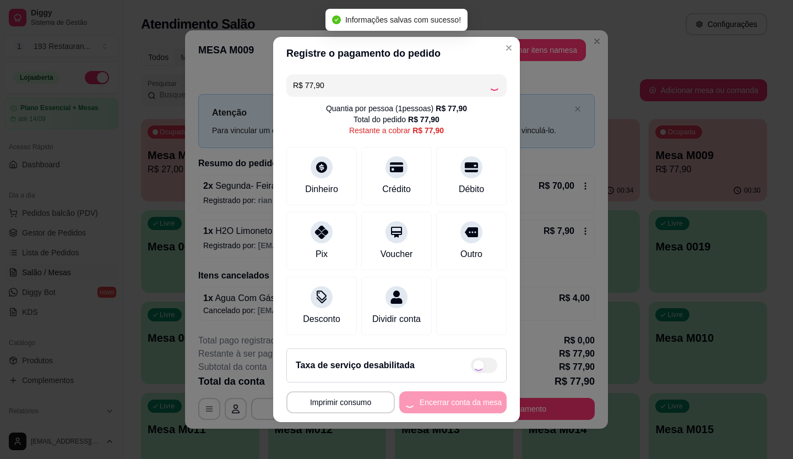
type input "R$ 0,00"
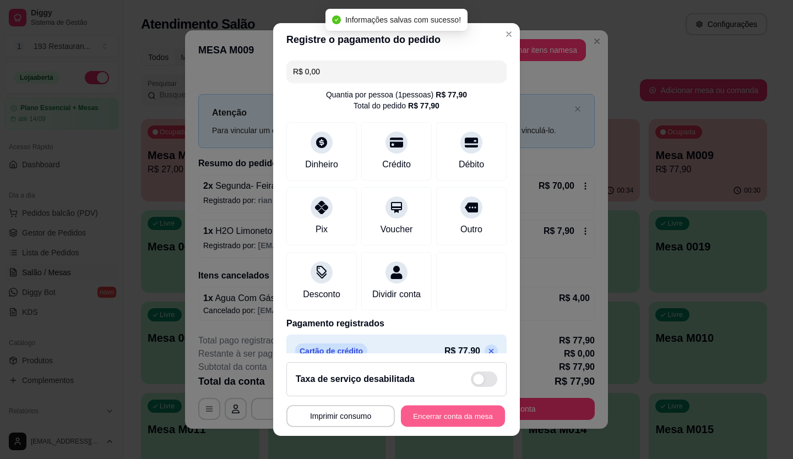
click at [425, 418] on button "Encerrar conta da mesa" at bounding box center [453, 416] width 104 height 21
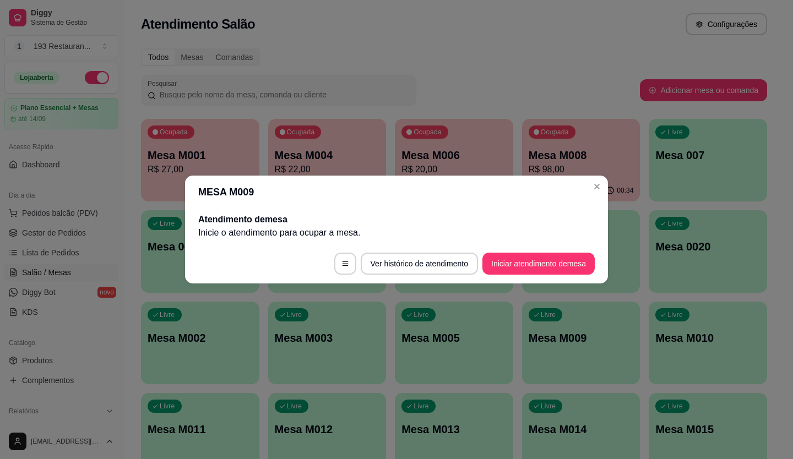
click at [588, 181] on header "MESA M009" at bounding box center [396, 192] width 423 height 33
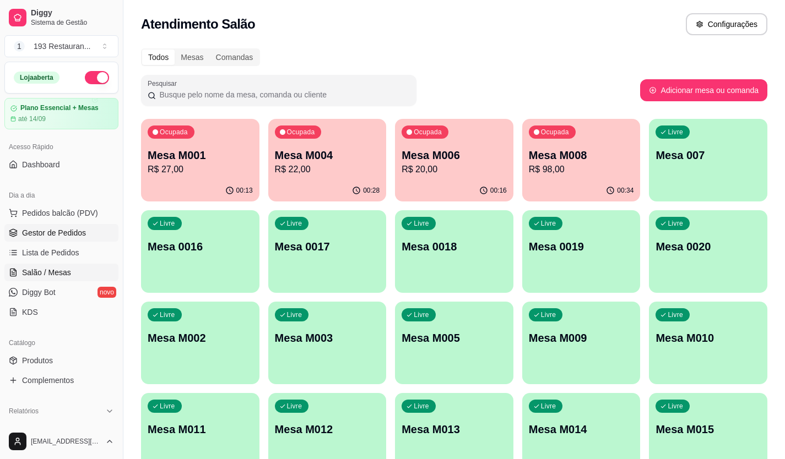
click at [74, 237] on span "Gestor de Pedidos" at bounding box center [54, 232] width 64 height 11
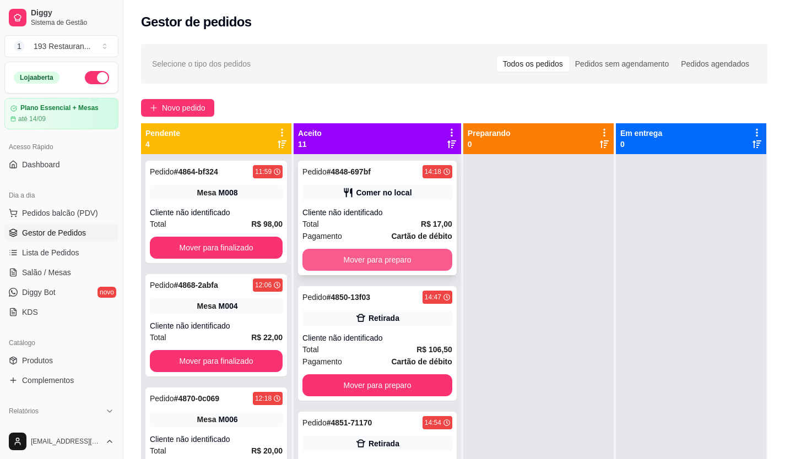
click at [401, 257] on button "Mover para preparo" at bounding box center [377, 260] width 150 height 22
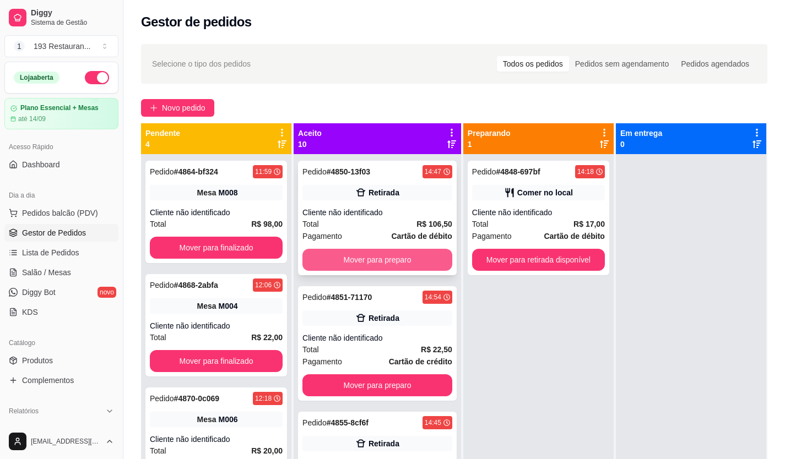
click at [401, 257] on button "Mover para preparo" at bounding box center [377, 260] width 150 height 22
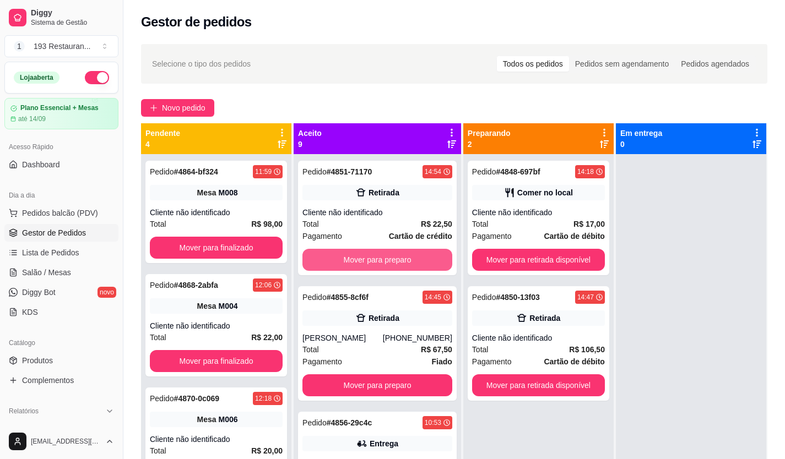
click at [401, 257] on button "Mover para preparo" at bounding box center [377, 260] width 150 height 22
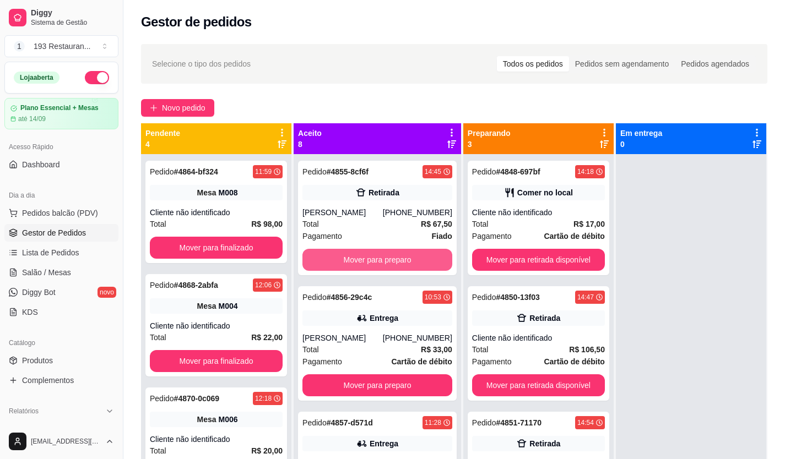
click at [401, 257] on button "Mover para preparo" at bounding box center [377, 260] width 150 height 22
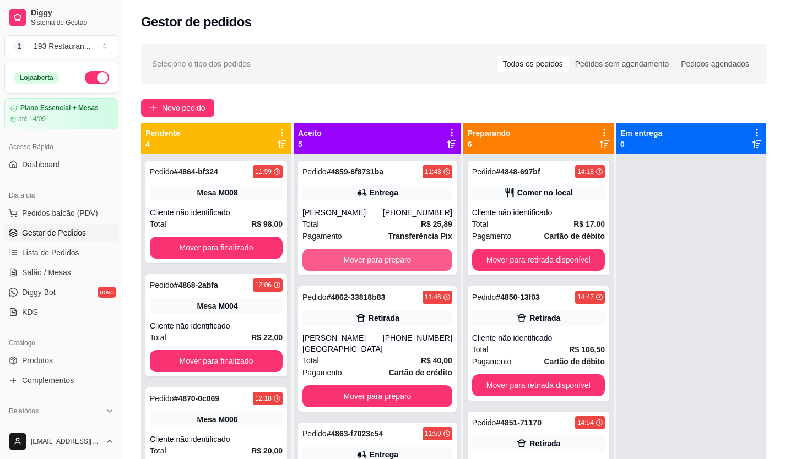
click at [401, 257] on button "Mover para preparo" at bounding box center [377, 260] width 150 height 22
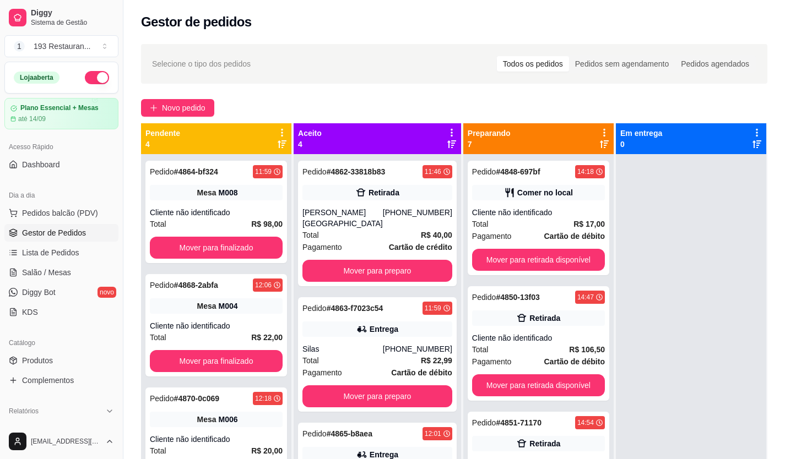
click at [401, 257] on div "Pedido # 4862-33818b83 11:46 Retirada [PERSON_NAME] [PHONE_NUMBER] Total R$ 40,…" at bounding box center [377, 224] width 159 height 126
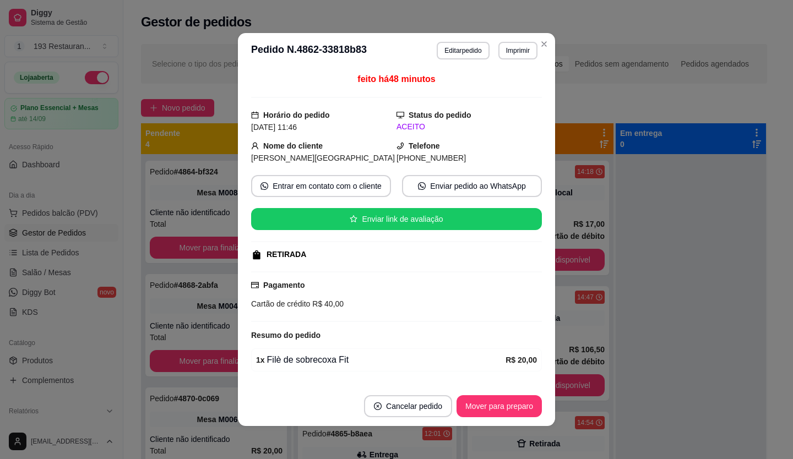
click at [544, 35] on header "**********" at bounding box center [396, 50] width 317 height 35
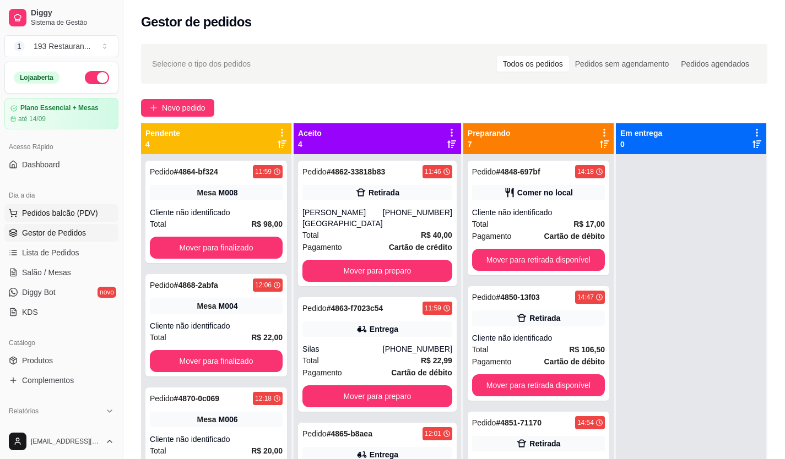
click at [79, 208] on span "Pedidos balcão (PDV)" at bounding box center [60, 213] width 76 height 11
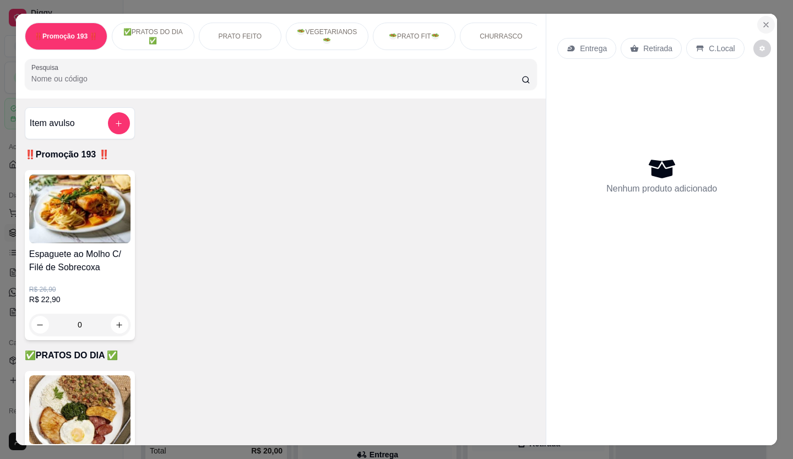
click at [762, 20] on icon "Close" at bounding box center [766, 24] width 9 height 9
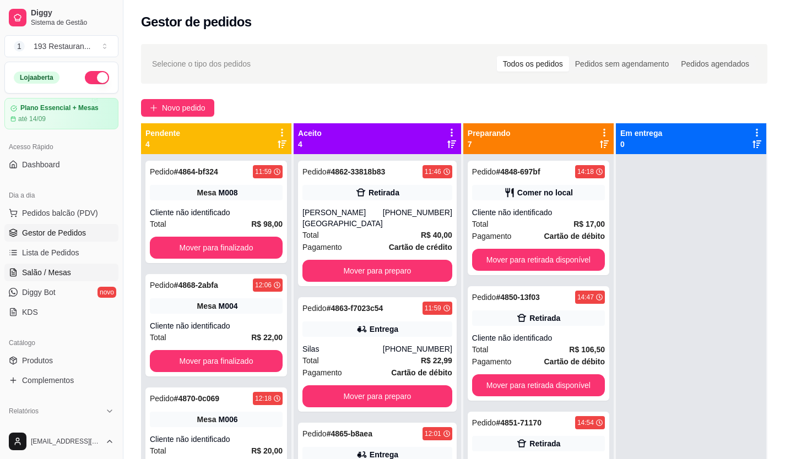
click at [58, 268] on span "Salão / Mesas" at bounding box center [46, 272] width 49 height 11
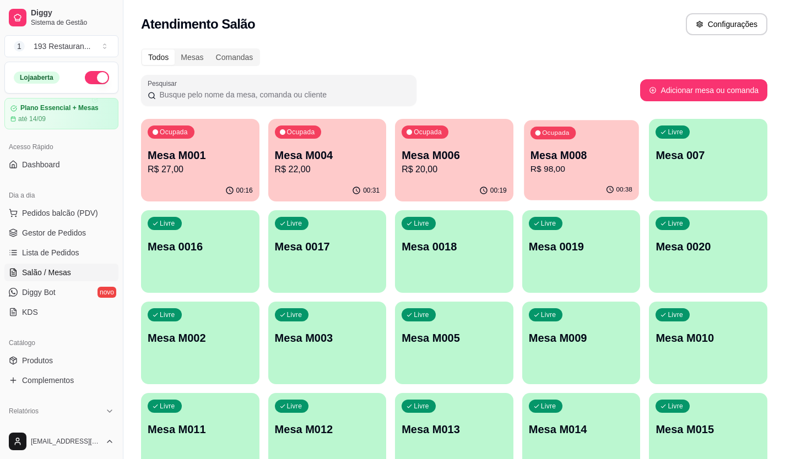
click at [568, 172] on p "R$ 98,00" at bounding box center [581, 169] width 102 height 13
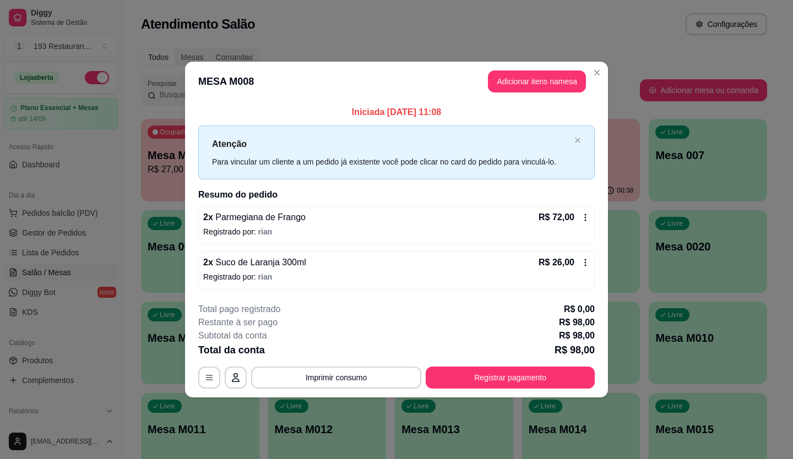
click at [587, 68] on header "MESA M008 Adicionar itens na mesa" at bounding box center [396, 82] width 423 height 40
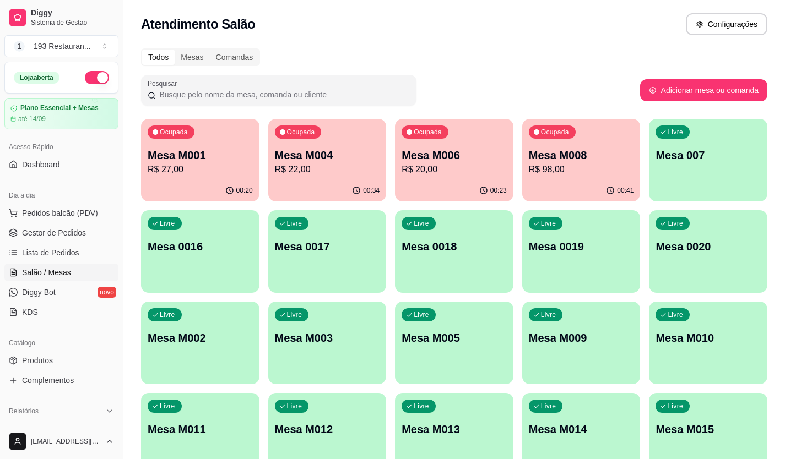
click at [313, 172] on p "R$ 22,00" at bounding box center [327, 169] width 105 height 13
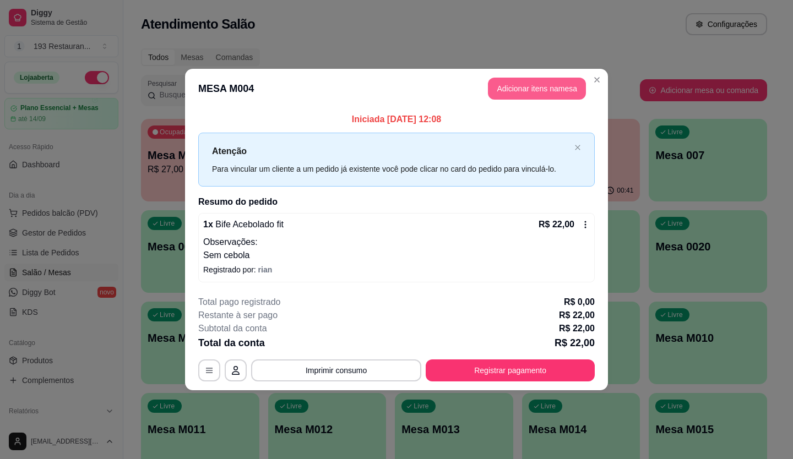
click at [539, 89] on button "Adicionar itens na mesa" at bounding box center [537, 89] width 98 height 22
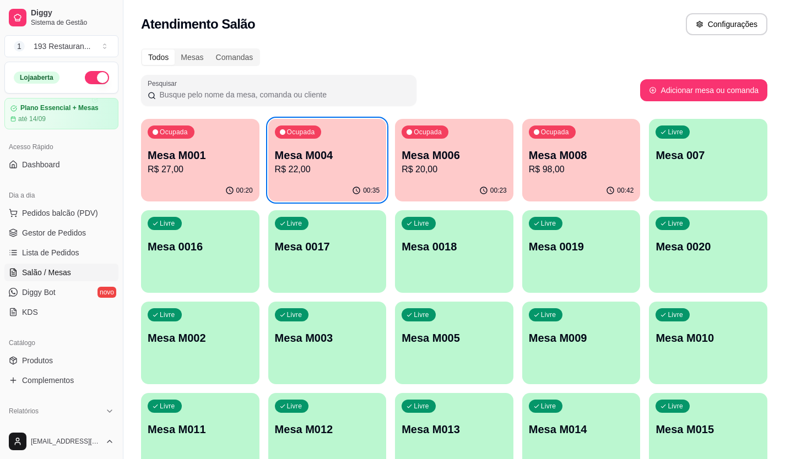
click at [470, 164] on p "R$ 20,00" at bounding box center [454, 169] width 105 height 13
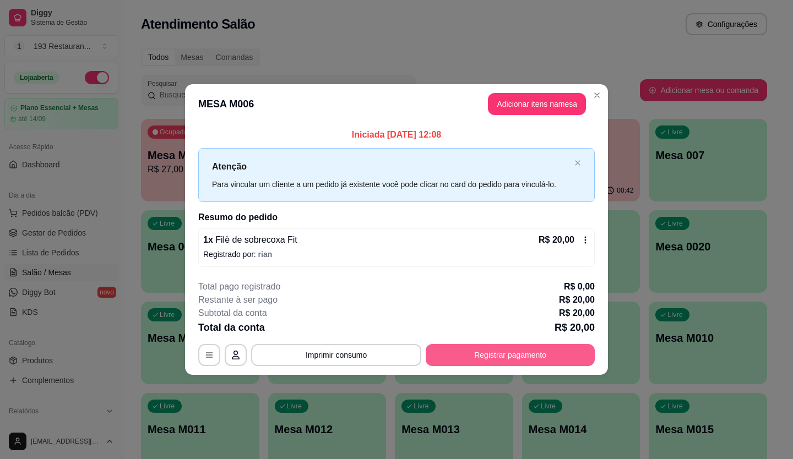
click at [481, 354] on button "Registrar pagamento" at bounding box center [510, 355] width 169 height 22
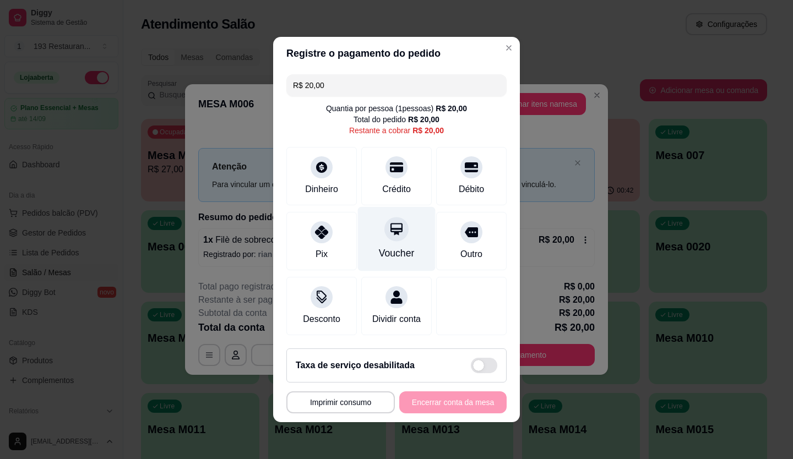
click at [388, 231] on div at bounding box center [396, 229] width 24 height 24
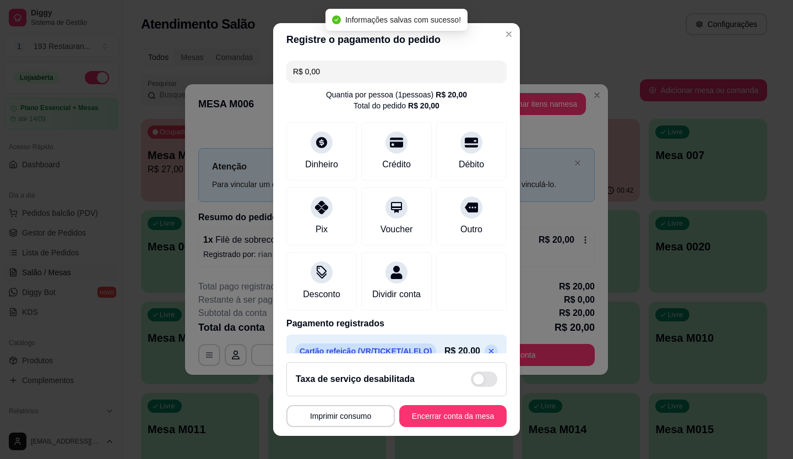
type input "R$ 0,00"
click at [444, 412] on button "Encerrar conta da mesa" at bounding box center [453, 416] width 104 height 21
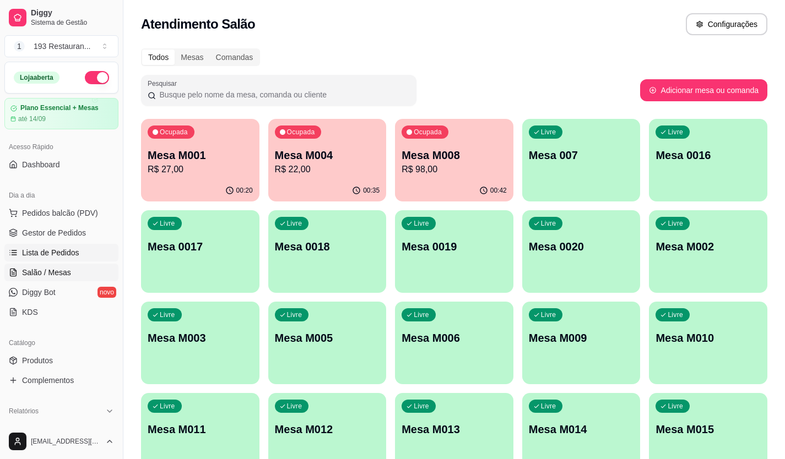
click at [65, 253] on span "Lista de Pedidos" at bounding box center [50, 252] width 57 height 11
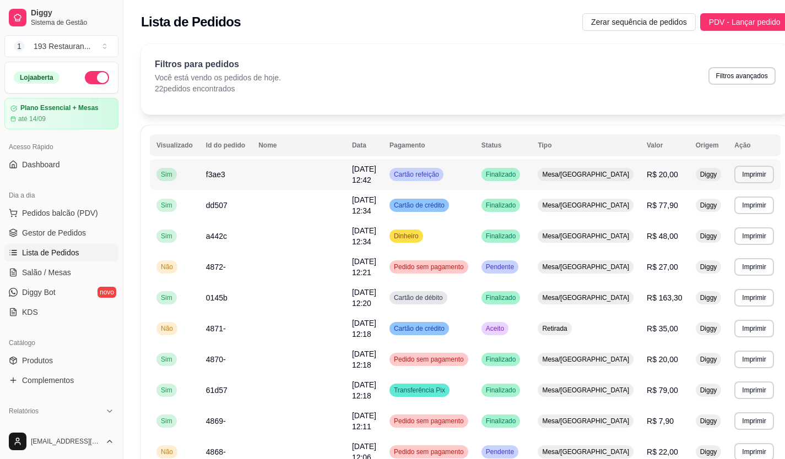
click at [274, 181] on td at bounding box center [299, 174] width 94 height 31
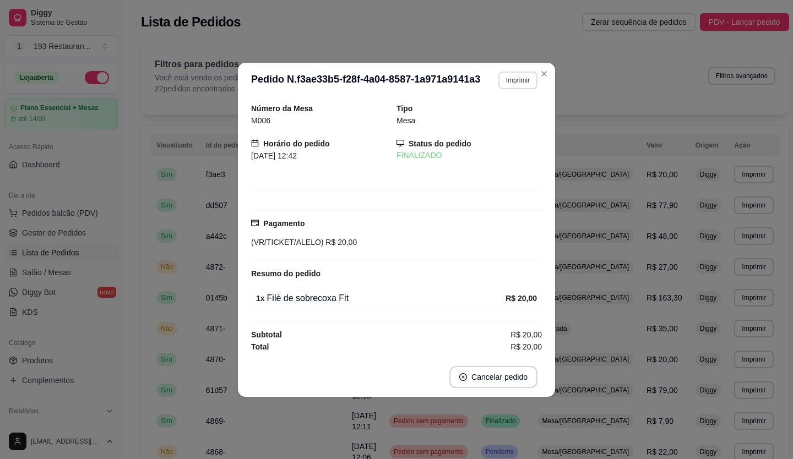
click at [519, 82] on button "Imprimir" at bounding box center [518, 81] width 39 height 18
click at [473, 147] on button "CAIXA" at bounding box center [499, 141] width 80 height 18
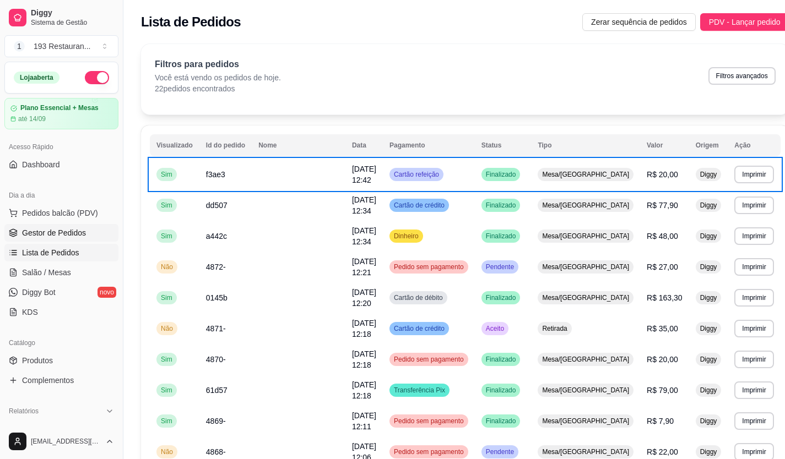
click at [68, 237] on span "Gestor de Pedidos" at bounding box center [54, 232] width 64 height 11
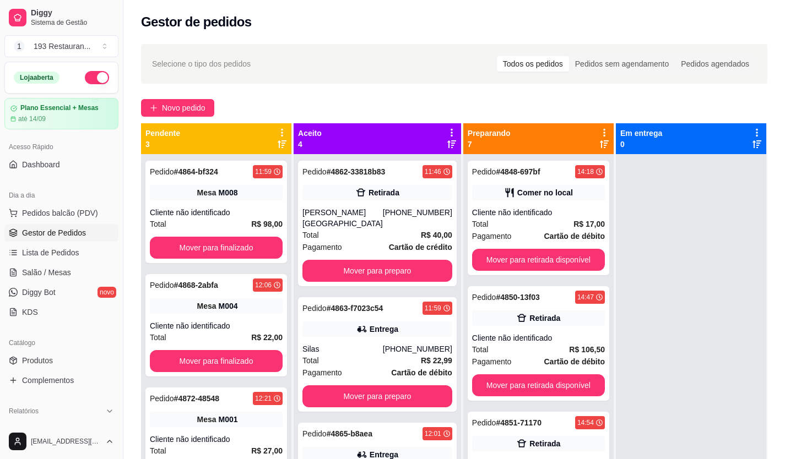
click at [26, 264] on link "Salão / Mesas" at bounding box center [61, 273] width 114 height 18
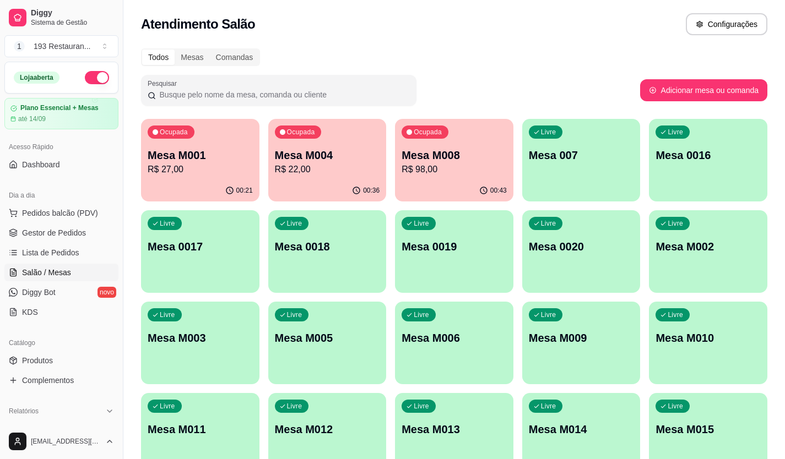
click at [316, 166] on p "R$ 22,00" at bounding box center [327, 169] width 105 height 13
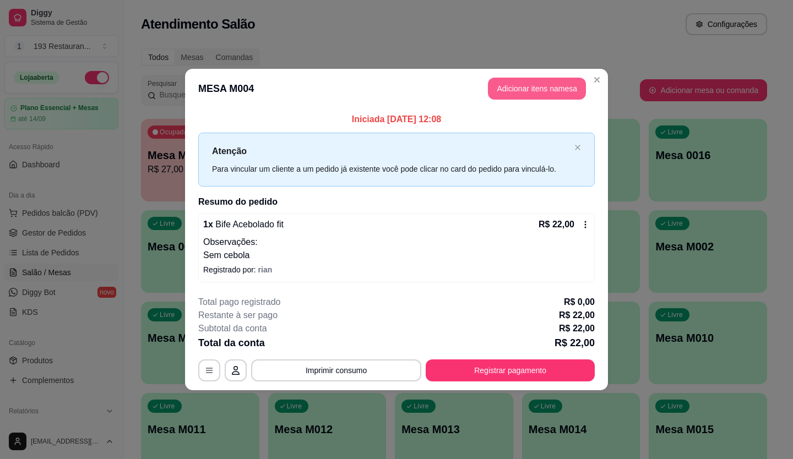
click at [539, 80] on button "Adicionar itens na mesa" at bounding box center [537, 89] width 98 height 22
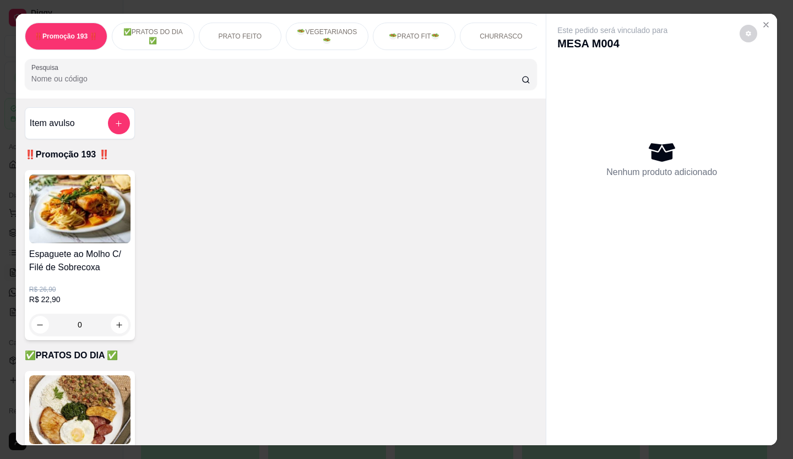
scroll to position [275, 0]
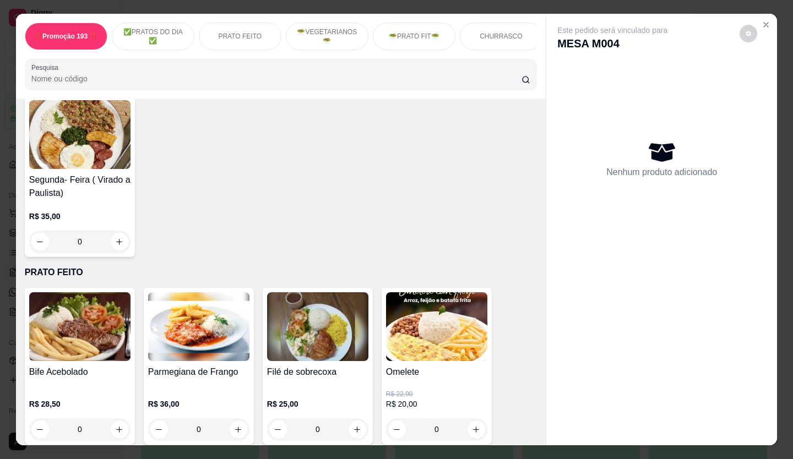
click at [761, 14] on div "Este pedido será vinculado para MESA M004 Nenhum produto adicionado" at bounding box center [661, 221] width 231 height 414
click at [757, 21] on button "Close" at bounding box center [766, 25] width 18 height 18
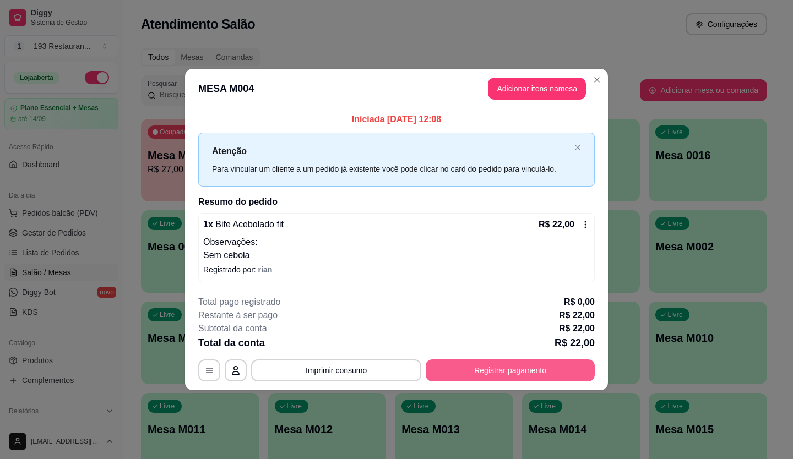
click at [511, 375] on button "Registrar pagamento" at bounding box center [510, 371] width 169 height 22
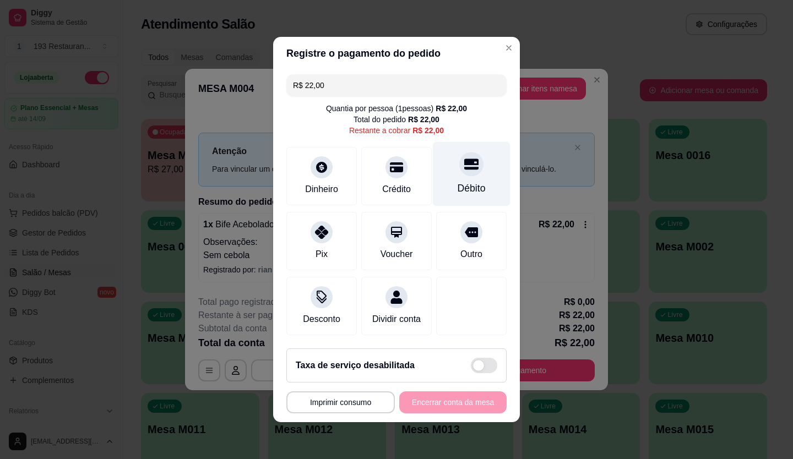
click at [459, 158] on div at bounding box center [471, 164] width 24 height 24
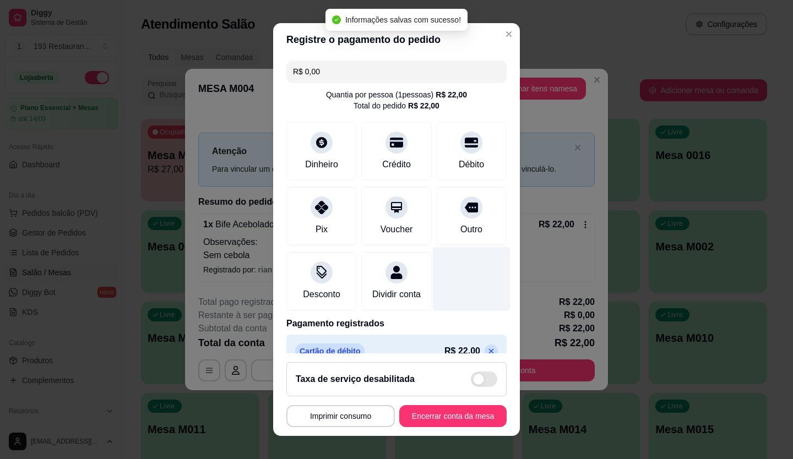
type input "R$ 0,00"
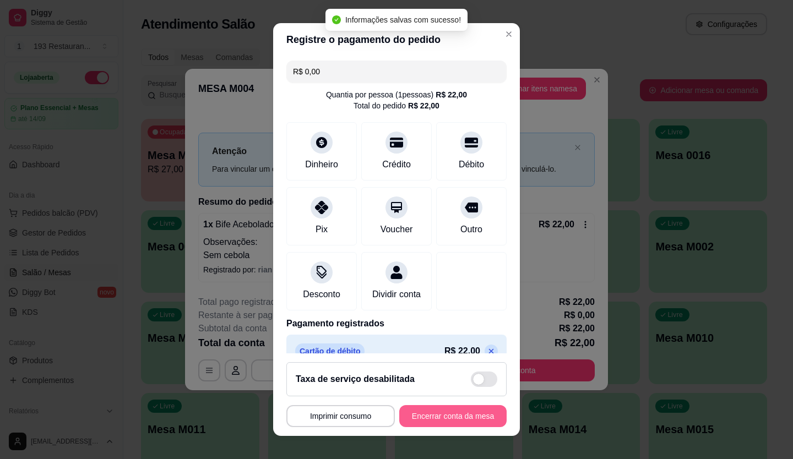
click at [436, 419] on button "Encerrar conta da mesa" at bounding box center [452, 416] width 107 height 22
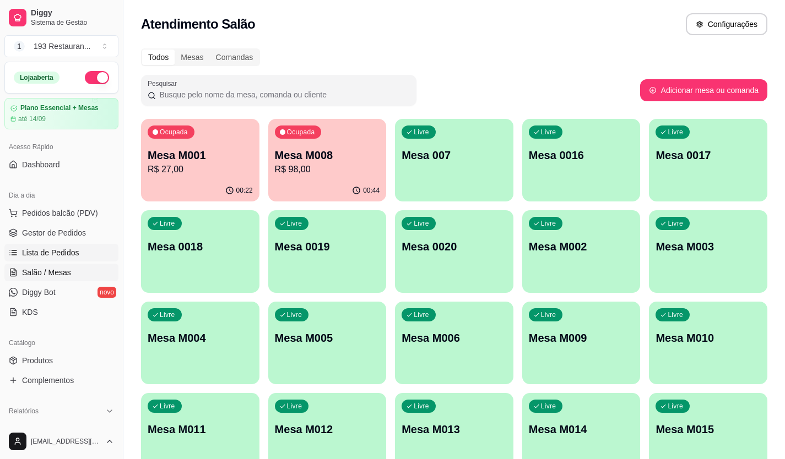
click at [51, 256] on span "Lista de Pedidos" at bounding box center [50, 252] width 57 height 11
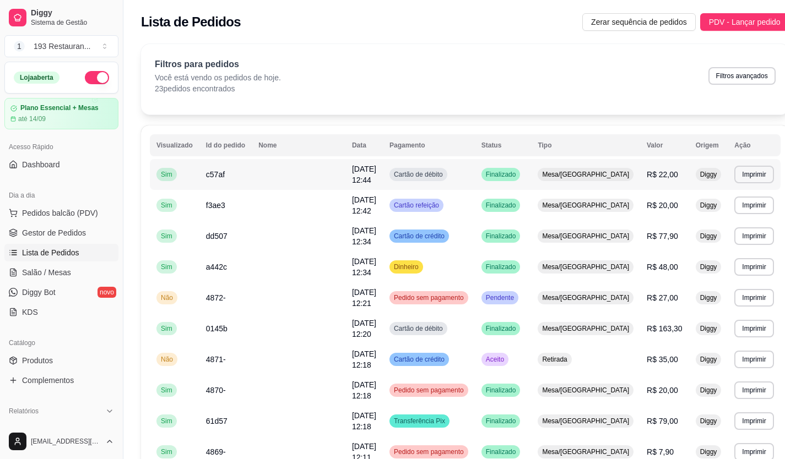
click at [315, 180] on td at bounding box center [299, 174] width 94 height 31
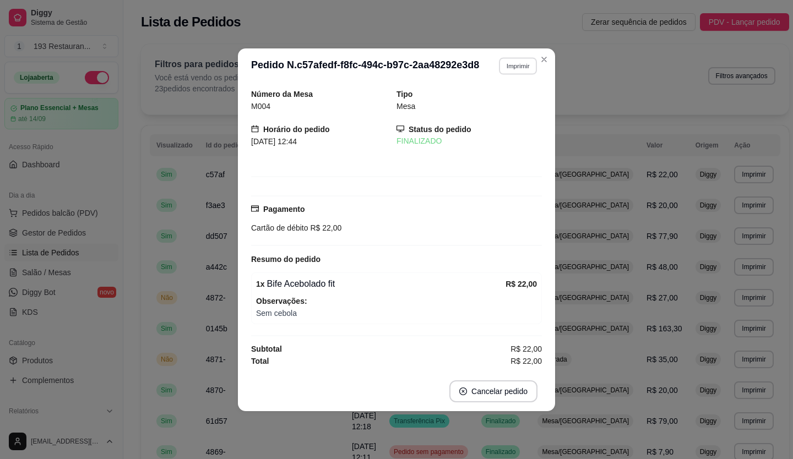
click at [531, 67] on button "Imprimir" at bounding box center [518, 65] width 38 height 17
click at [494, 124] on button "CAIXA" at bounding box center [499, 127] width 80 height 18
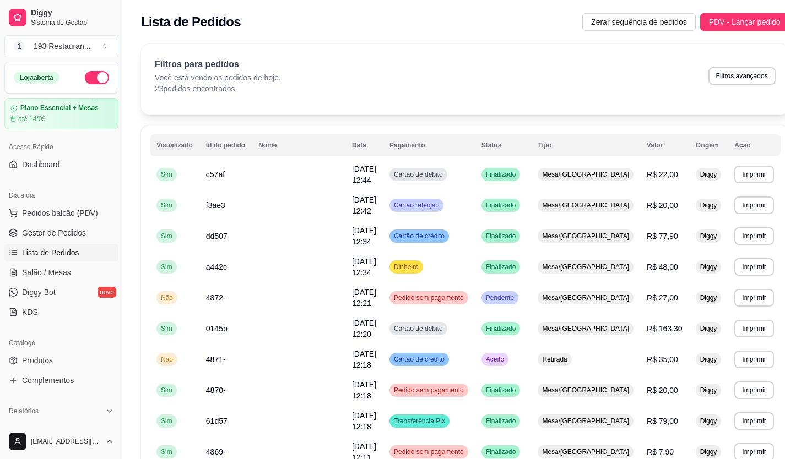
click at [71, 282] on ul "Pedidos balcão (PDV) Gestor de Pedidos Lista de Pedidos Salão / Mesas Diggy Bot…" at bounding box center [61, 262] width 114 height 117
click at [71, 276] on link "Salão / Mesas" at bounding box center [61, 273] width 114 height 18
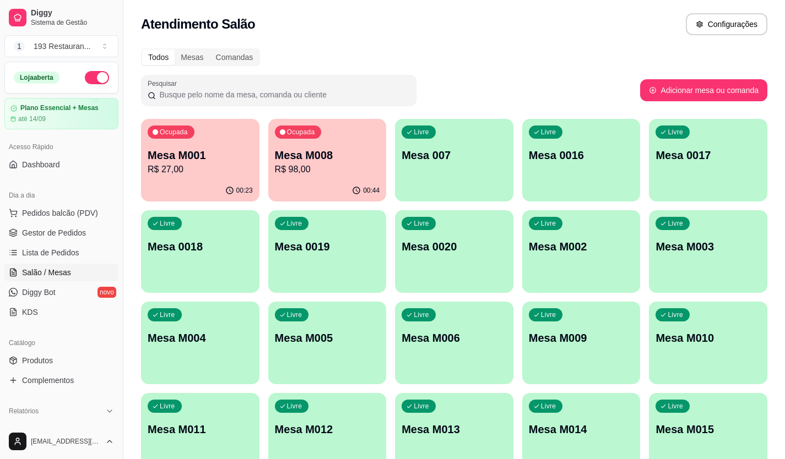
click at [323, 163] on div "Mesa M008 R$ 98,00" at bounding box center [327, 162] width 105 height 29
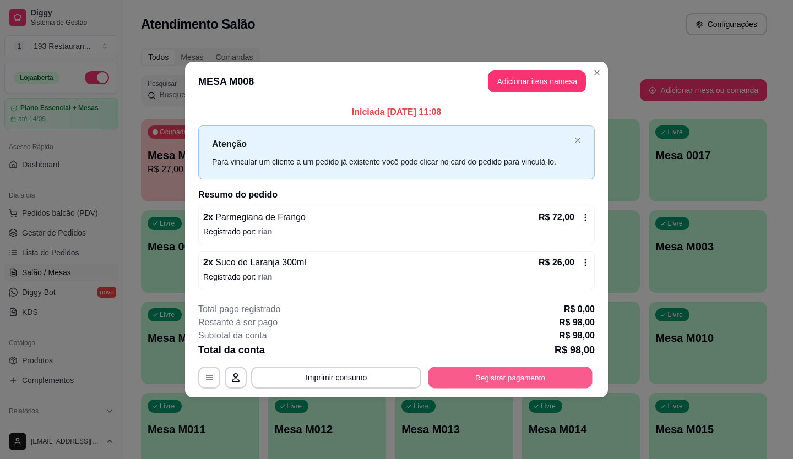
click at [530, 376] on button "Registrar pagamento" at bounding box center [511, 377] width 164 height 21
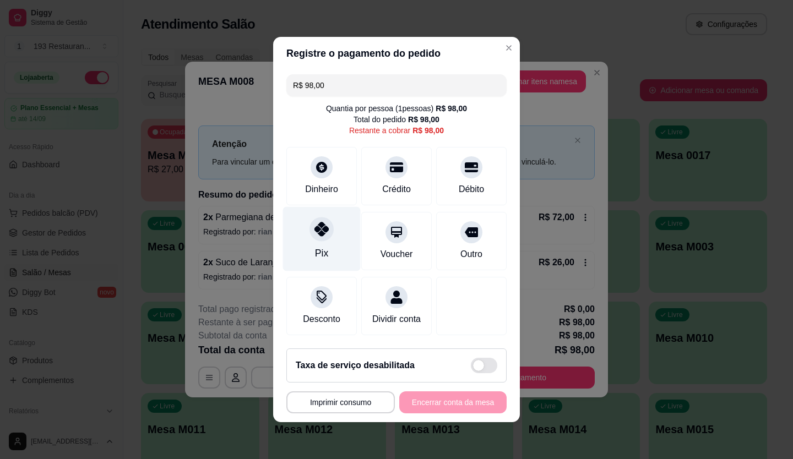
click at [319, 235] on div "Pix" at bounding box center [322, 239] width 78 height 64
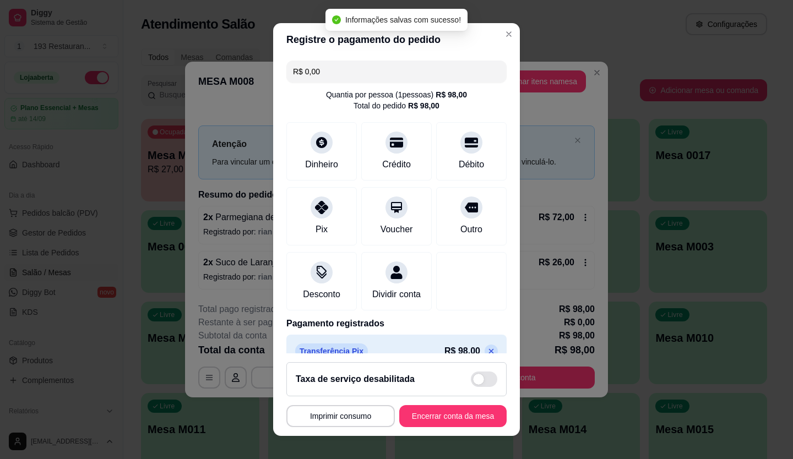
type input "R$ 0,00"
click at [438, 425] on button "Encerrar conta da mesa" at bounding box center [453, 416] width 104 height 21
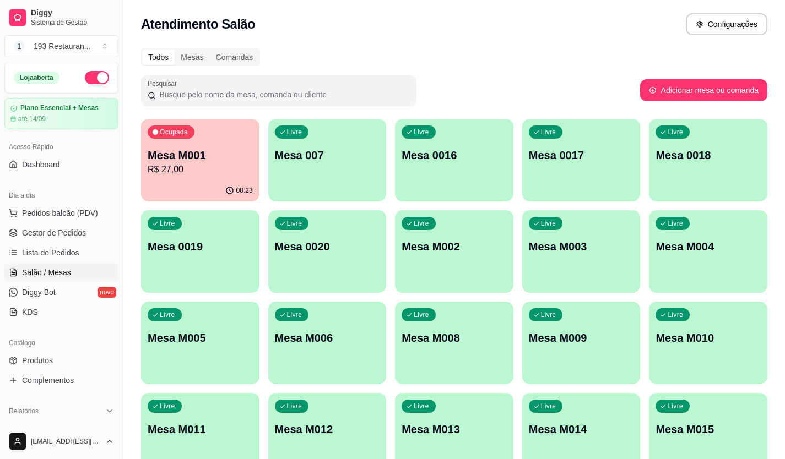
click at [710, 248] on p "Mesa M004" at bounding box center [708, 246] width 105 height 15
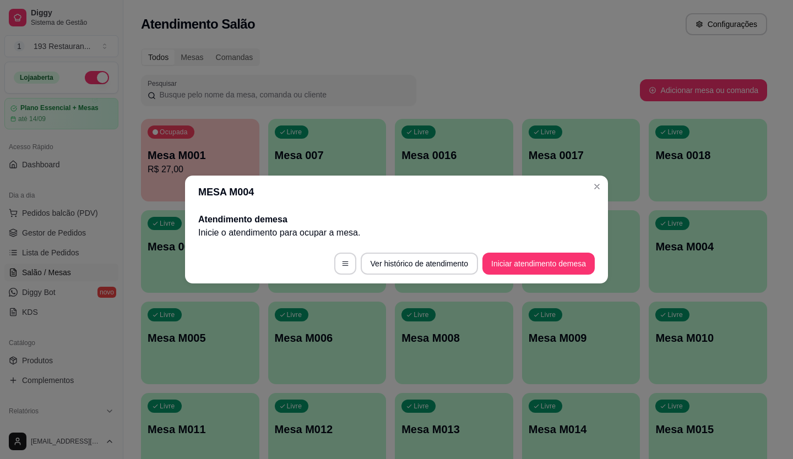
click at [551, 250] on footer "Ver histórico de atendimento Iniciar atendimento de mesa" at bounding box center [396, 264] width 423 height 40
click at [548, 263] on button "Iniciar atendimento de mesa" at bounding box center [539, 264] width 112 height 22
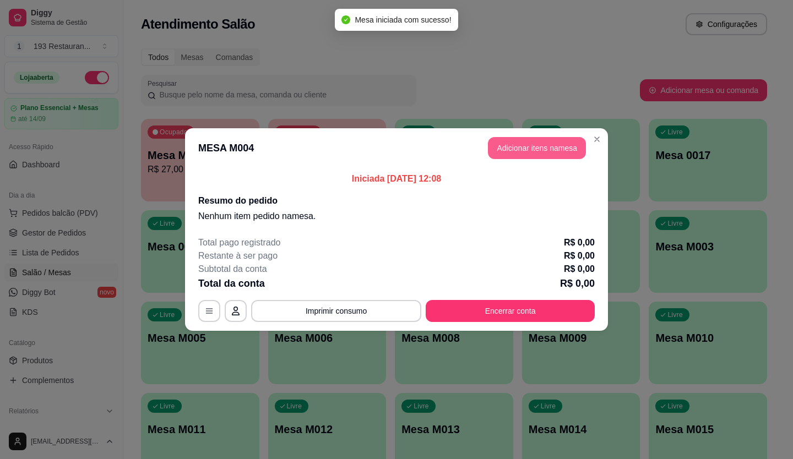
click at [535, 145] on button "Adicionar itens na mesa" at bounding box center [537, 148] width 98 height 22
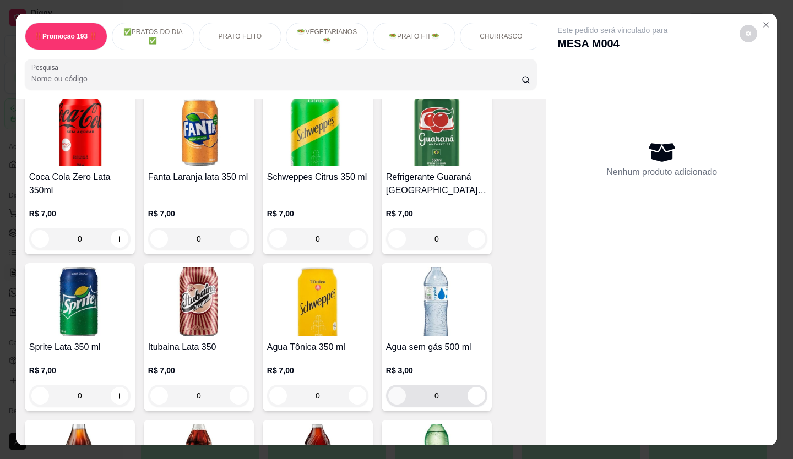
scroll to position [3030, 0]
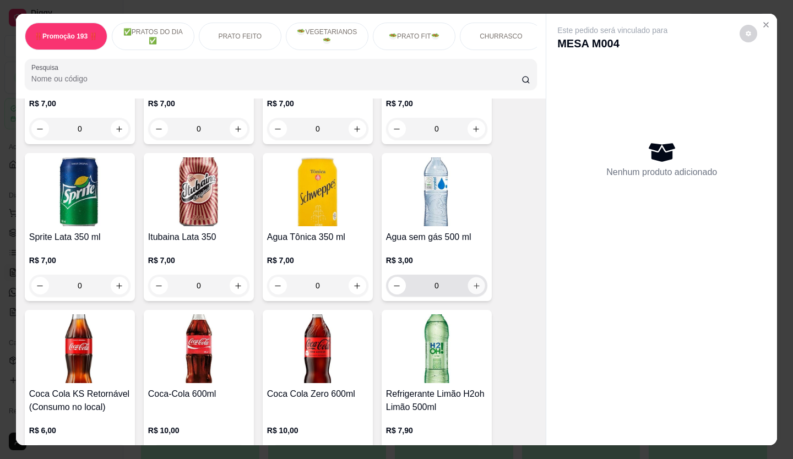
click at [476, 278] on button "increase-product-quantity" at bounding box center [476, 286] width 17 height 17
type input "1"
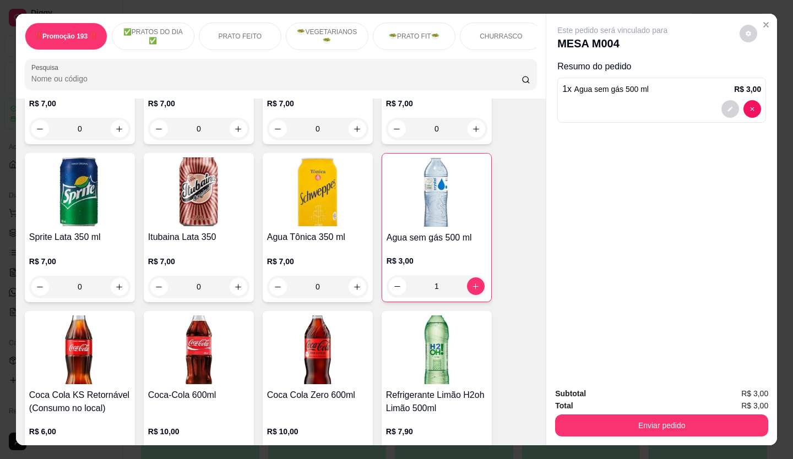
click at [673, 425] on button "Enviar pedido" at bounding box center [661, 426] width 213 height 22
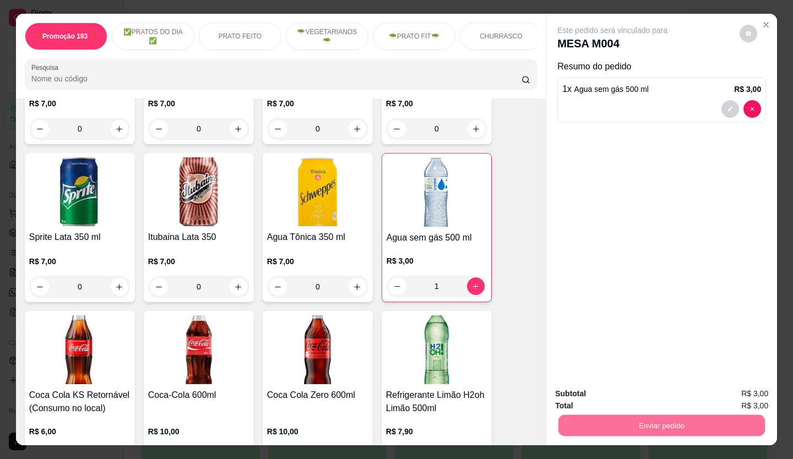
click at [627, 389] on button "Não registrar e enviar pedido" at bounding box center [625, 394] width 115 height 21
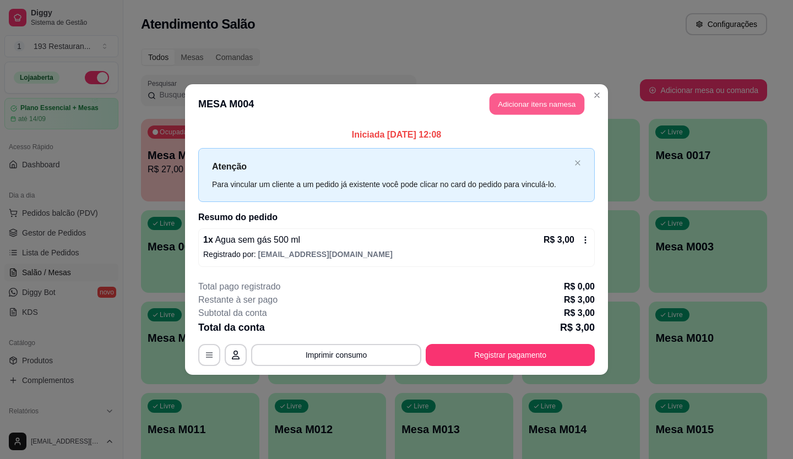
click at [561, 97] on button "Adicionar itens na mesa" at bounding box center [537, 104] width 95 height 21
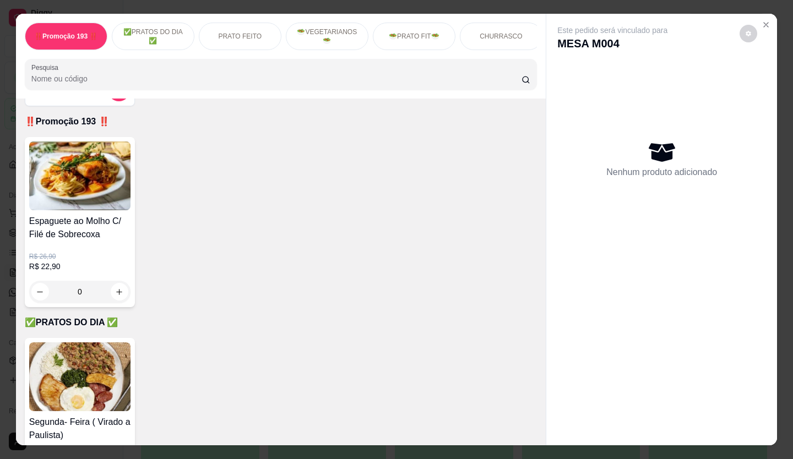
scroll to position [0, 0]
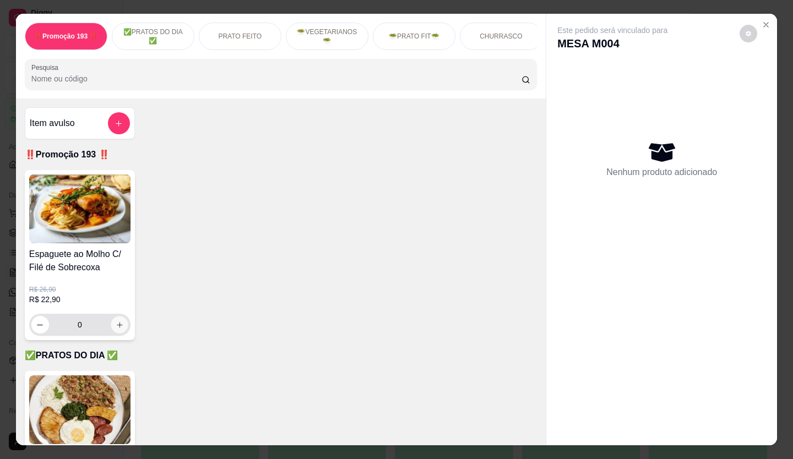
click at [116, 329] on icon "increase-product-quantity" at bounding box center [120, 325] width 8 height 8
type input "2"
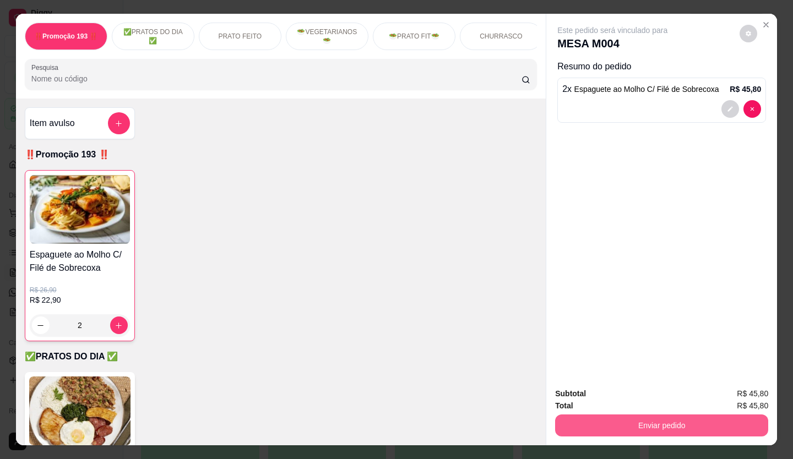
click at [645, 420] on button "Enviar pedido" at bounding box center [661, 426] width 213 height 22
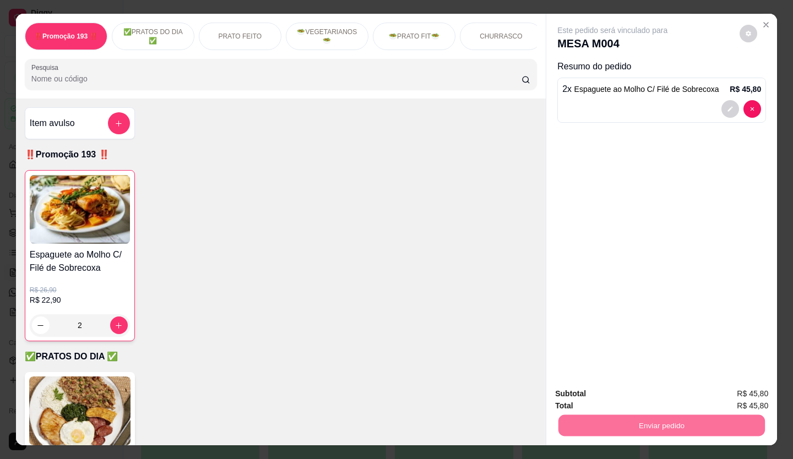
click at [637, 399] on button "Não registrar e enviar pedido" at bounding box center [625, 394] width 111 height 20
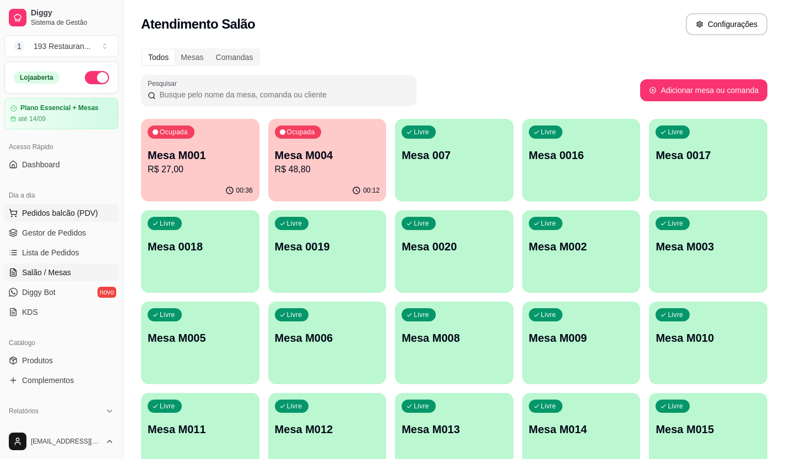
click at [60, 214] on span "Pedidos balcão (PDV)" at bounding box center [60, 213] width 76 height 11
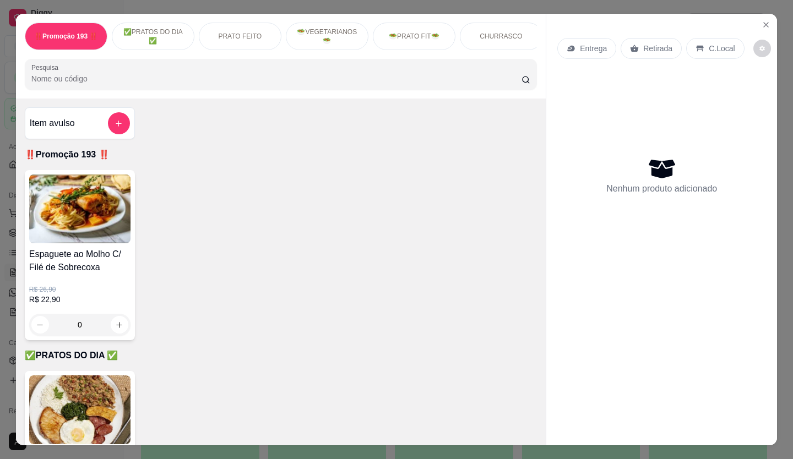
click at [636, 39] on div "Retirada" at bounding box center [651, 48] width 61 height 21
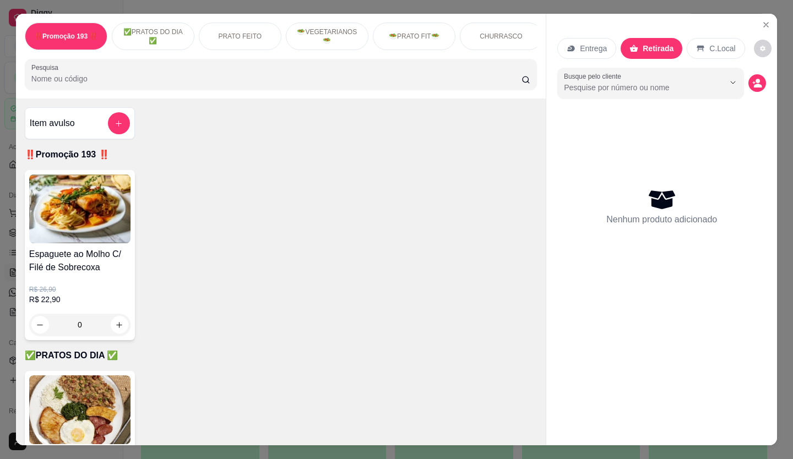
scroll to position [386, 0]
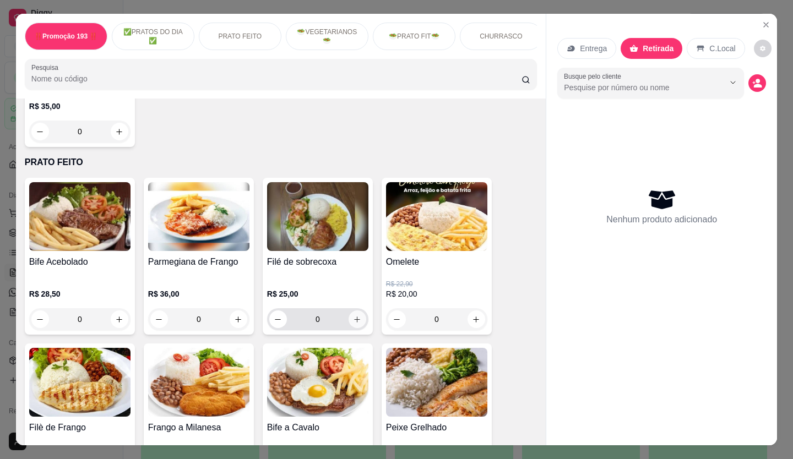
click at [353, 321] on icon "increase-product-quantity" at bounding box center [357, 320] width 8 height 8
type input "1"
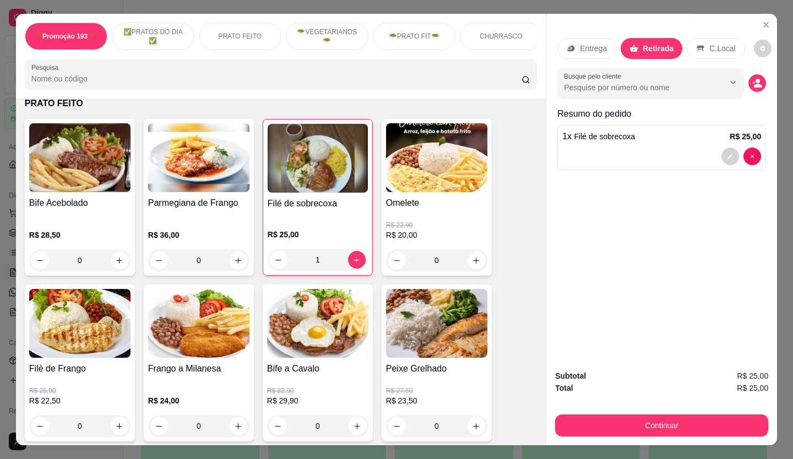
scroll to position [496, 0]
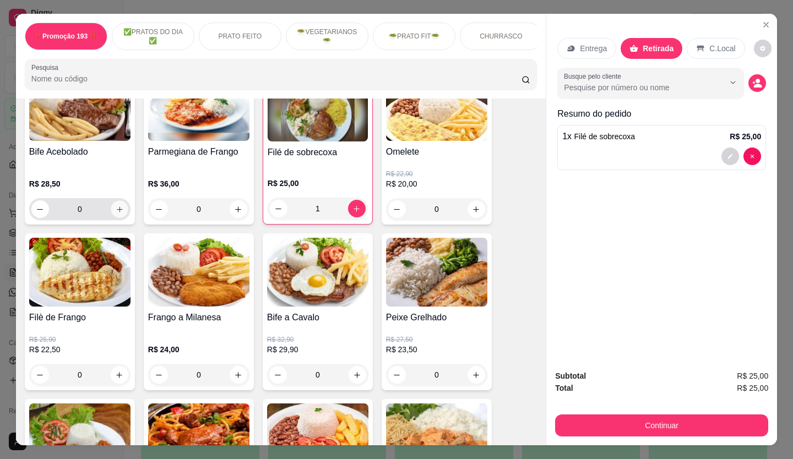
click at [117, 218] on button "increase-product-quantity" at bounding box center [119, 209] width 17 height 17
type input "1"
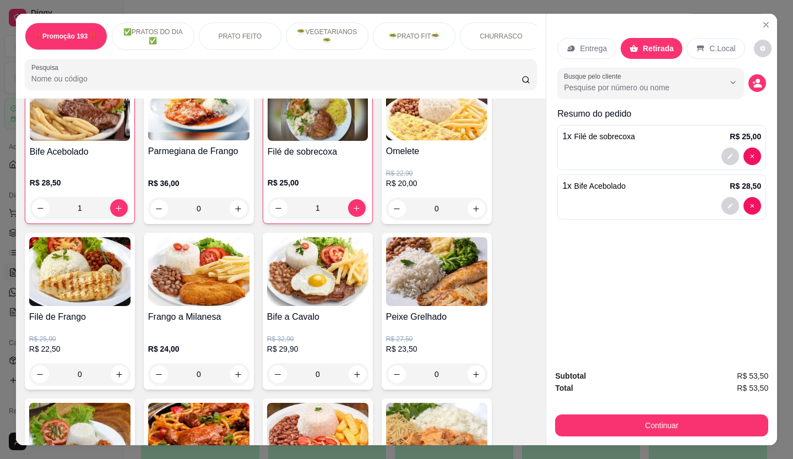
click at [767, 428] on div "Subtotal R$ 53,50 Total R$ 53,50 Continuar" at bounding box center [661, 403] width 231 height 84
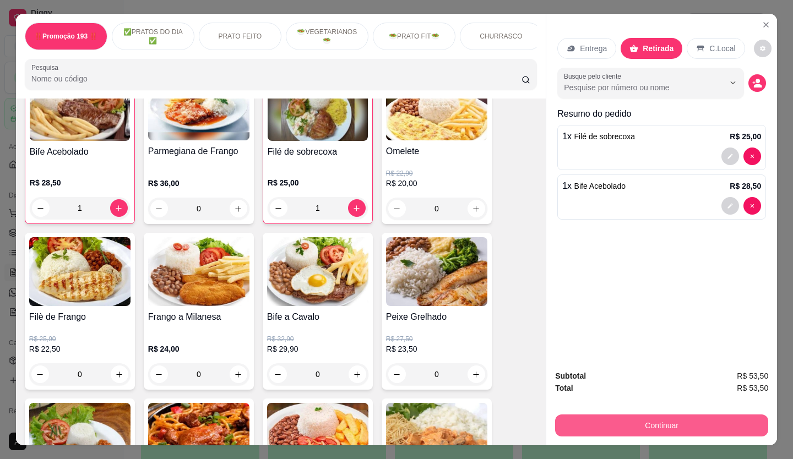
click at [732, 416] on button "Continuar" at bounding box center [661, 426] width 213 height 22
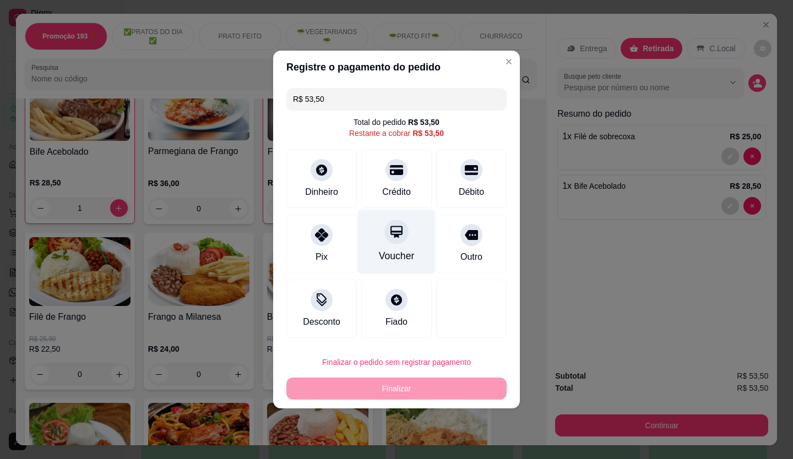
drag, startPoint x: 732, startPoint y: 416, endPoint x: 399, endPoint y: 238, distance: 377.6
click at [399, 237] on div at bounding box center [396, 232] width 24 height 24
type input "R$ 0,00"
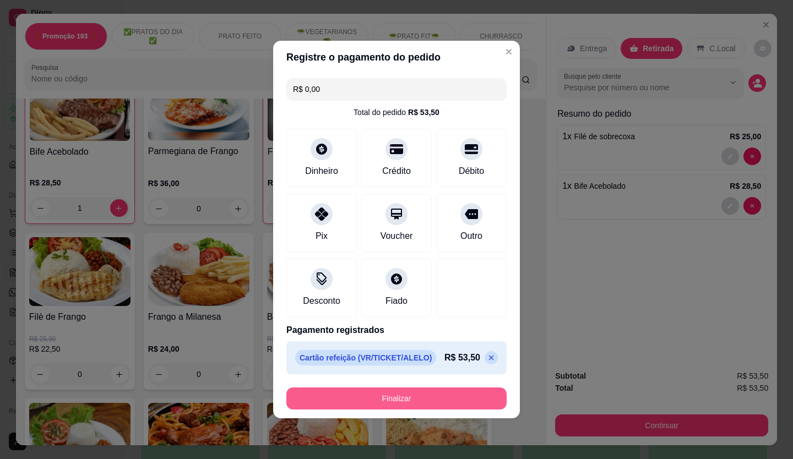
click at [446, 402] on button "Finalizar" at bounding box center [396, 399] width 220 height 22
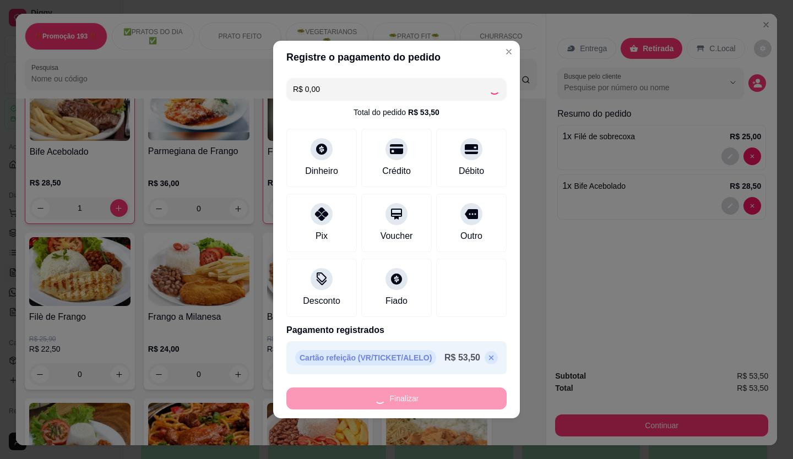
type input "0"
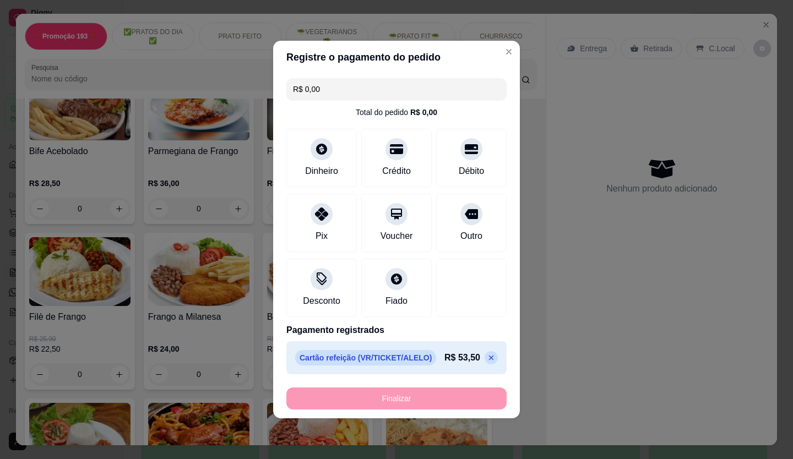
type input "-R$ 53,50"
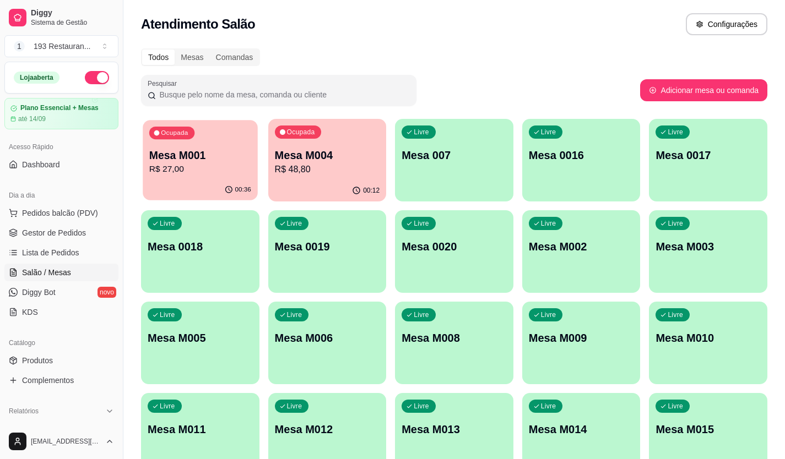
click at [167, 170] on p "R$ 27,00" at bounding box center [200, 169] width 102 height 13
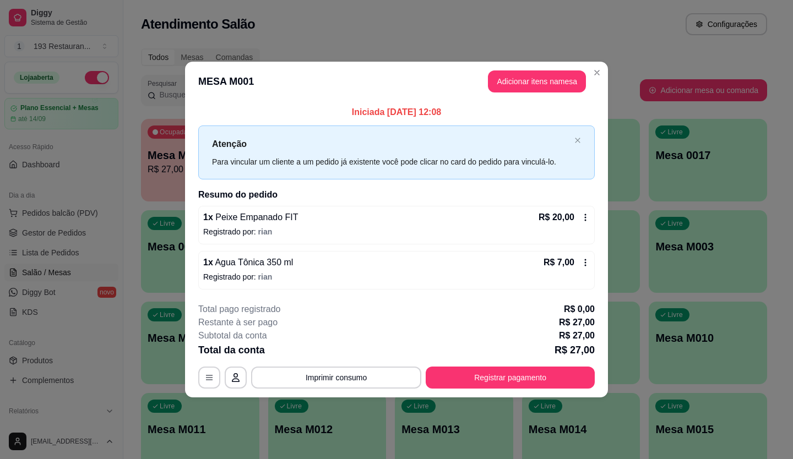
click at [572, 365] on div "**********" at bounding box center [396, 346] width 397 height 86
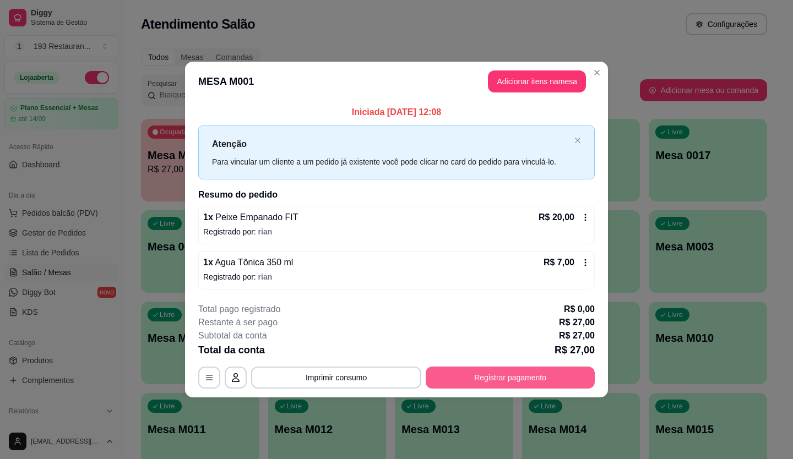
click at [510, 381] on button "Registrar pagamento" at bounding box center [510, 378] width 169 height 22
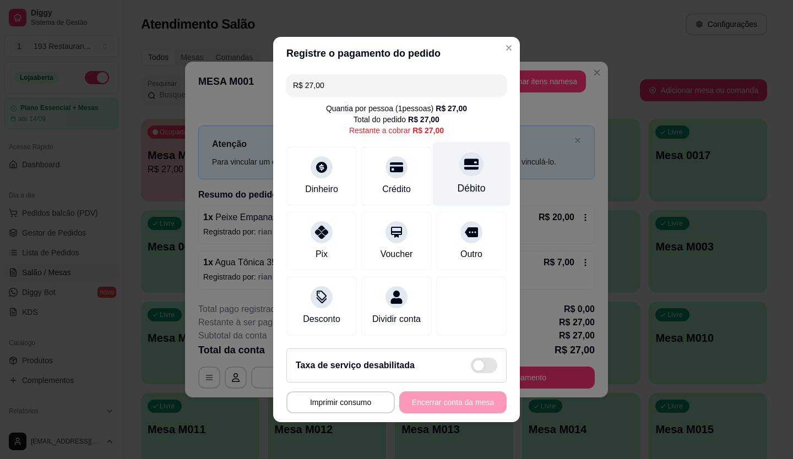
click at [464, 159] on icon at bounding box center [471, 164] width 14 height 11
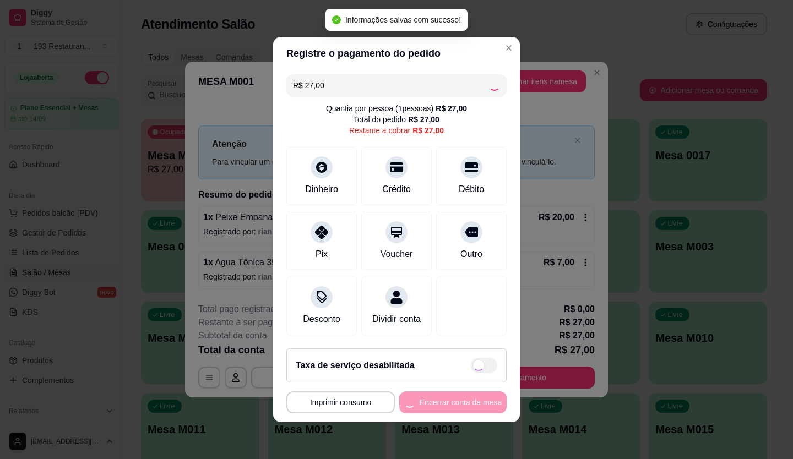
type input "R$ 0,00"
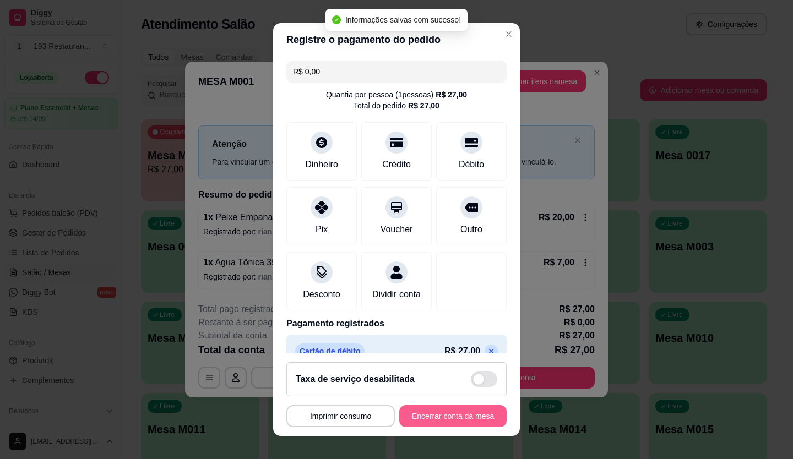
click at [440, 420] on button "Encerrar conta da mesa" at bounding box center [452, 416] width 107 height 22
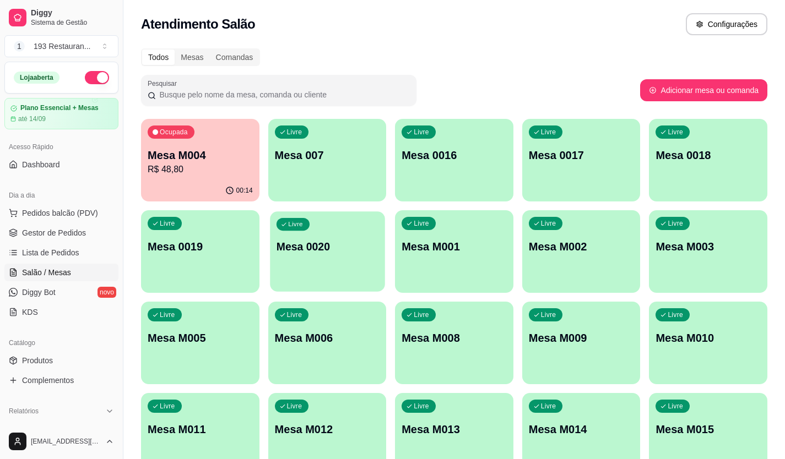
click at [369, 213] on div "Livre Mesa 0020" at bounding box center [327, 245] width 115 height 67
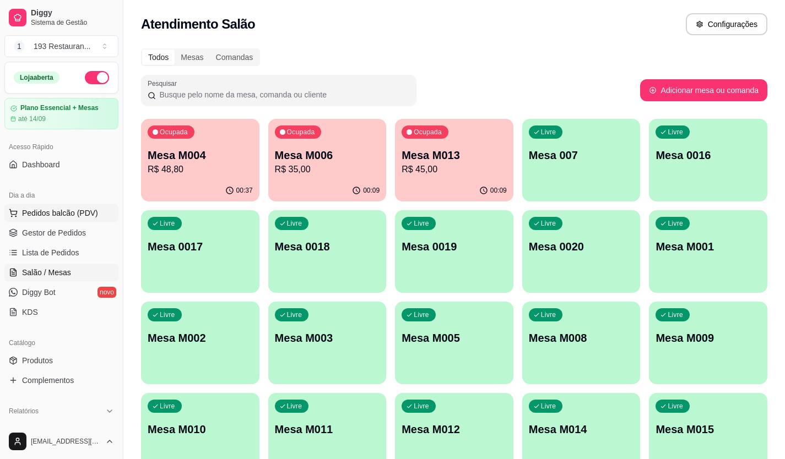
click at [71, 216] on span "Pedidos balcão (PDV)" at bounding box center [60, 213] width 76 height 11
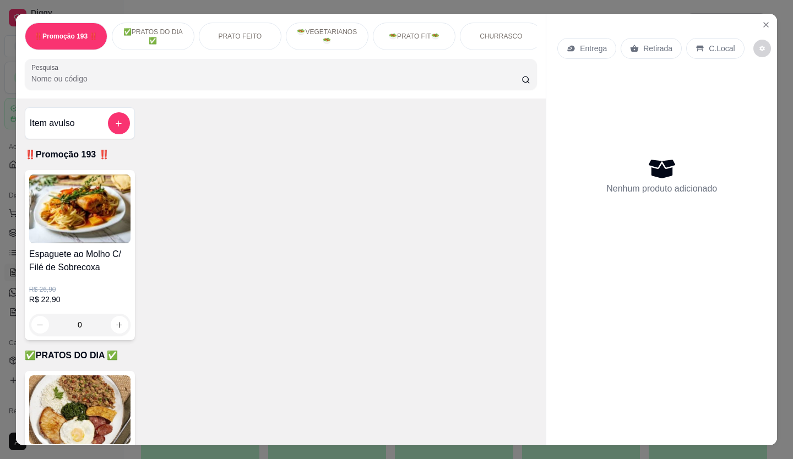
click at [646, 47] on p "Retirada" at bounding box center [657, 48] width 29 height 11
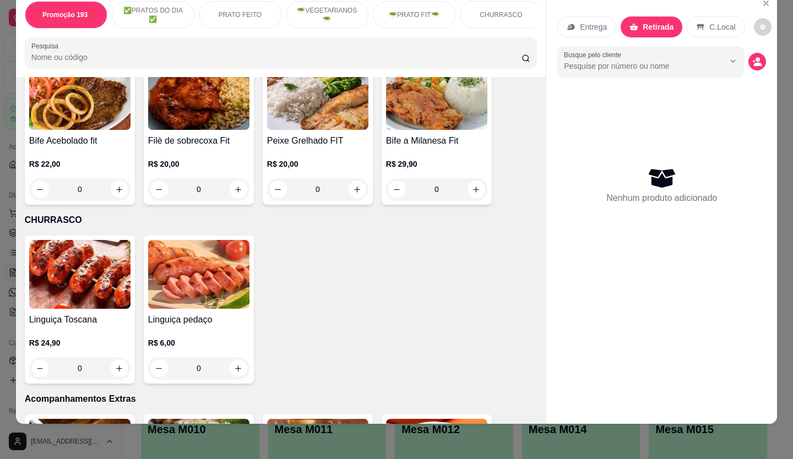
scroll to position [2038, 0]
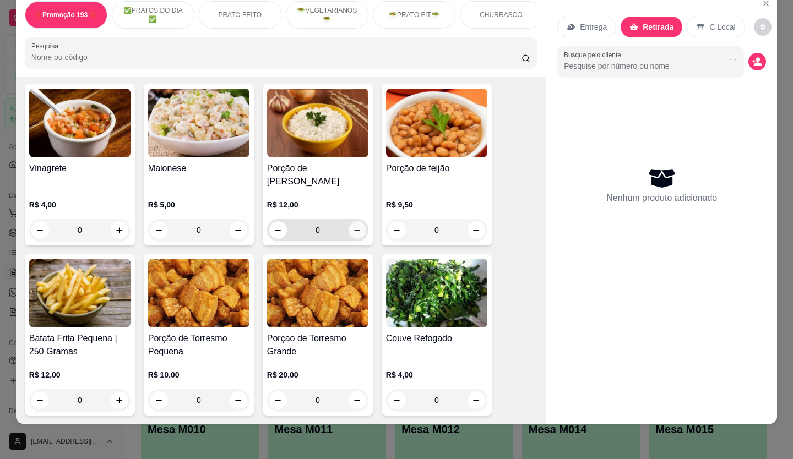
click at [353, 226] on icon "increase-product-quantity" at bounding box center [357, 230] width 8 height 8
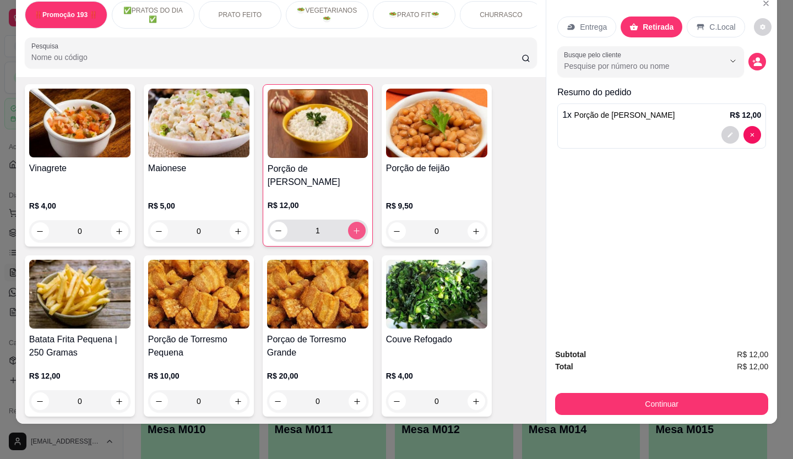
type input "1"
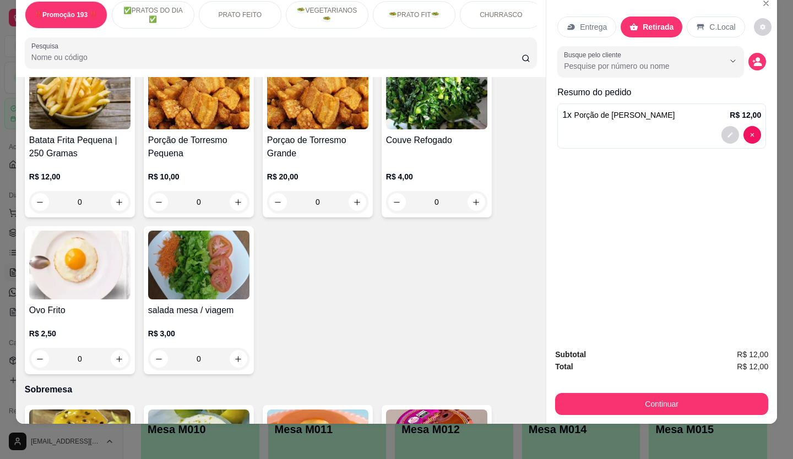
scroll to position [2258, 0]
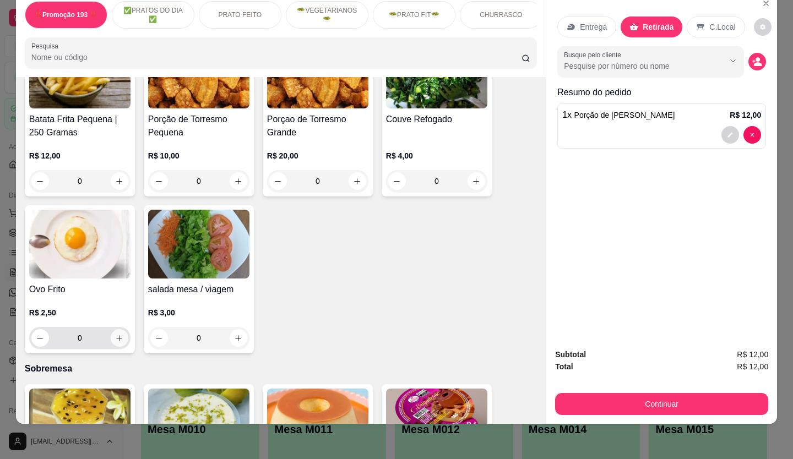
click at [117, 335] on icon "increase-product-quantity" at bounding box center [120, 338] width 6 height 6
click at [115, 334] on icon "increase-product-quantity" at bounding box center [119, 338] width 8 height 8
type input "2"
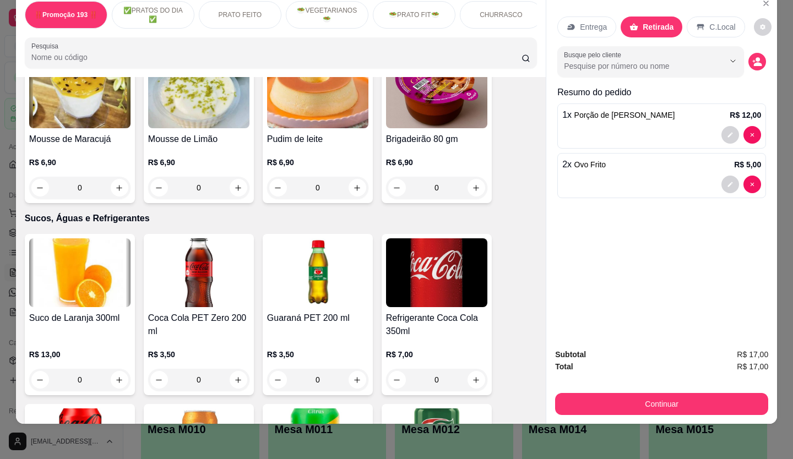
scroll to position [2314, 0]
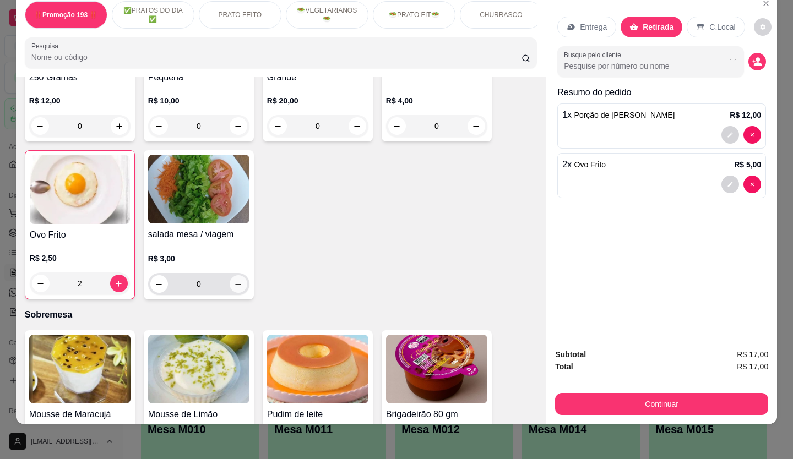
click at [240, 275] on button "increase-product-quantity" at bounding box center [239, 284] width 18 height 18
type input "1"
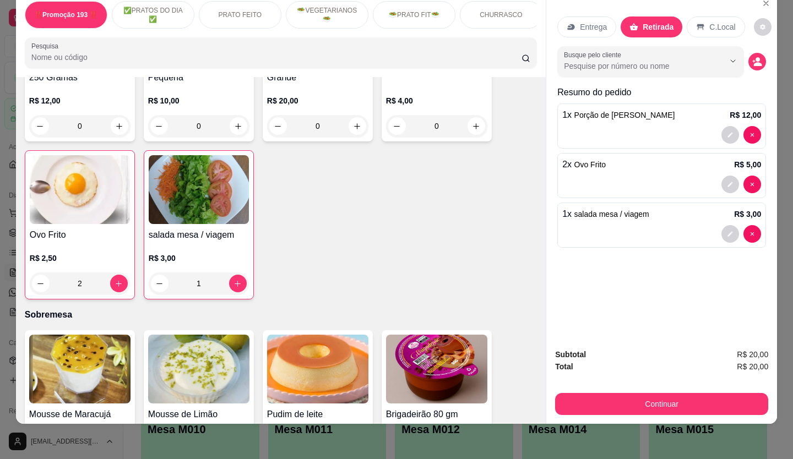
click at [646, 393] on button "Continuar" at bounding box center [661, 404] width 213 height 22
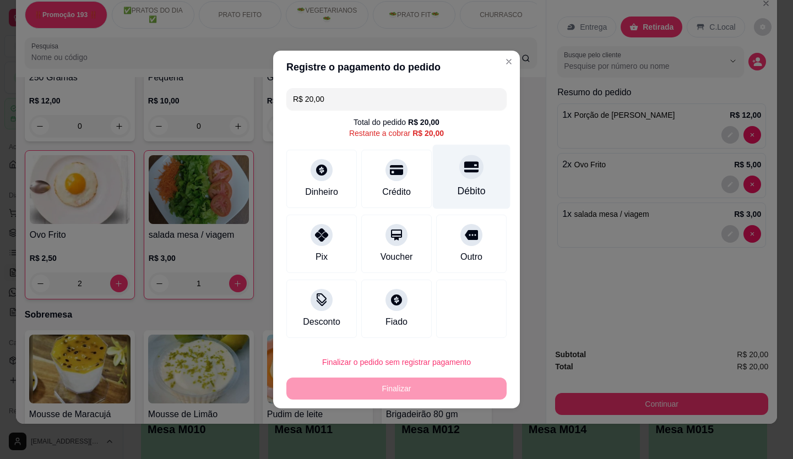
click at [469, 175] on div at bounding box center [471, 167] width 24 height 24
type input "R$ 0,00"
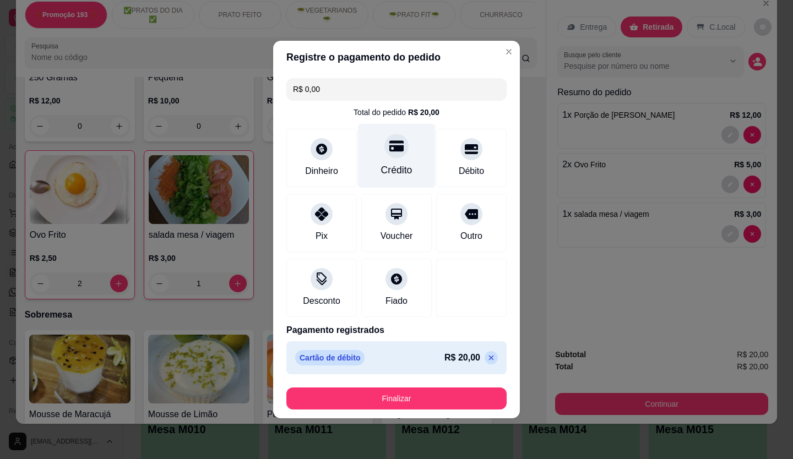
click at [398, 152] on icon at bounding box center [396, 146] width 14 height 14
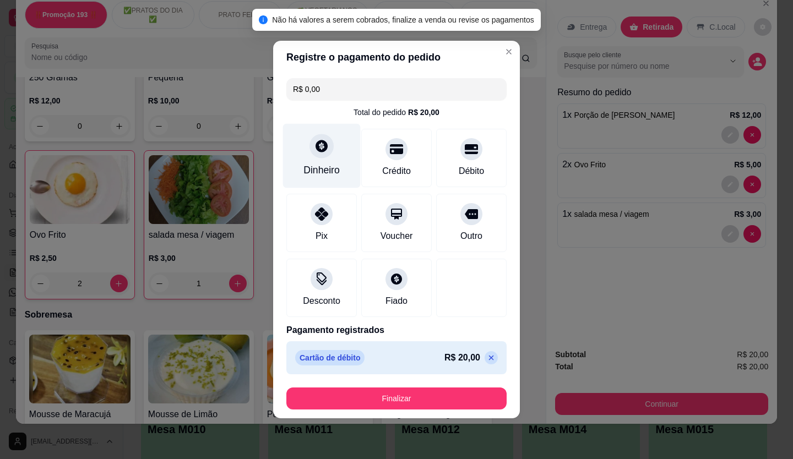
click at [324, 161] on div "Dinheiro" at bounding box center [322, 156] width 78 height 64
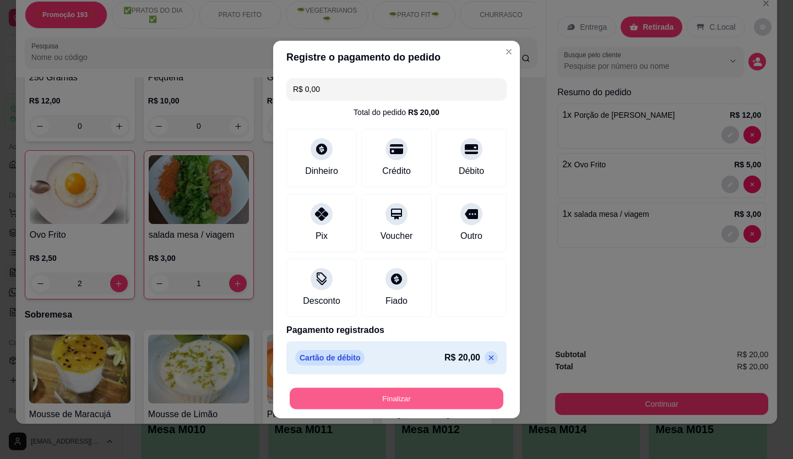
click at [441, 395] on button "Finalizar" at bounding box center [397, 398] width 214 height 21
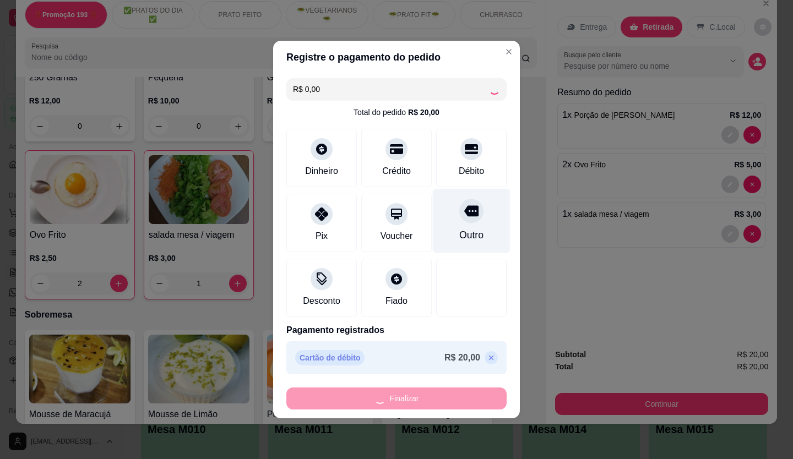
type input "0"
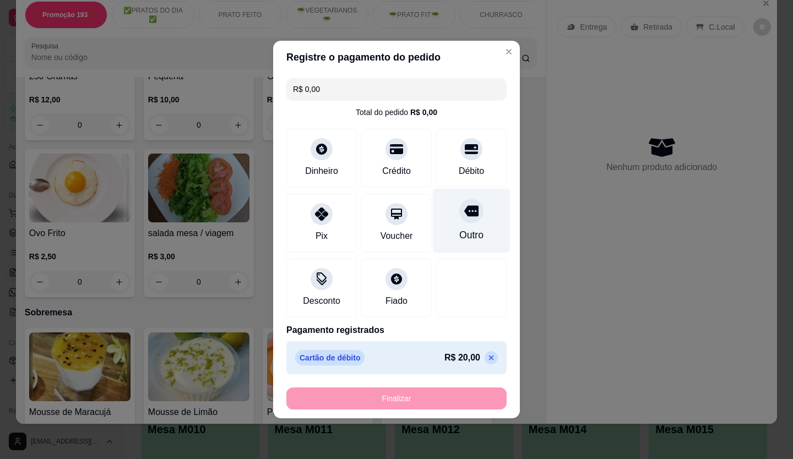
type input "-R$ 20,00"
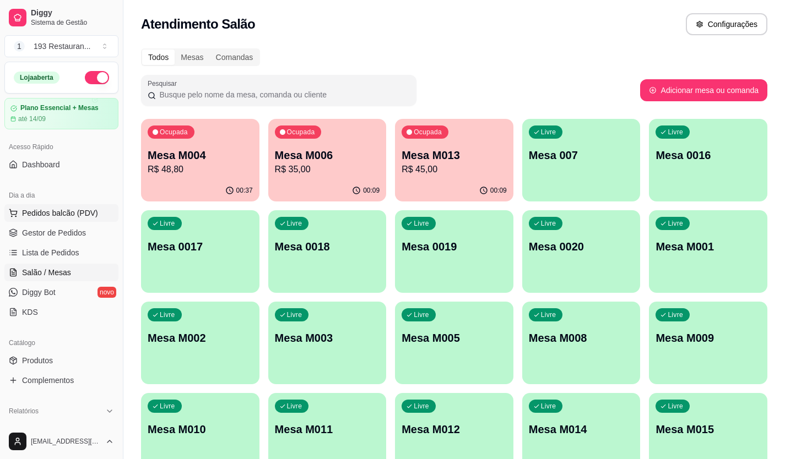
click at [68, 207] on button "Pedidos balcão (PDV)" at bounding box center [61, 213] width 114 height 18
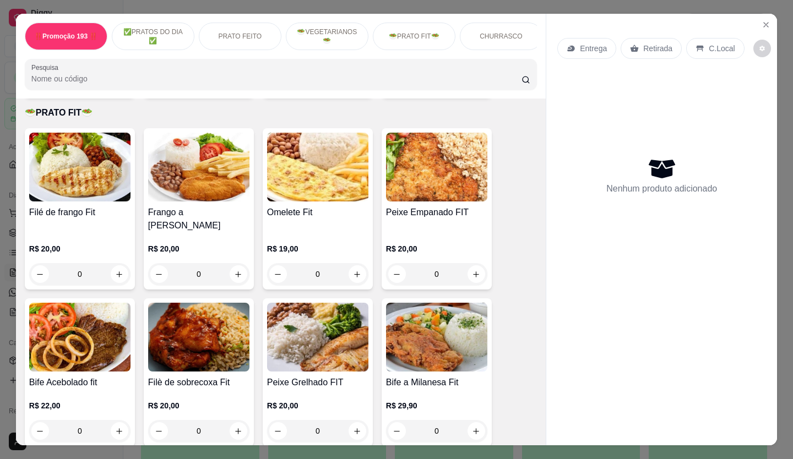
scroll to position [1597, 0]
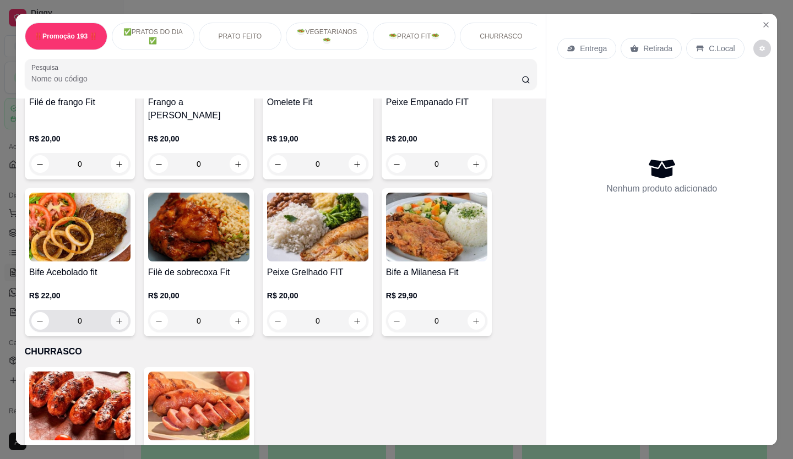
click at [115, 312] on button "increase-product-quantity" at bounding box center [120, 321] width 18 height 18
type input "1"
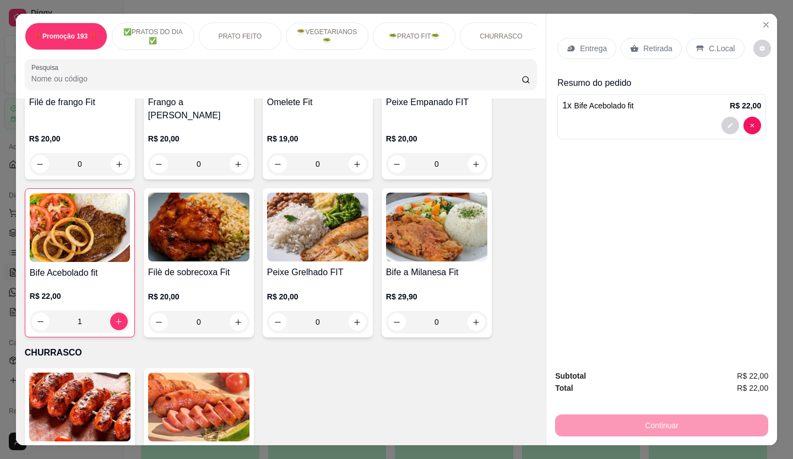
click at [653, 43] on p "Retirada" at bounding box center [657, 48] width 29 height 11
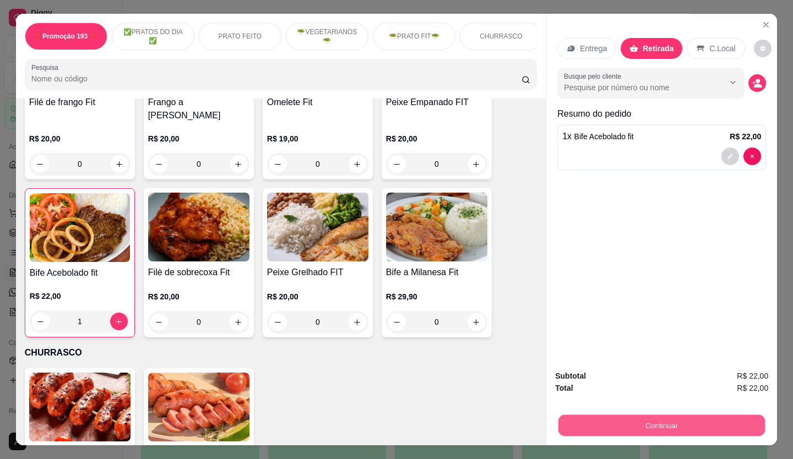
click at [633, 415] on button "Continuar" at bounding box center [662, 425] width 207 height 21
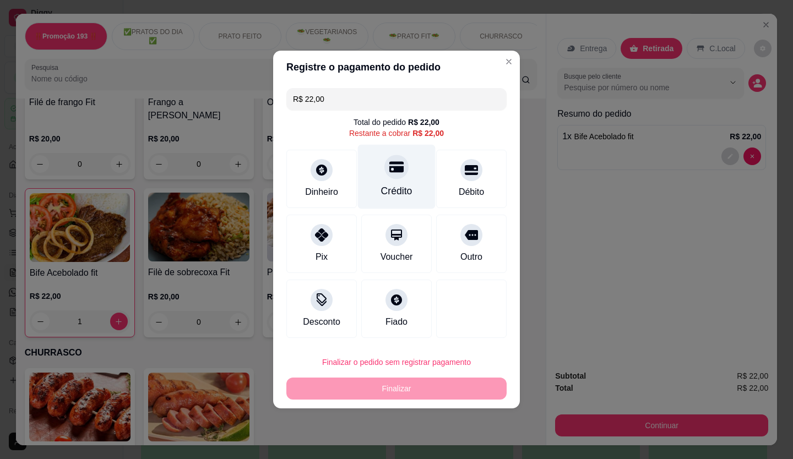
click at [408, 161] on div "Crédito" at bounding box center [397, 177] width 78 height 64
type input "R$ 0,00"
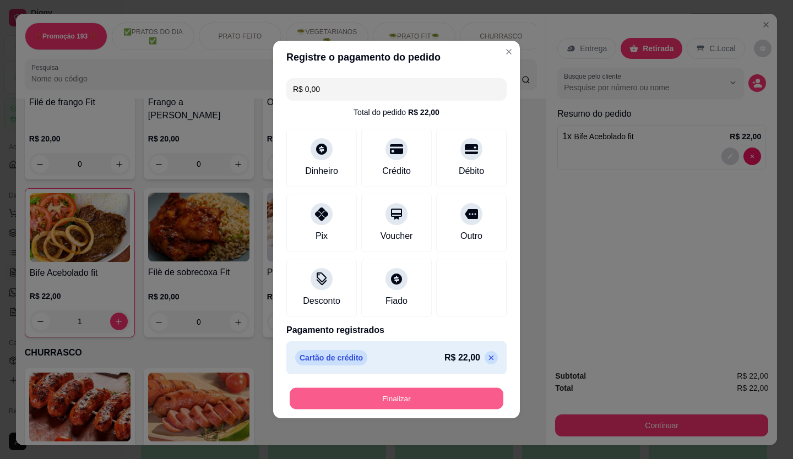
click at [476, 396] on button "Finalizar" at bounding box center [397, 398] width 214 height 21
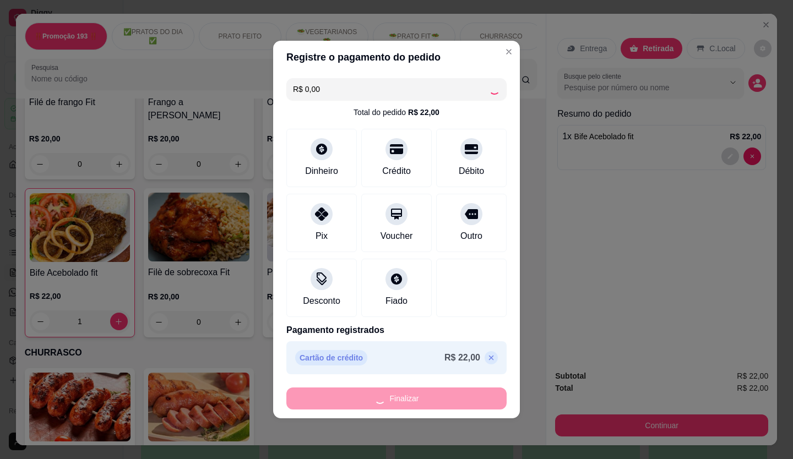
type input "0"
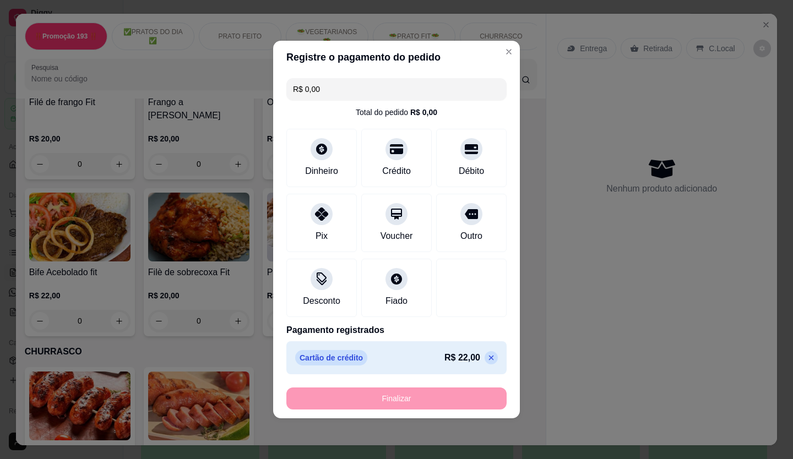
type input "-R$ 22,00"
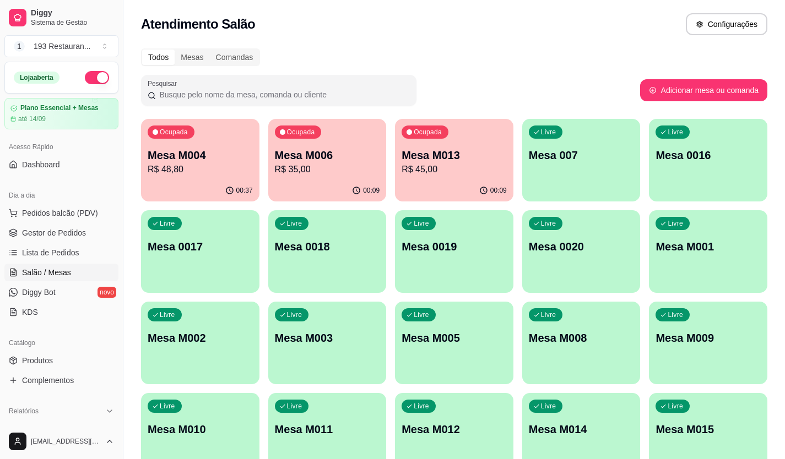
click at [306, 167] on p "R$ 35,00" at bounding box center [327, 169] width 105 height 13
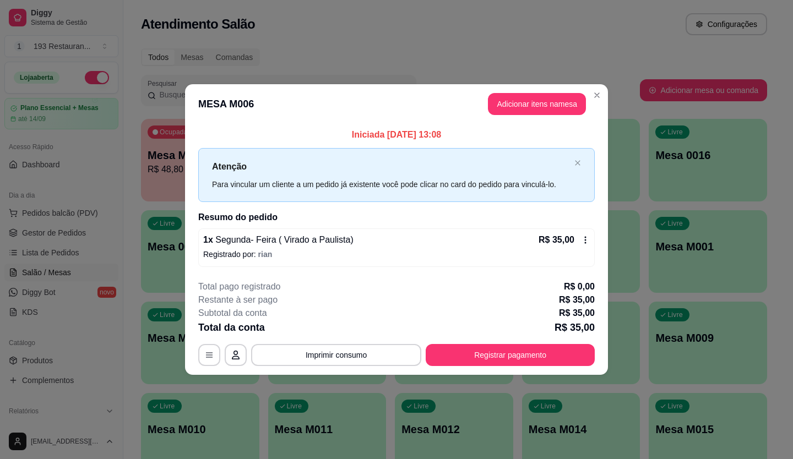
click at [548, 115] on header "MESA M006 Adicionar itens na mesa" at bounding box center [396, 104] width 423 height 40
click at [519, 108] on button "Adicionar itens na mesa" at bounding box center [537, 104] width 95 height 21
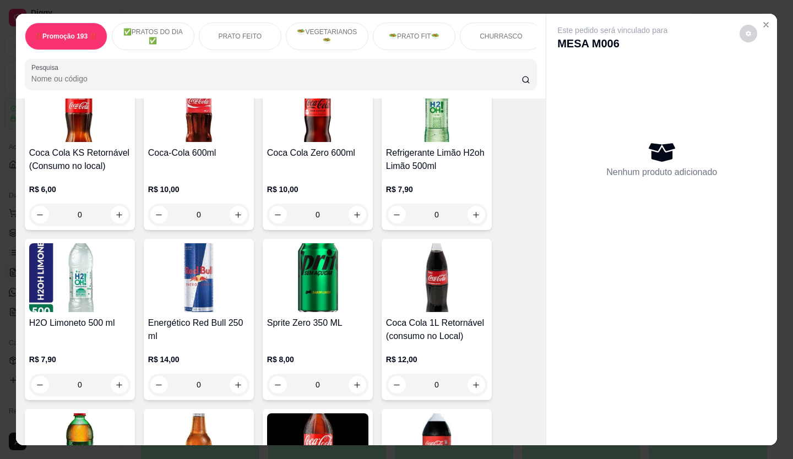
scroll to position [3305, 0]
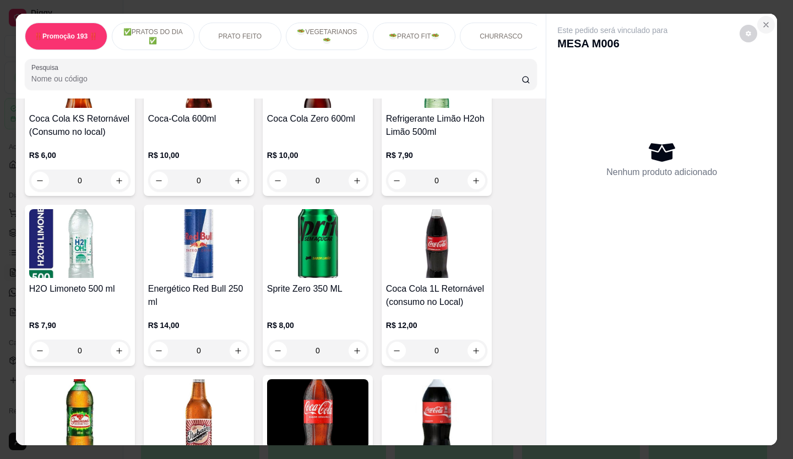
click at [762, 20] on icon "Close" at bounding box center [766, 24] width 9 height 9
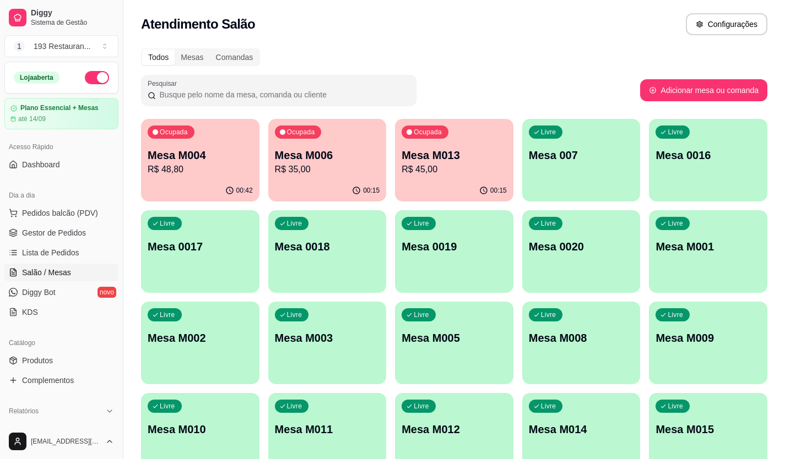
click at [346, 152] on p "Mesa M006" at bounding box center [327, 155] width 105 height 15
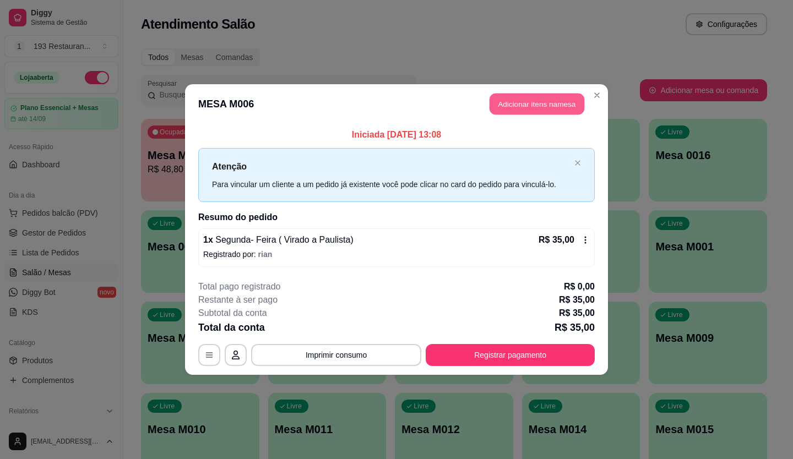
click at [531, 104] on button "Adicionar itens na mesa" at bounding box center [537, 104] width 95 height 21
click at [65, 187] on img at bounding box center [79, 209] width 101 height 69
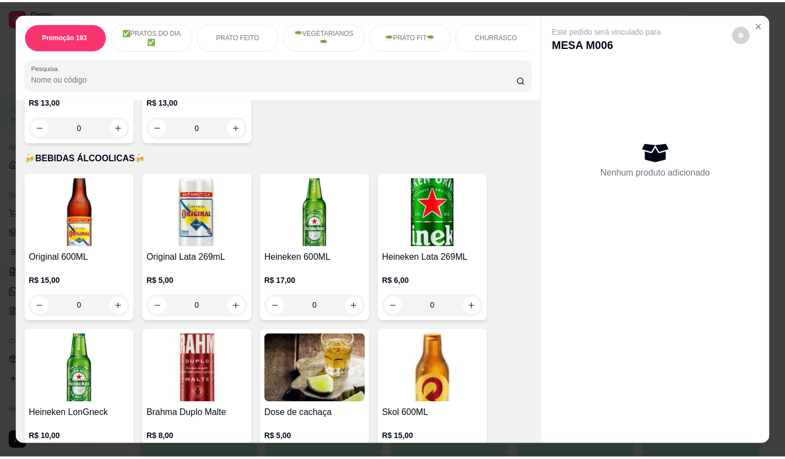
scroll to position [4233, 0]
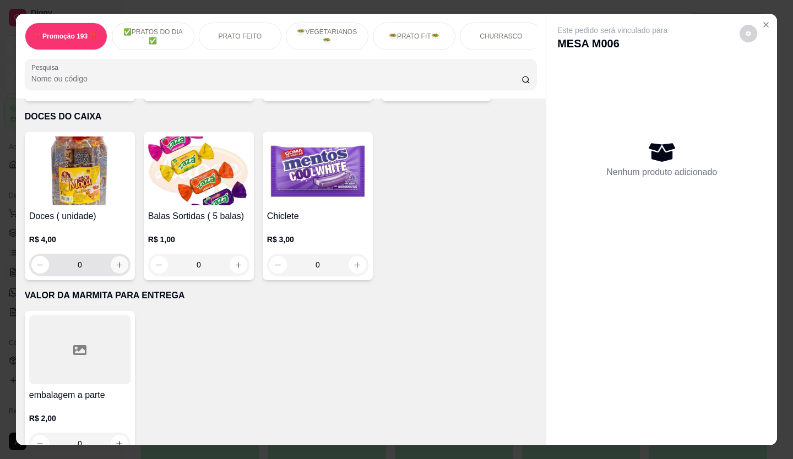
click at [115, 261] on icon "increase-product-quantity" at bounding box center [119, 265] width 8 height 8
type input "1"
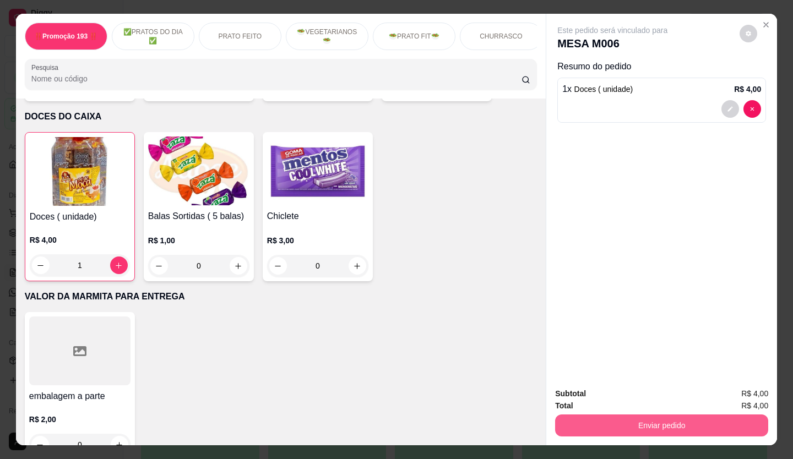
click at [652, 419] on button "Enviar pedido" at bounding box center [661, 426] width 213 height 22
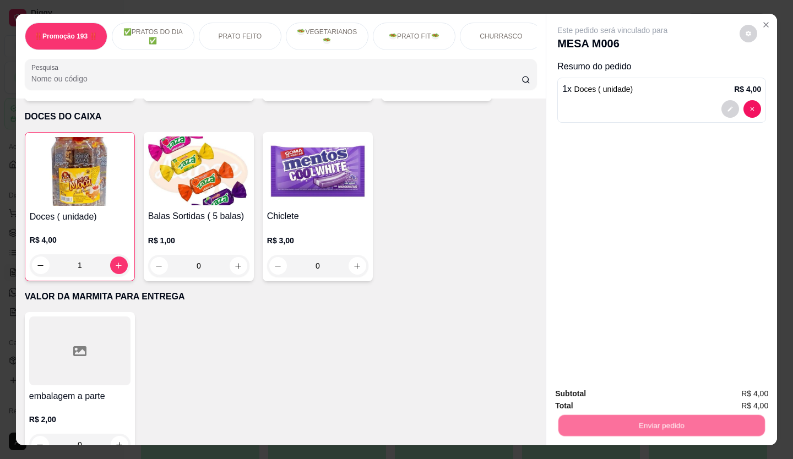
click at [602, 387] on button "Não registrar e enviar pedido" at bounding box center [625, 394] width 111 height 20
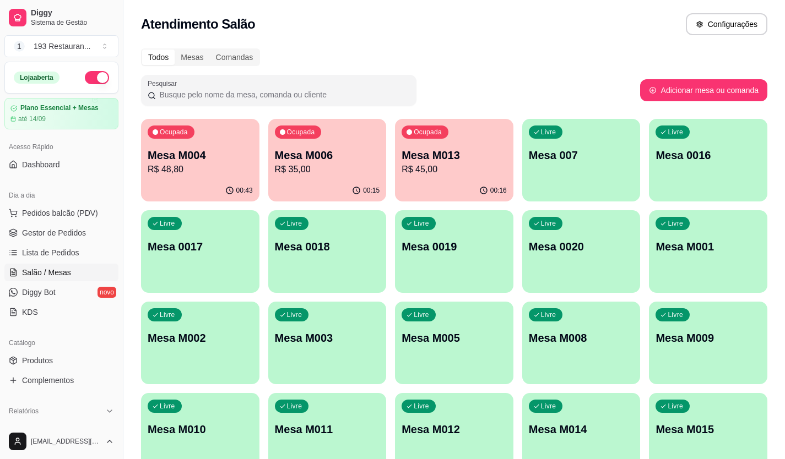
click at [164, 176] on div "Ocupada Mesa M004 R$ 48,80" at bounding box center [200, 149] width 118 height 61
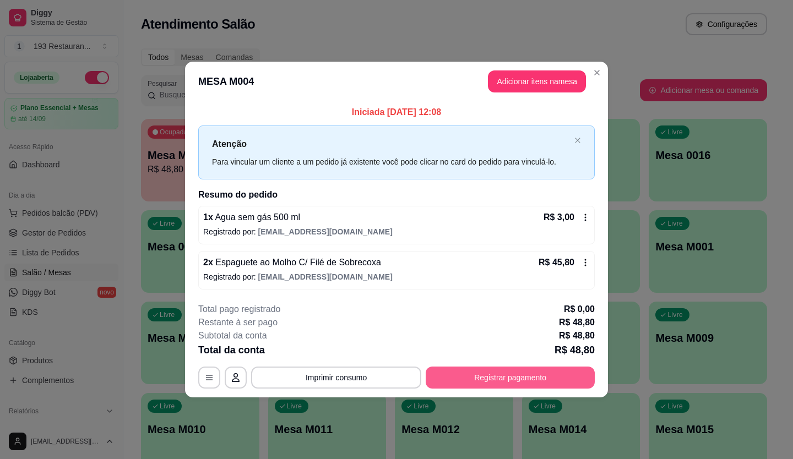
click at [535, 378] on button "Registrar pagamento" at bounding box center [510, 378] width 169 height 22
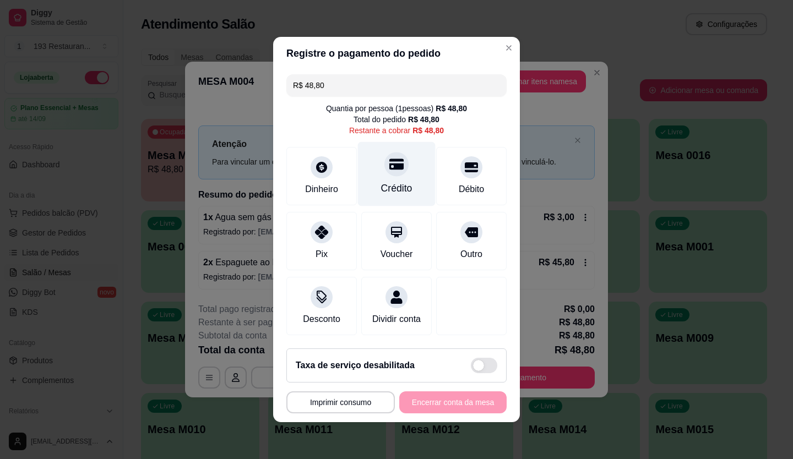
click at [391, 173] on div "Crédito" at bounding box center [397, 174] width 78 height 64
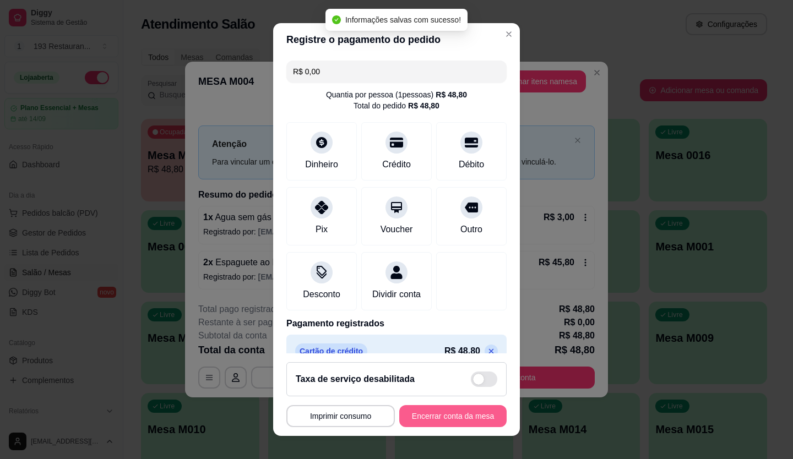
type input "R$ 0,00"
click at [442, 420] on button "Encerrar conta da mesa" at bounding box center [452, 416] width 107 height 22
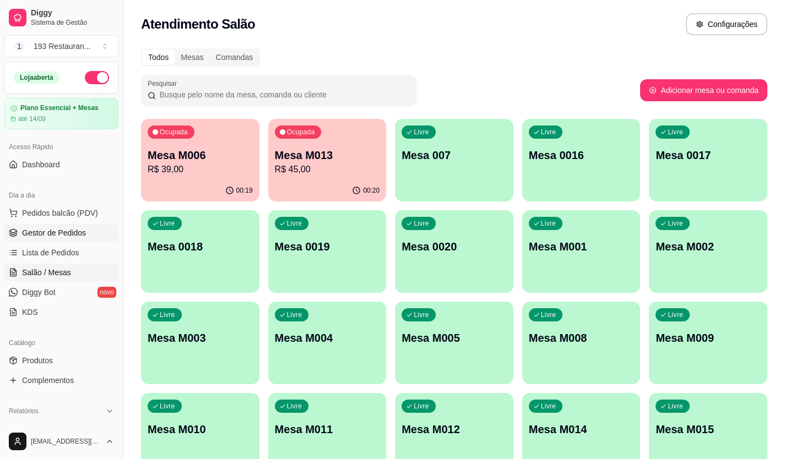
click at [67, 235] on span "Gestor de Pedidos" at bounding box center [54, 232] width 64 height 11
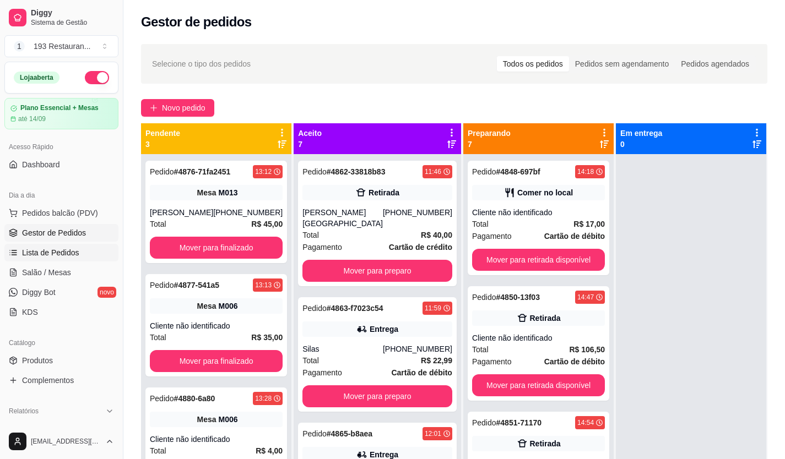
click at [66, 251] on span "Lista de Pedidos" at bounding box center [50, 252] width 57 height 11
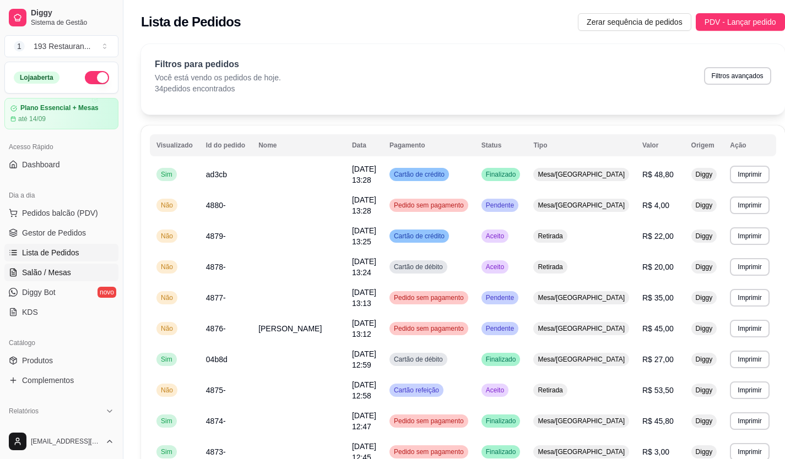
click at [50, 278] on link "Salão / Mesas" at bounding box center [61, 273] width 114 height 18
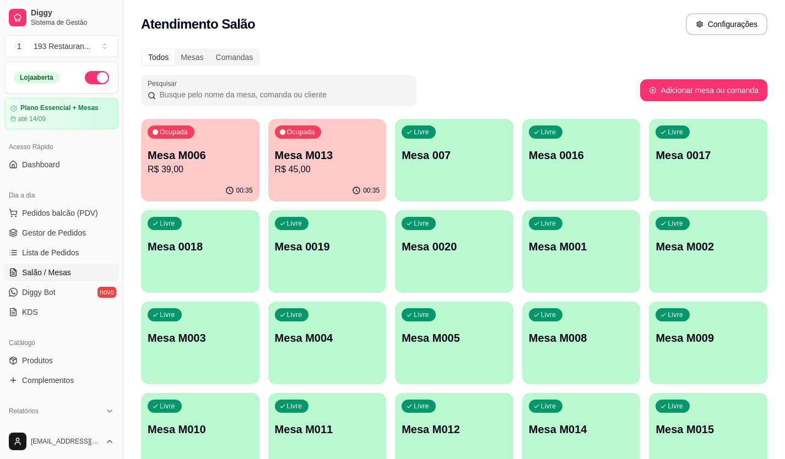
click at [156, 186] on div "00:35" at bounding box center [200, 190] width 118 height 21
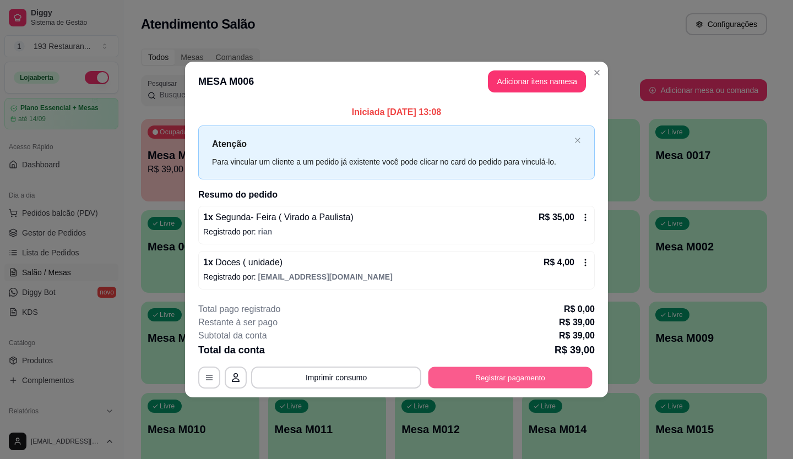
click at [486, 383] on button "Registrar pagamento" at bounding box center [511, 377] width 164 height 21
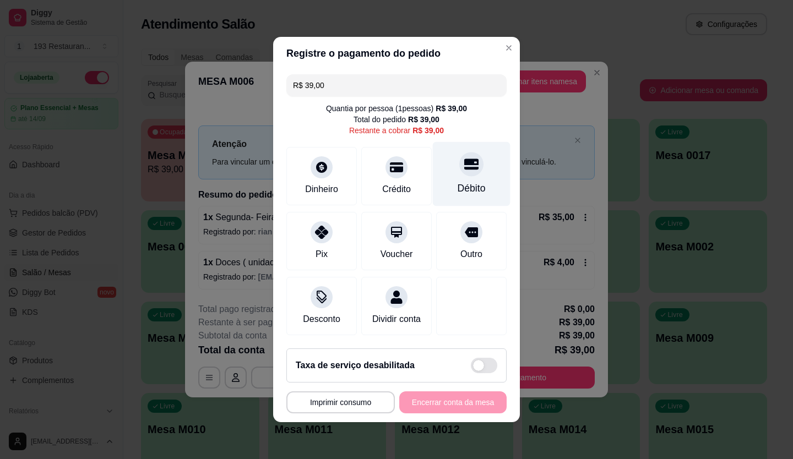
click at [446, 149] on div "Débito" at bounding box center [472, 174] width 78 height 64
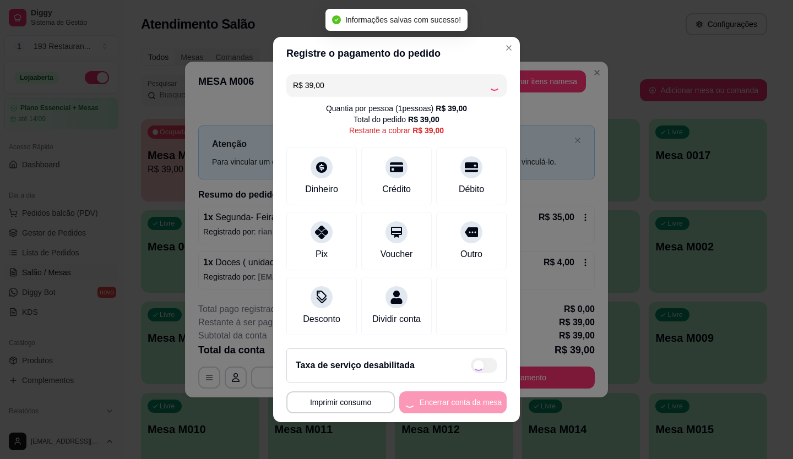
type input "R$ 0,00"
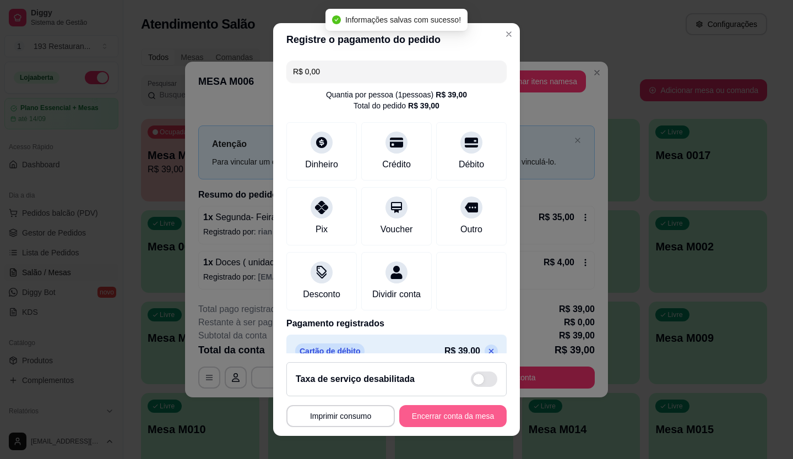
click at [455, 413] on button "Encerrar conta da mesa" at bounding box center [452, 416] width 107 height 22
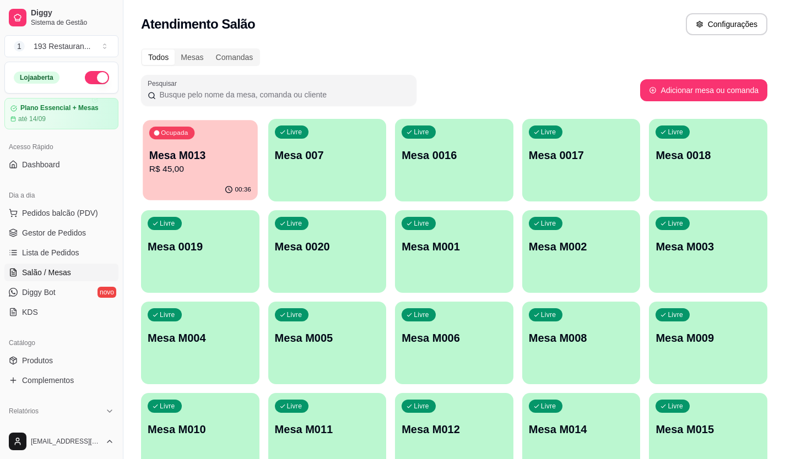
click at [242, 167] on p "R$ 45,00" at bounding box center [200, 169] width 102 height 13
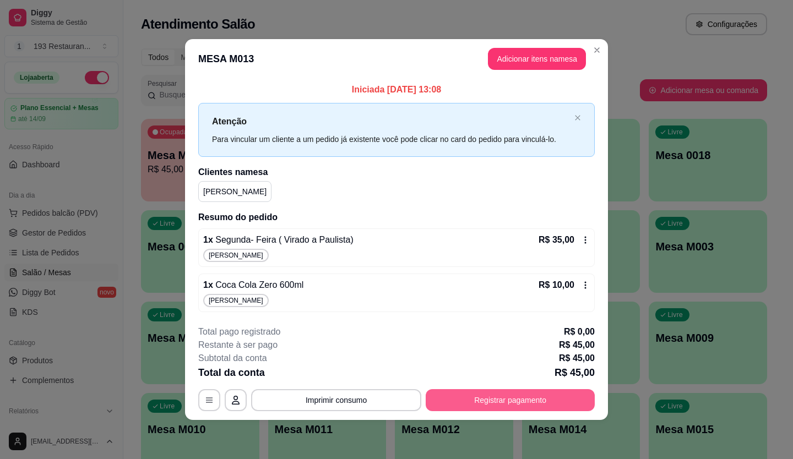
click at [509, 404] on button "Registrar pagamento" at bounding box center [510, 400] width 169 height 22
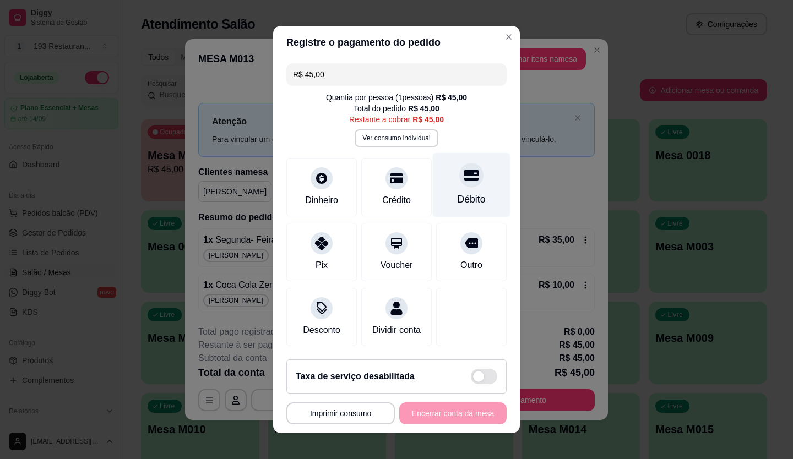
click at [444, 187] on div "Débito" at bounding box center [472, 185] width 78 height 64
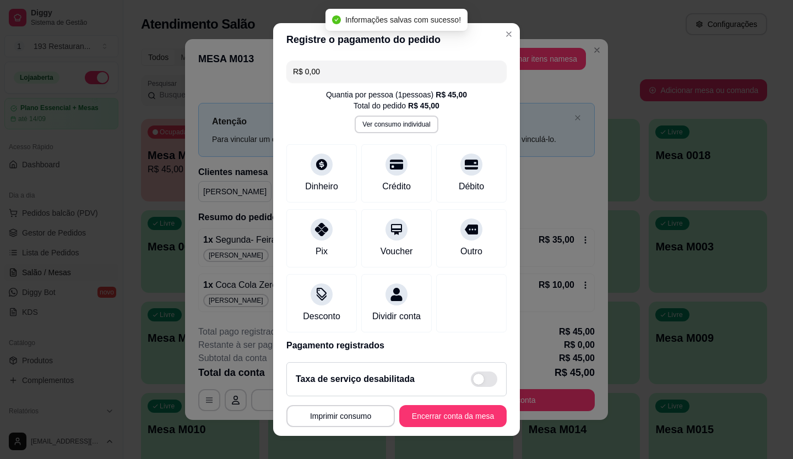
type input "R$ 0,00"
click at [448, 428] on footer "**********" at bounding box center [396, 395] width 247 height 83
click at [449, 427] on div "**********" at bounding box center [396, 416] width 220 height 22
